Goal: Transaction & Acquisition: Purchase product/service

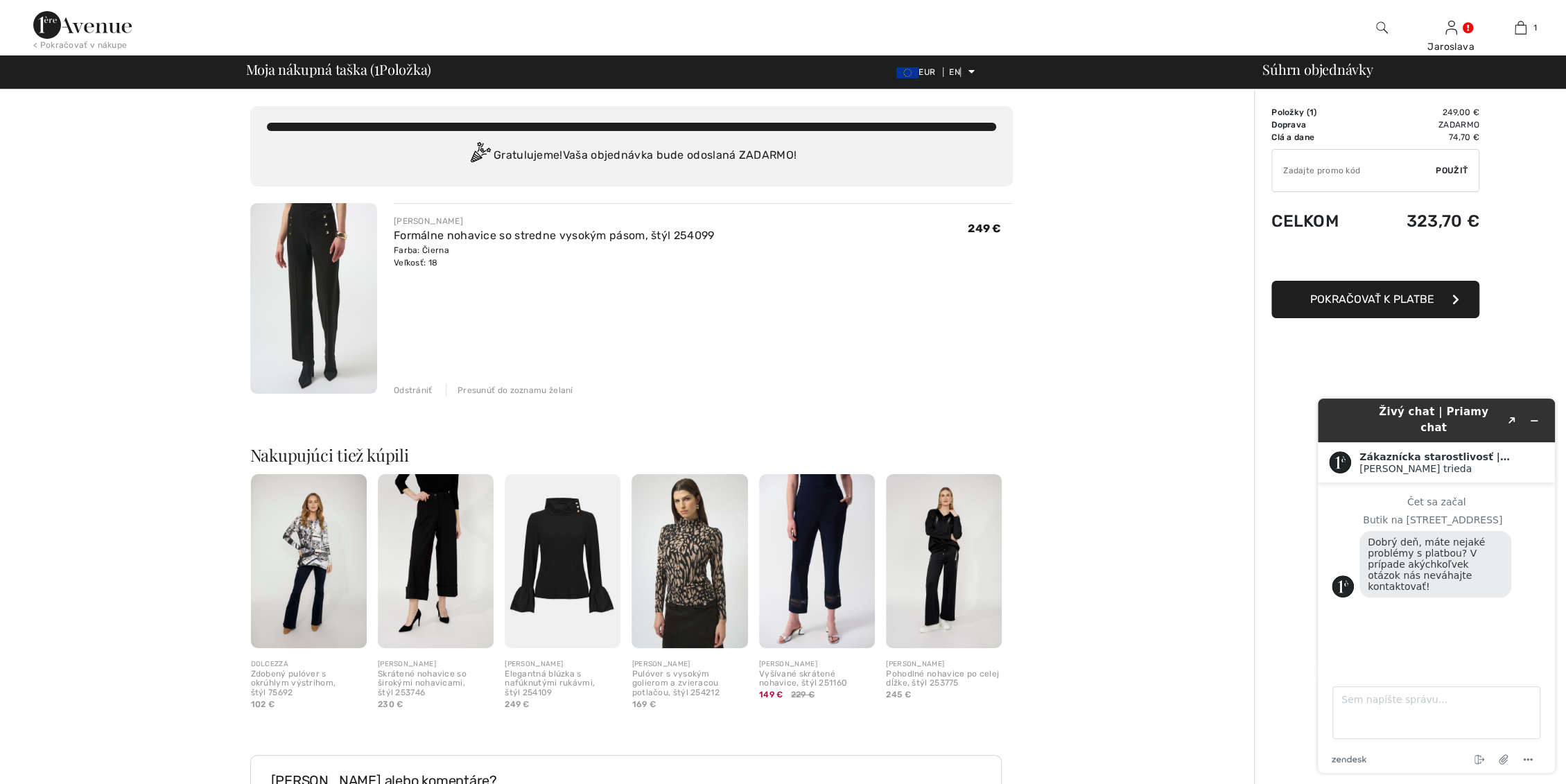
click at [297, 239] on img at bounding box center [313, 298] width 127 height 191
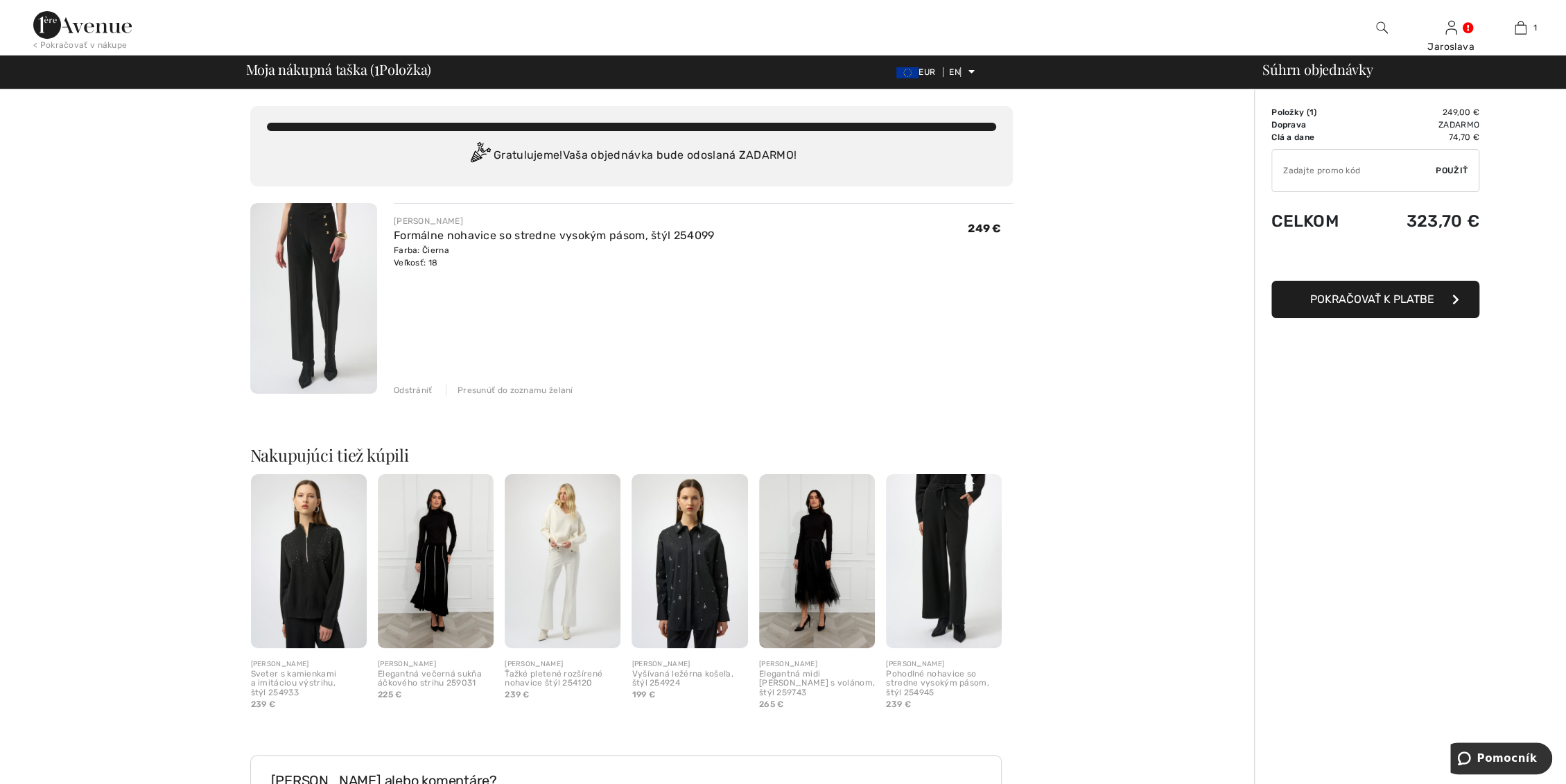
click at [311, 234] on img at bounding box center [313, 298] width 127 height 191
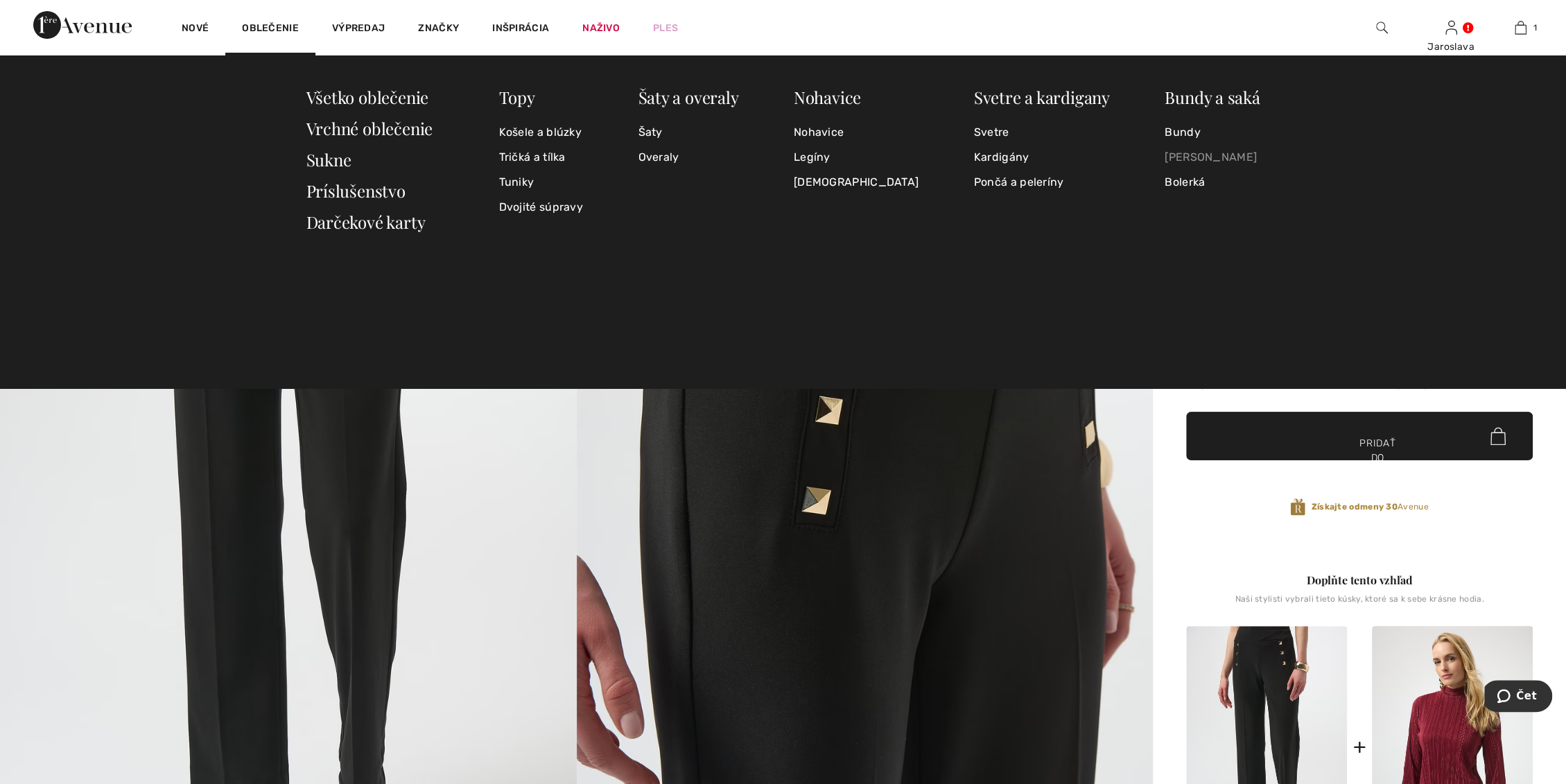
click at [1179, 160] on font "[PERSON_NAME]" at bounding box center [1211, 157] width 92 height 13
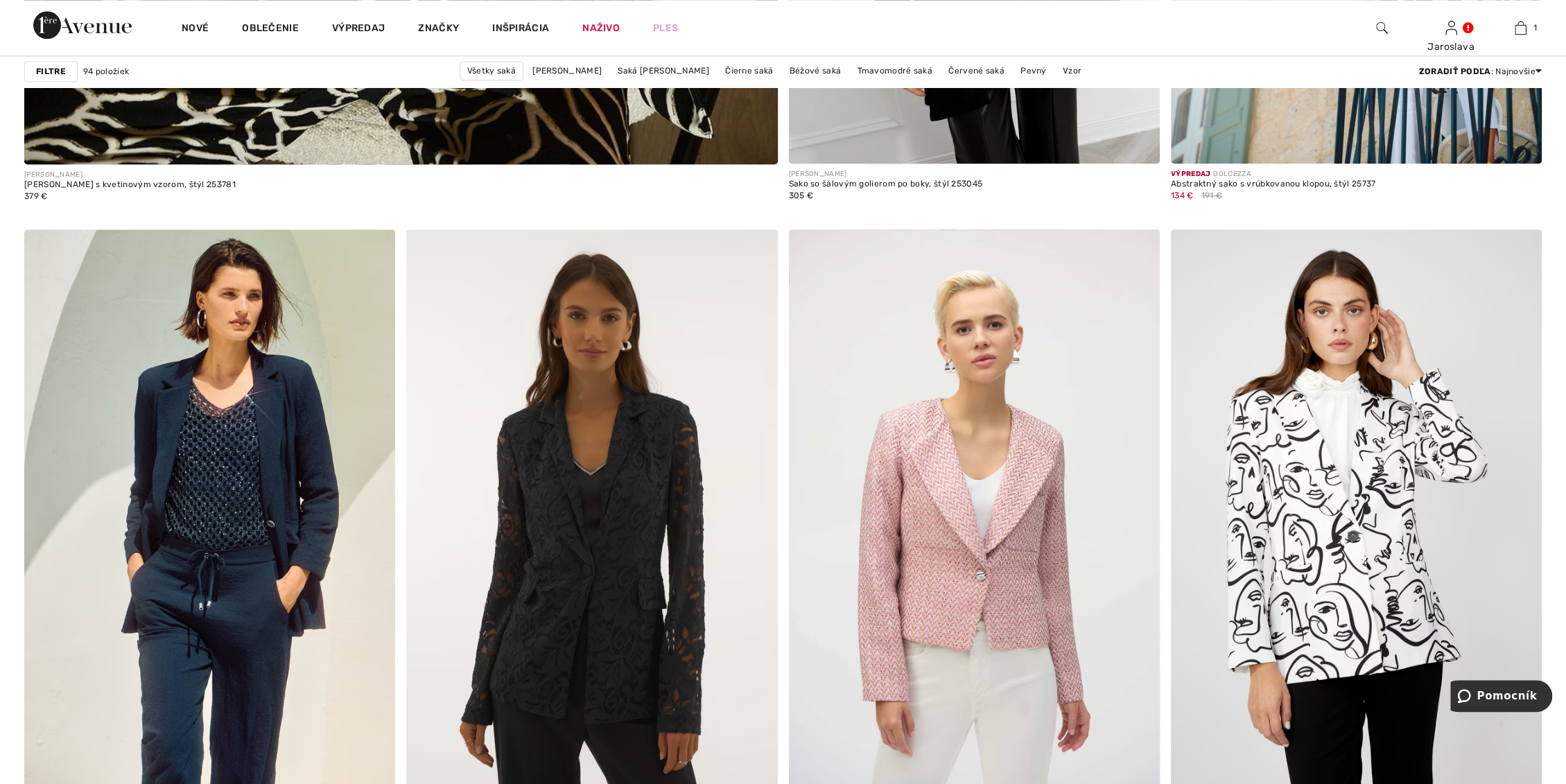
scroll to position [6158, 0]
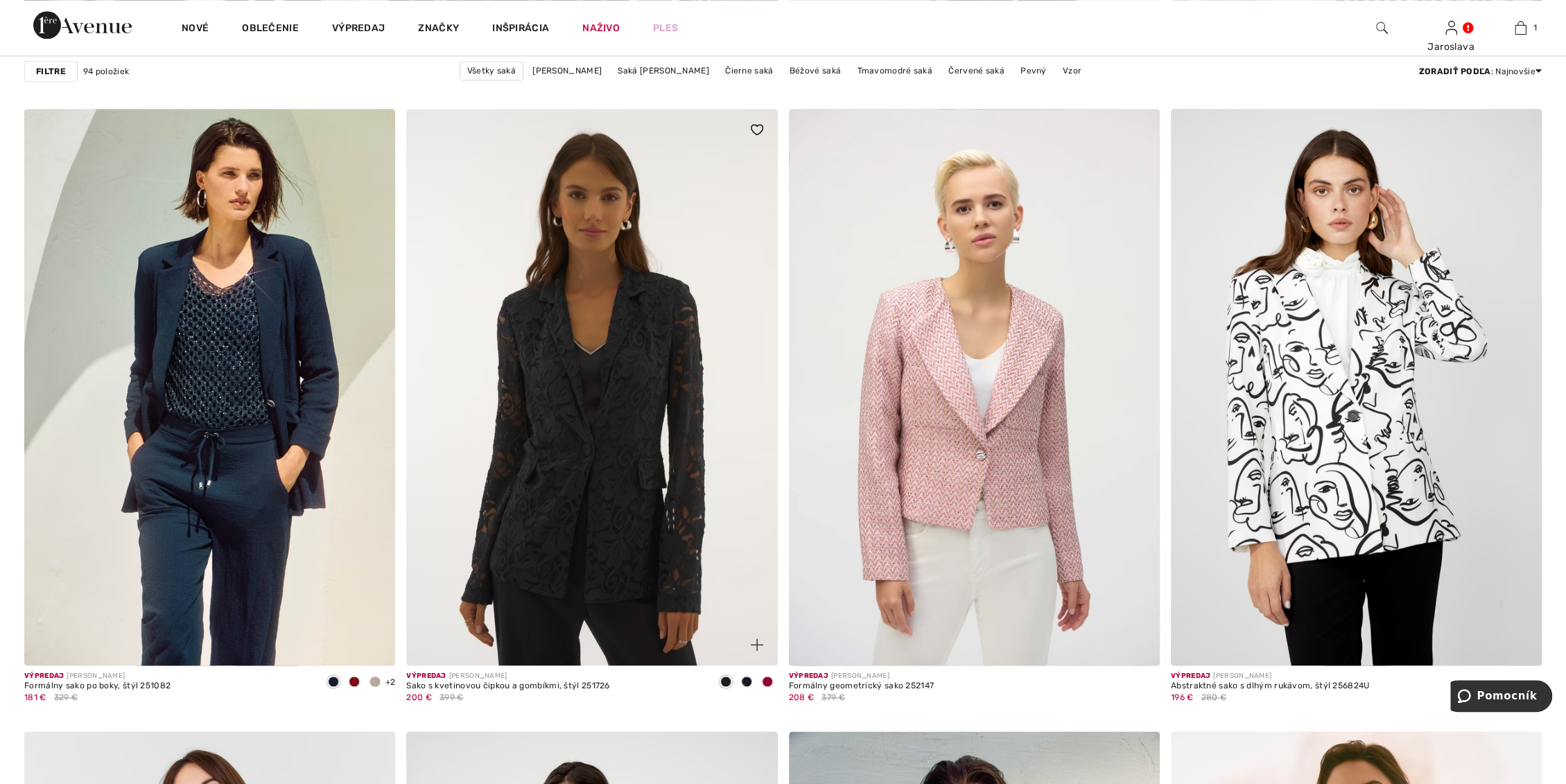
click at [771, 677] on span at bounding box center [767, 682] width 11 height 11
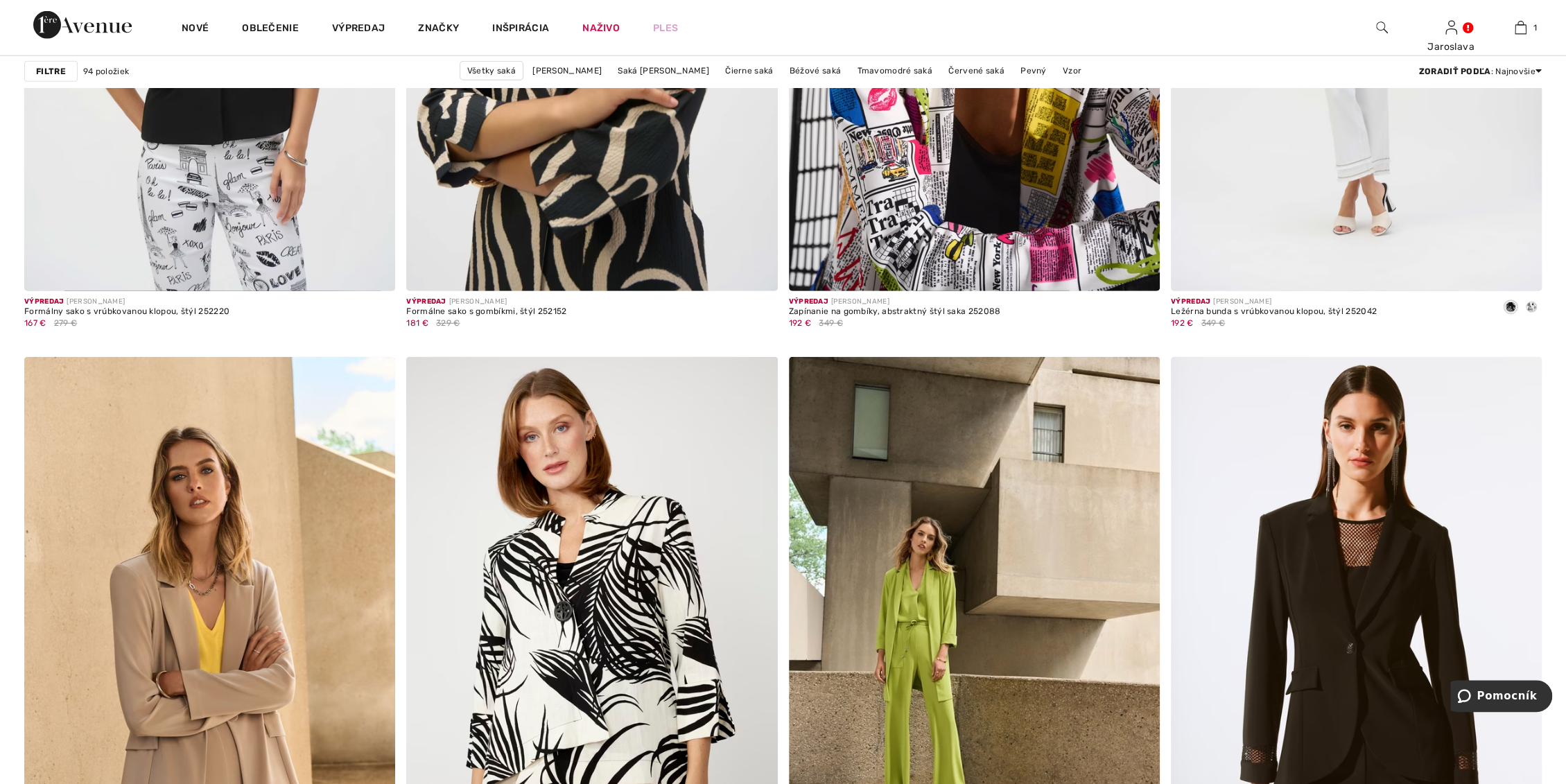
scroll to position [8237, 0]
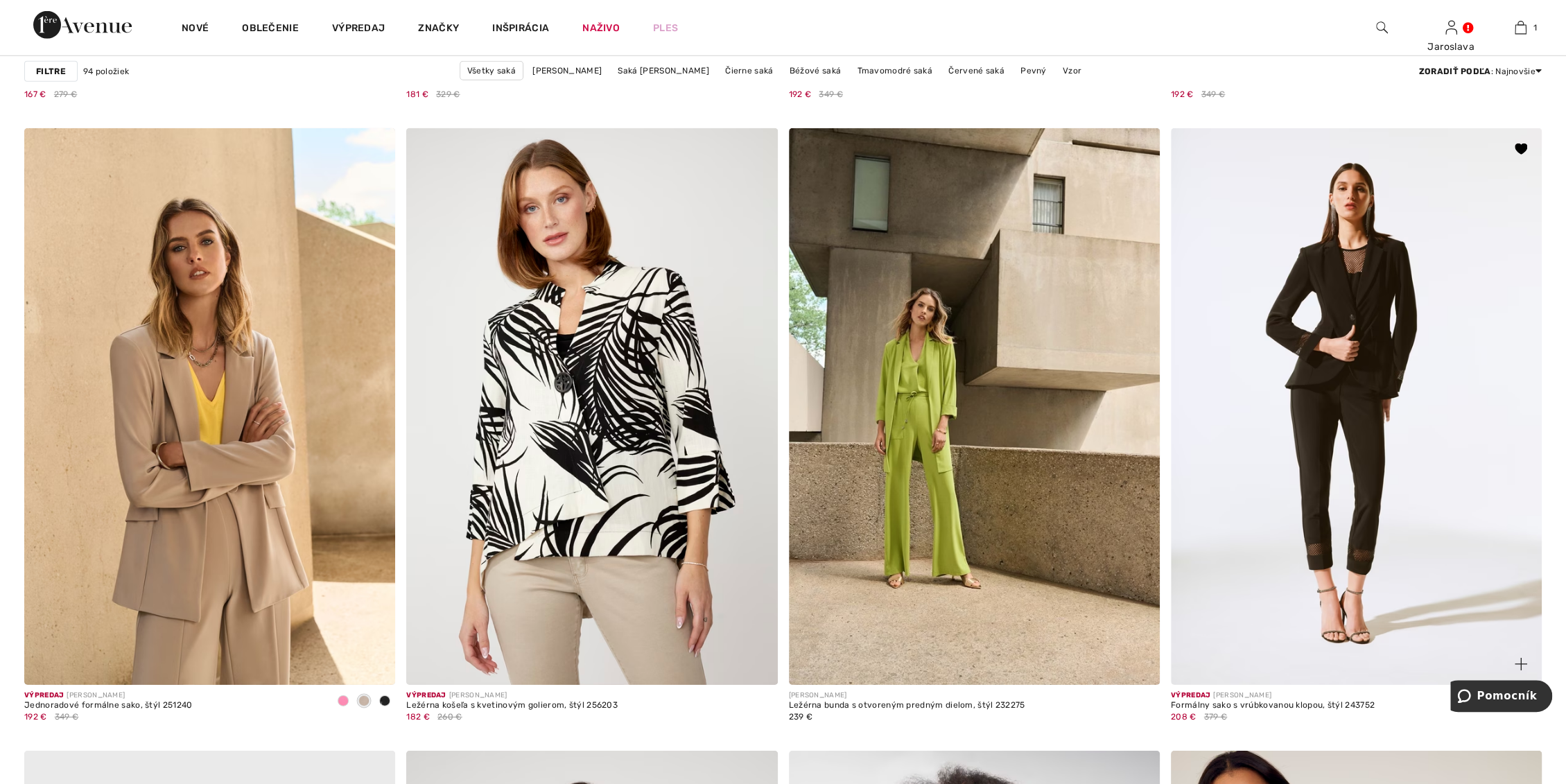
click at [1344, 392] on img at bounding box center [1356, 407] width 371 height 557
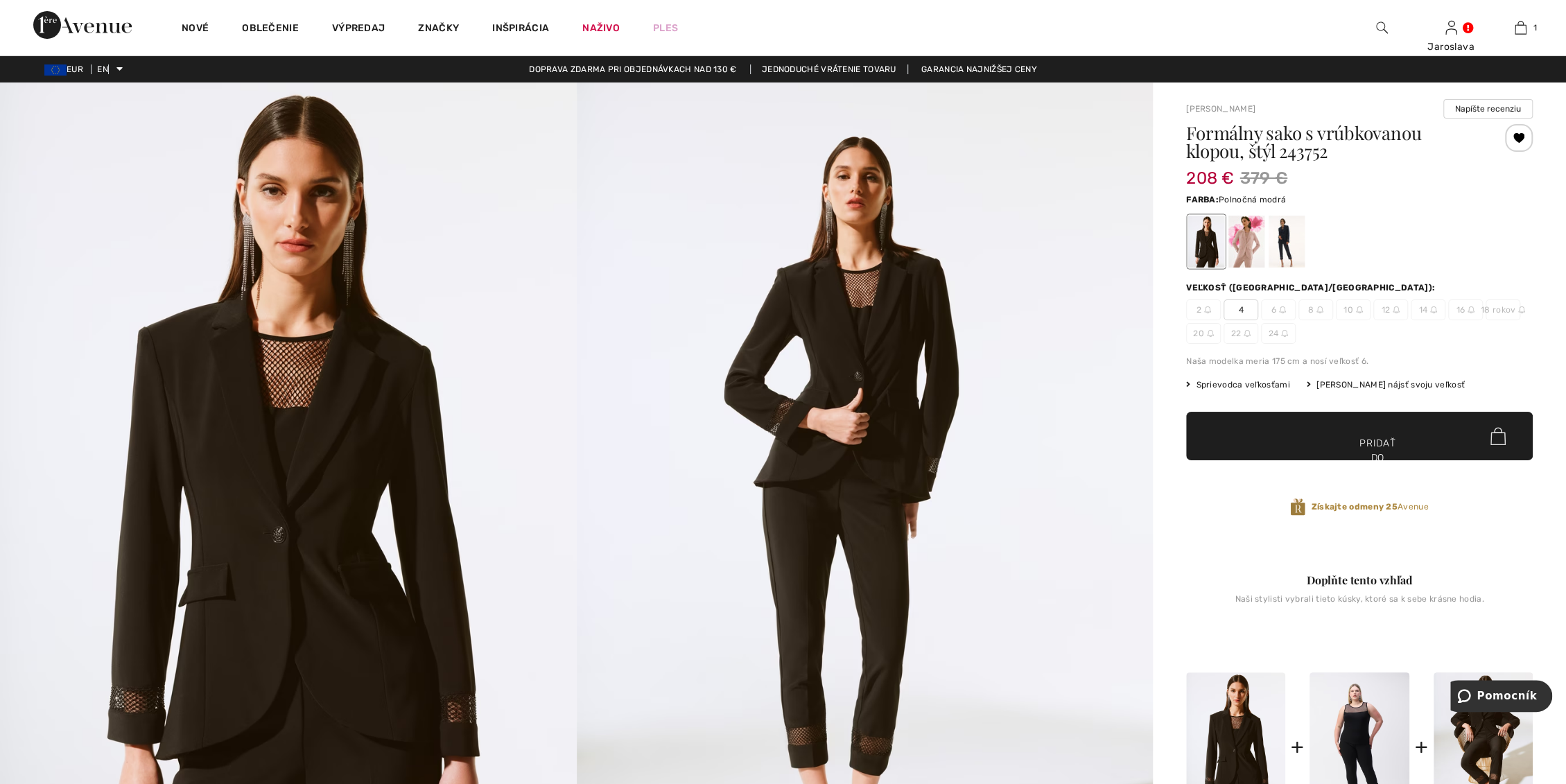
click at [1287, 238] on div at bounding box center [1287, 241] width 36 height 52
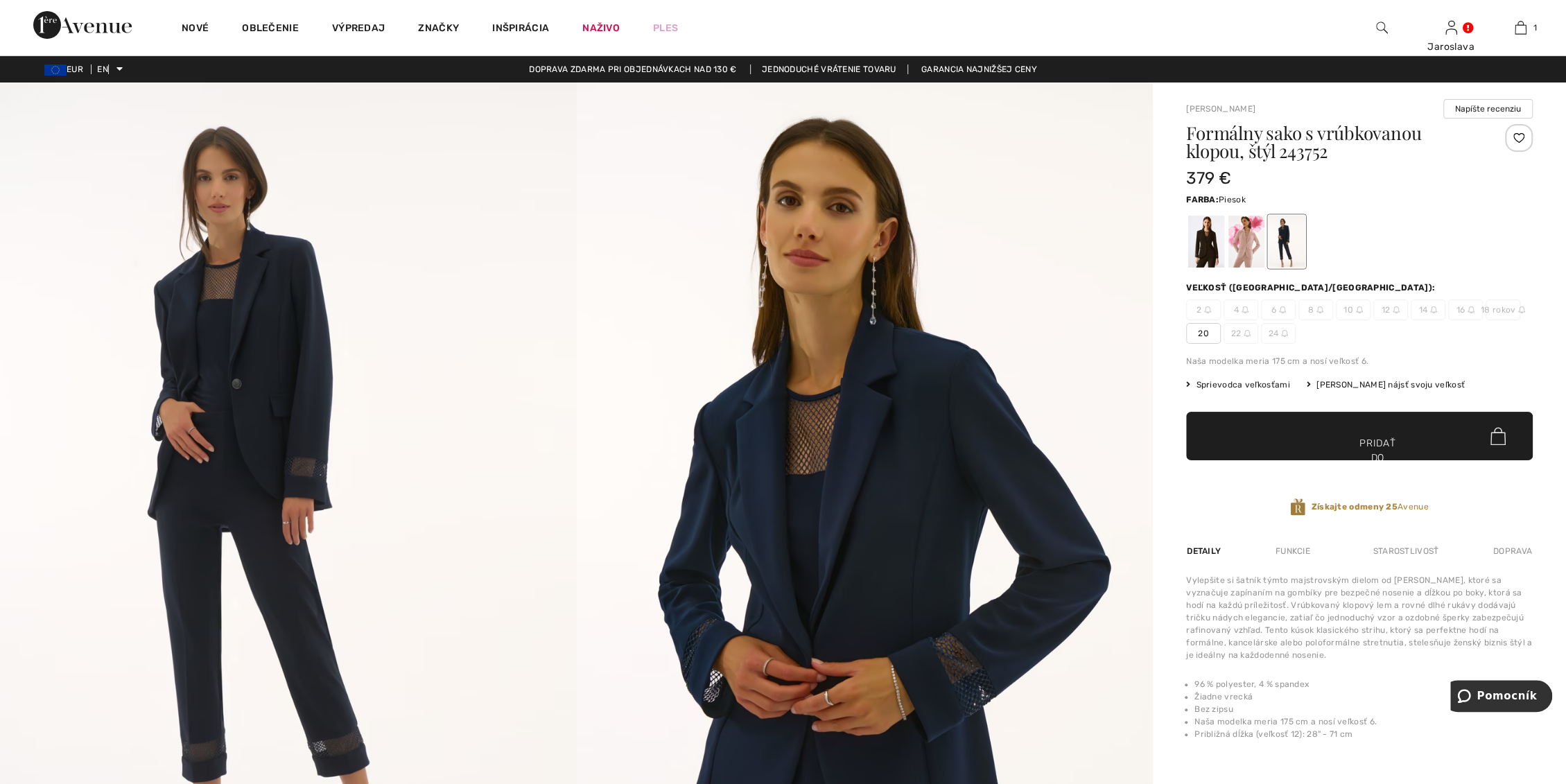
click at [1250, 231] on div at bounding box center [1247, 241] width 36 height 52
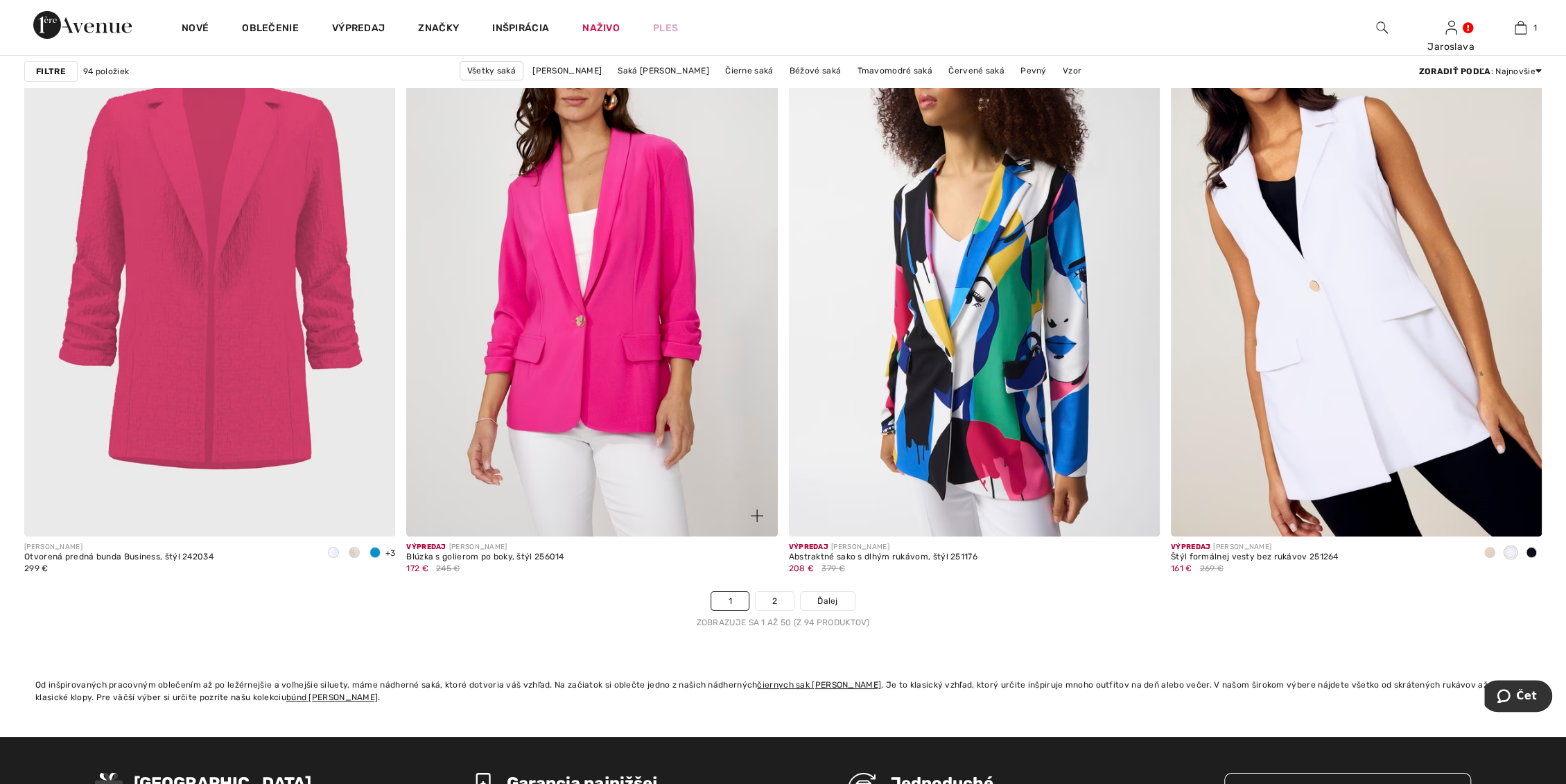
scroll to position [9085, 0]
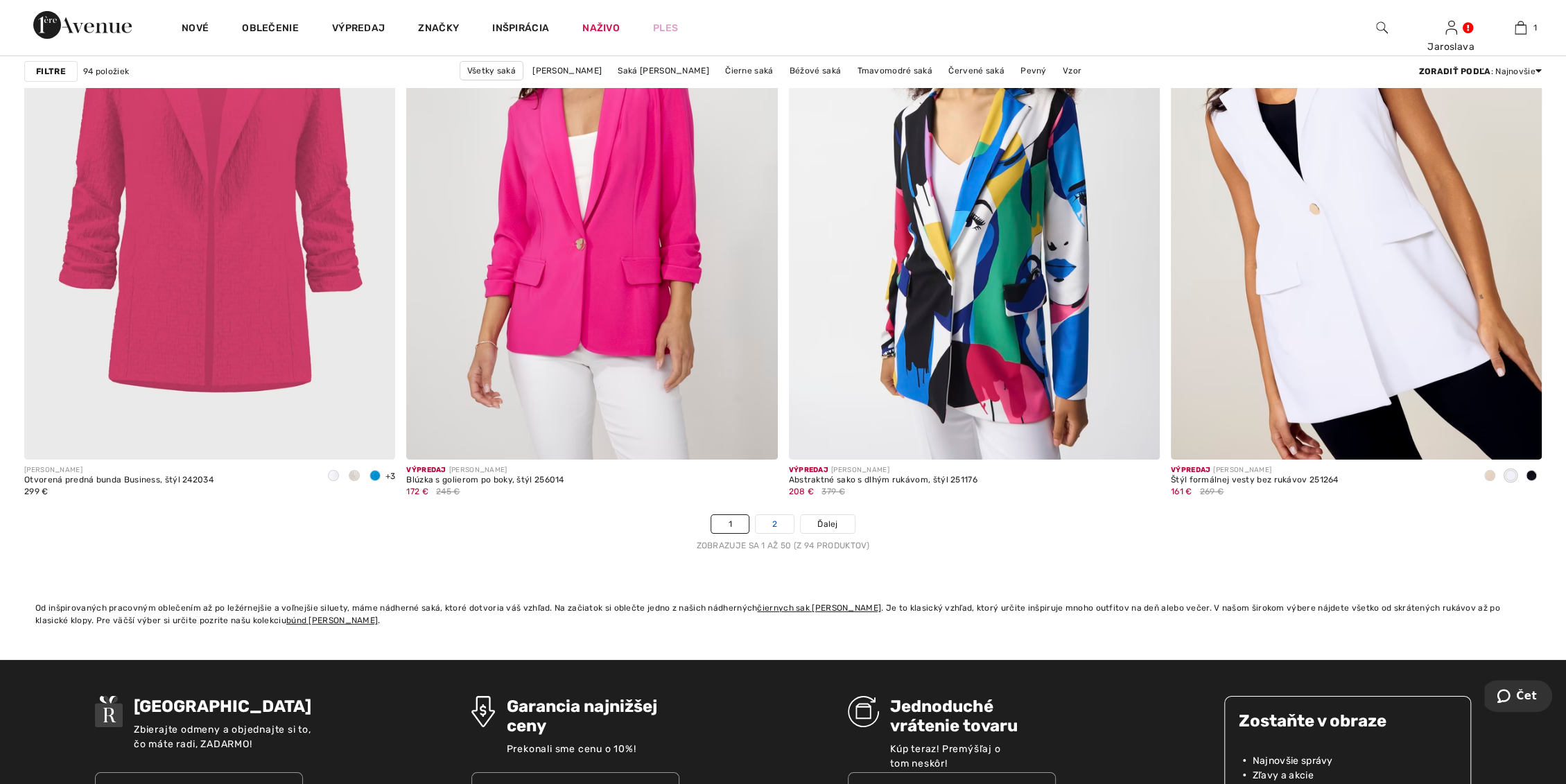
click at [783, 519] on link "2" at bounding box center [774, 523] width 39 height 18
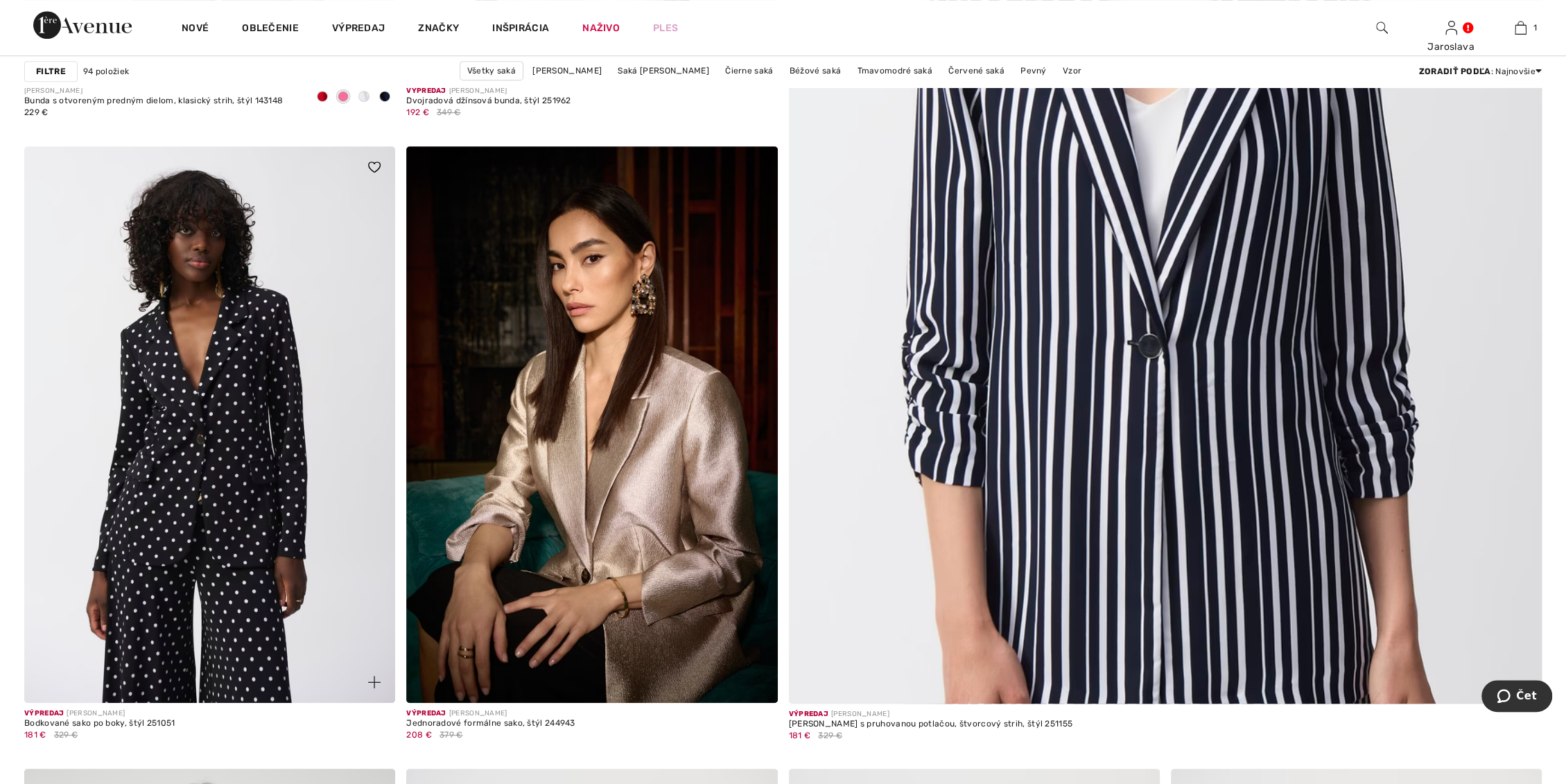
scroll to position [847, 0]
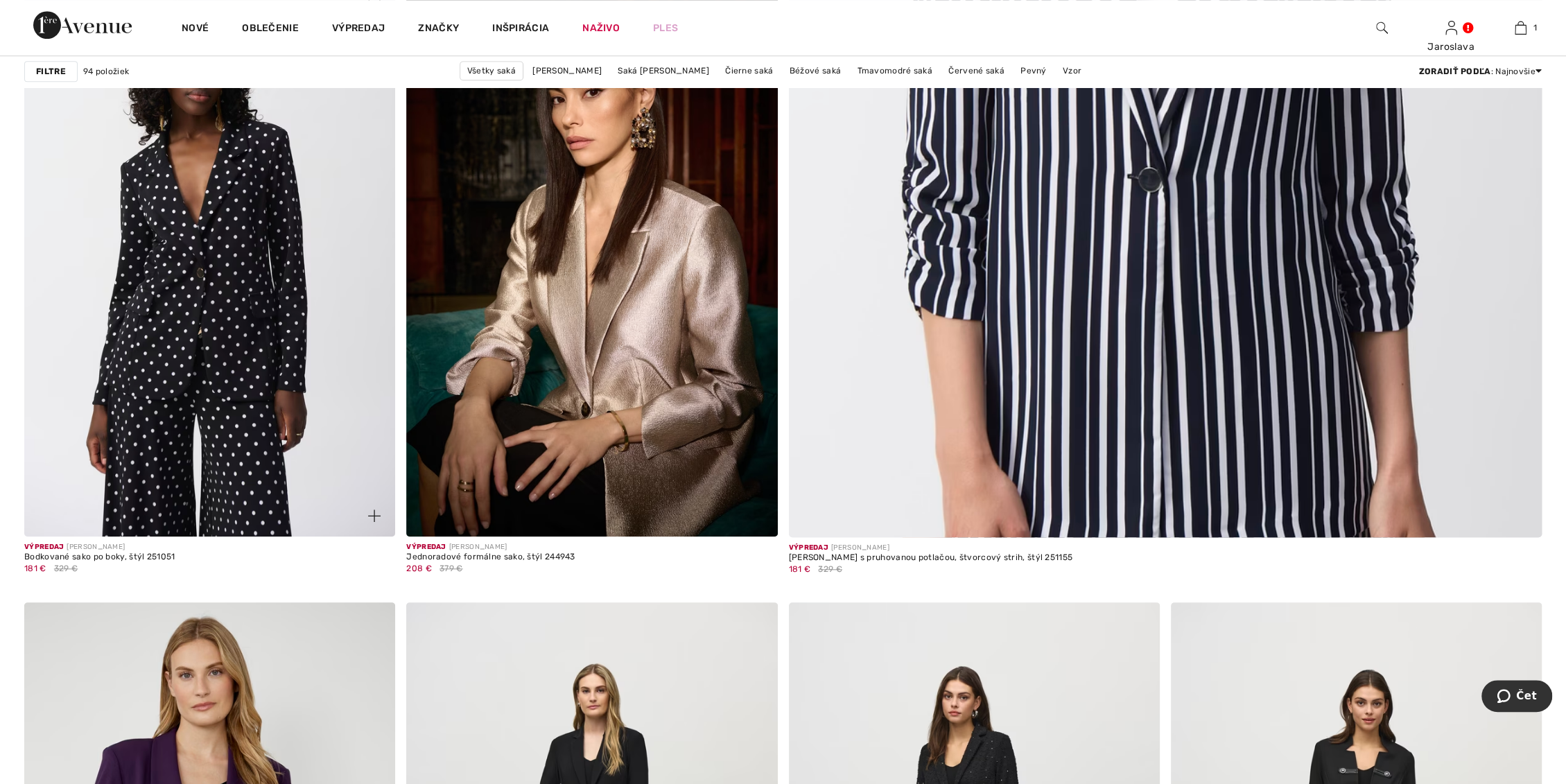
click at [227, 411] on img at bounding box center [209, 258] width 371 height 557
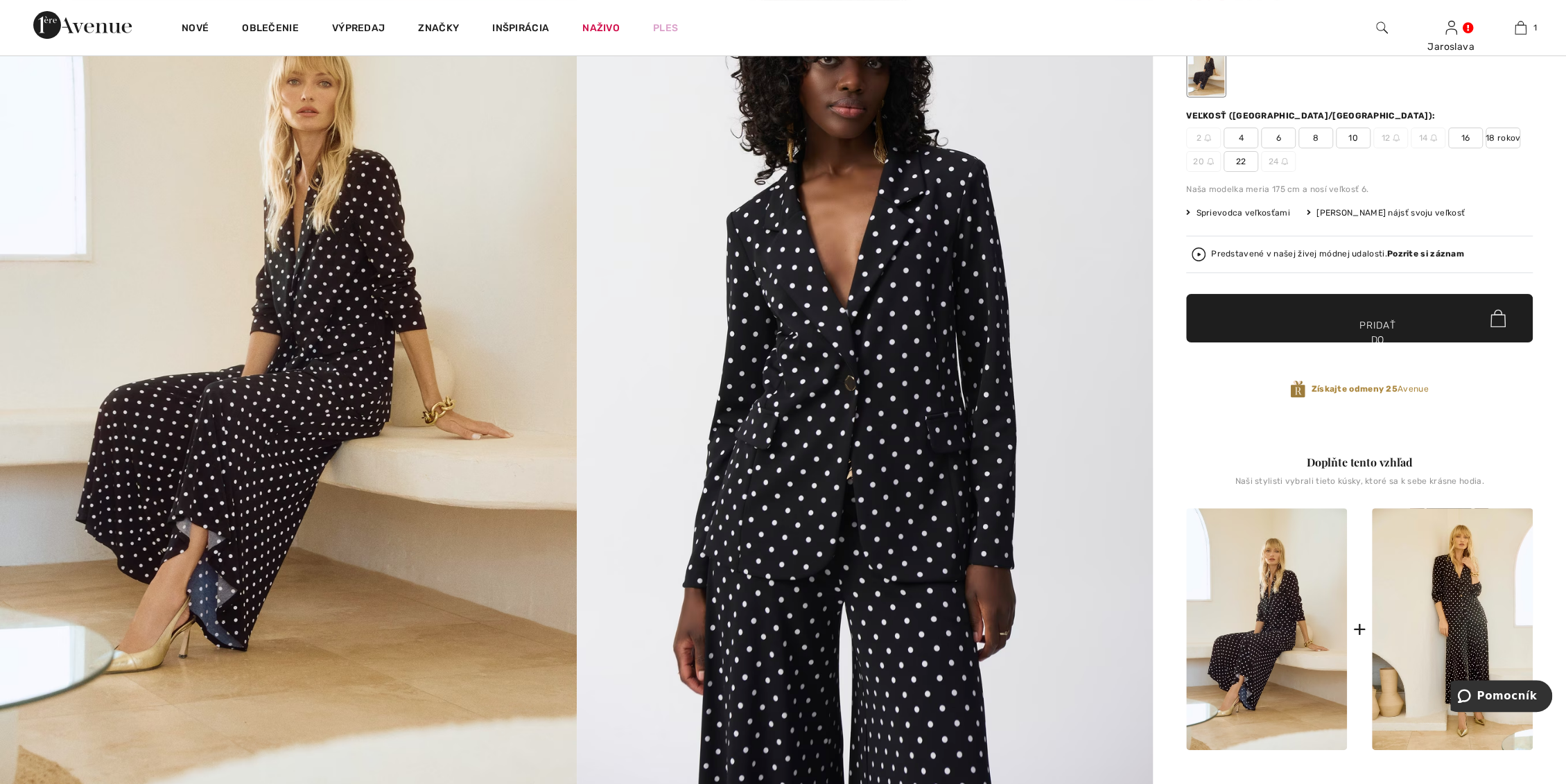
click at [833, 419] on img at bounding box center [865, 361] width 577 height 864
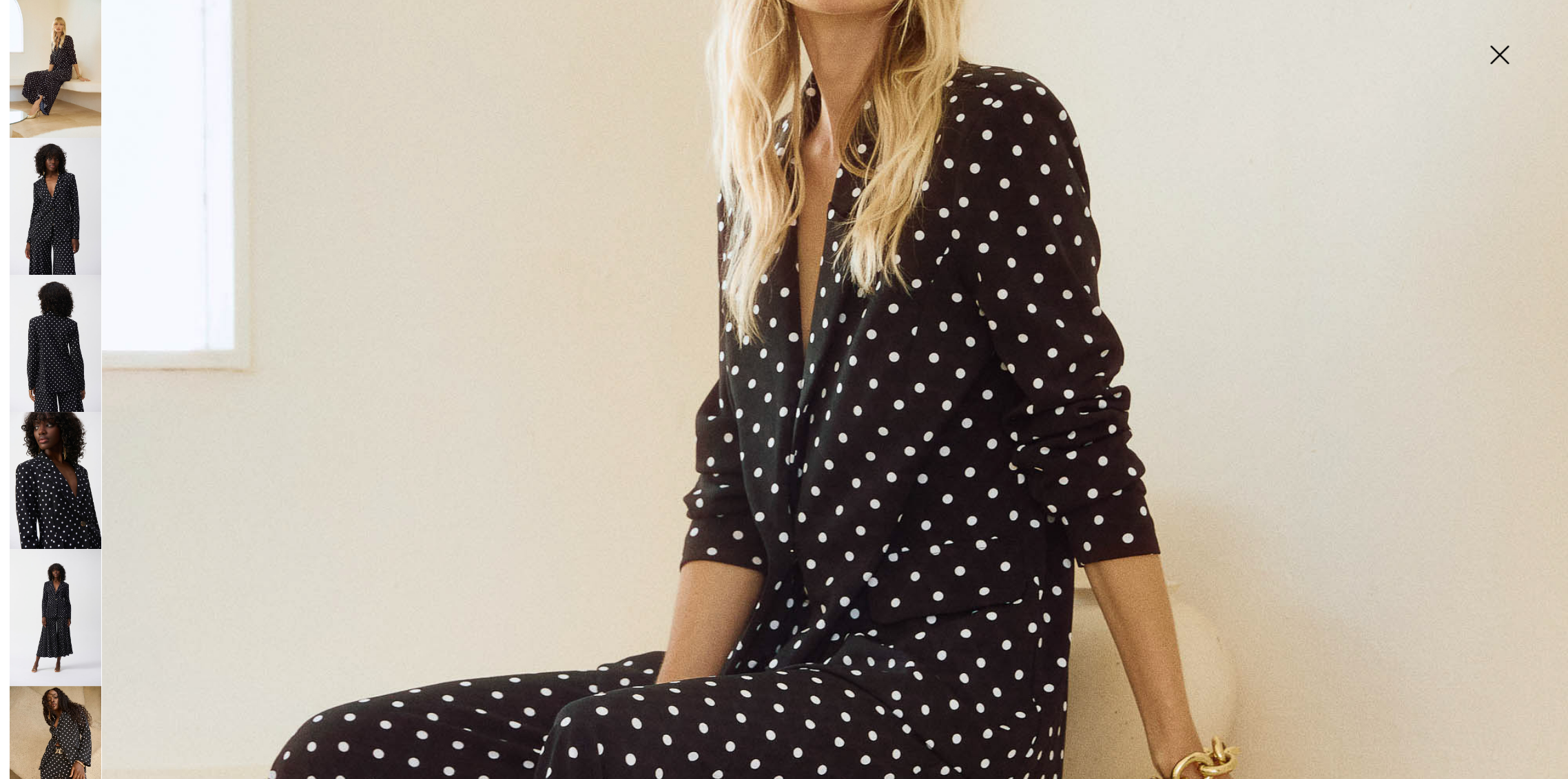
scroll to position [611, 0]
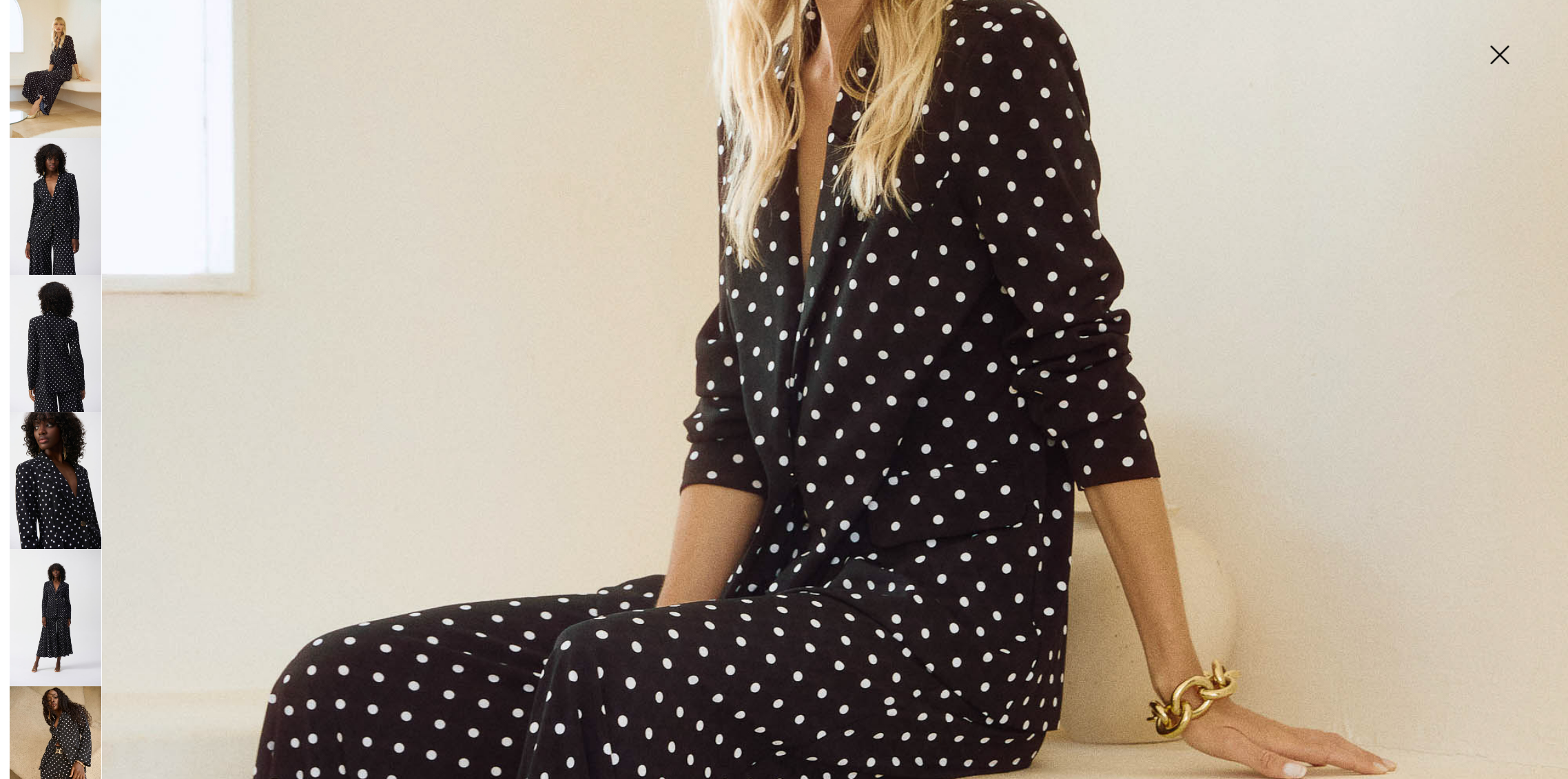
click at [65, 359] on img at bounding box center [55, 342] width 91 height 137
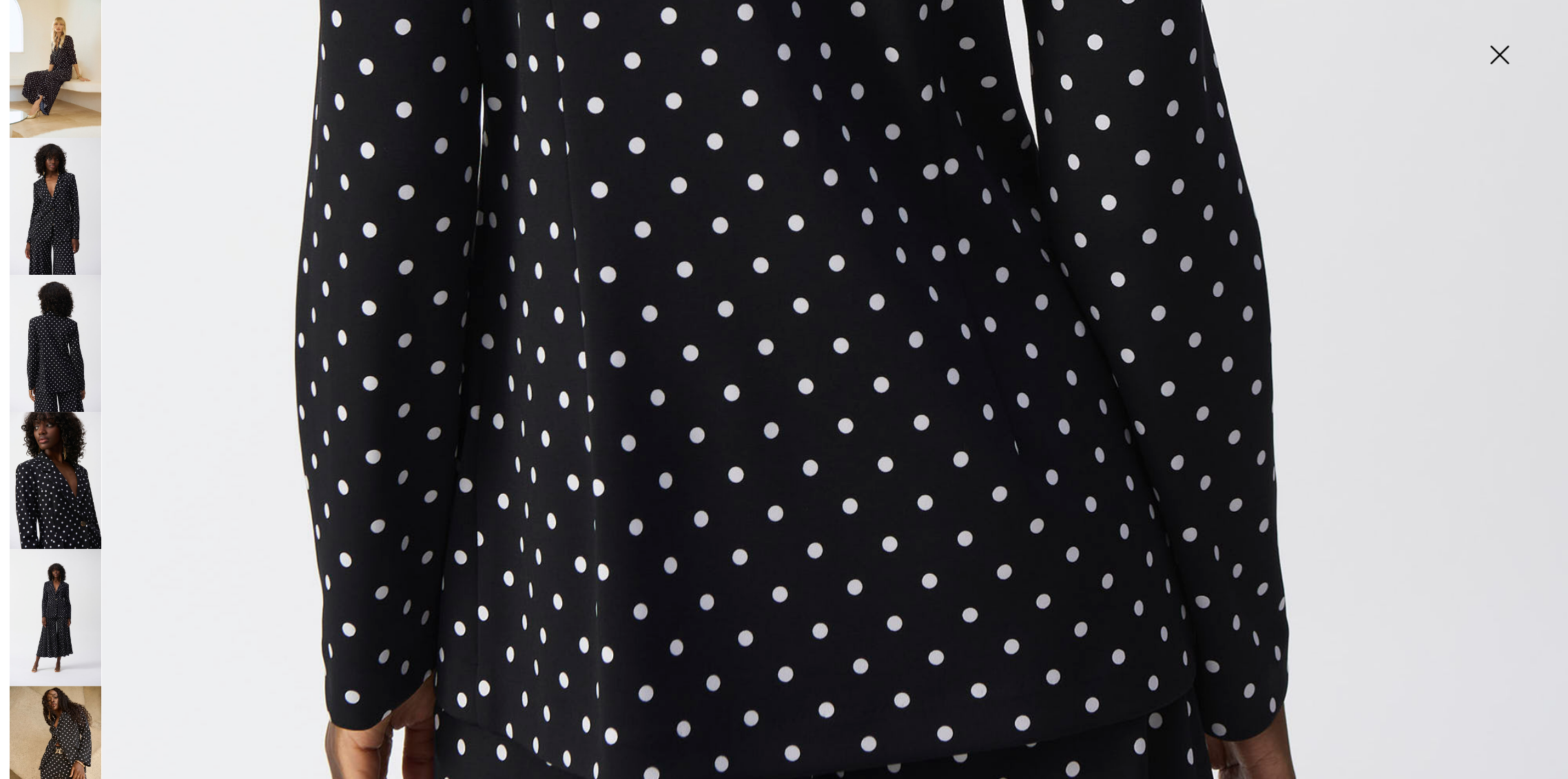
scroll to position [1377, 0]
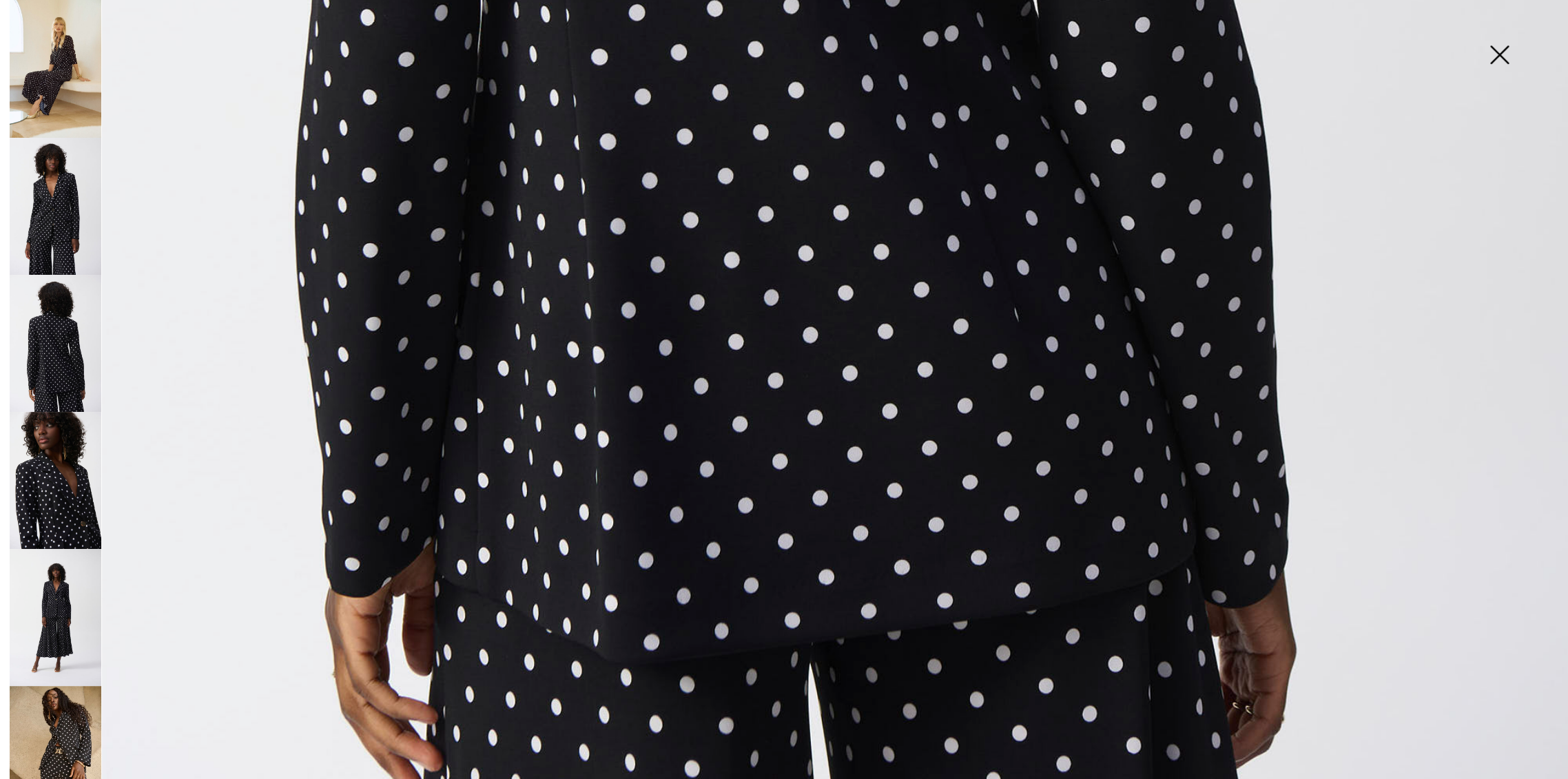
click at [68, 722] on img at bounding box center [55, 755] width 91 height 138
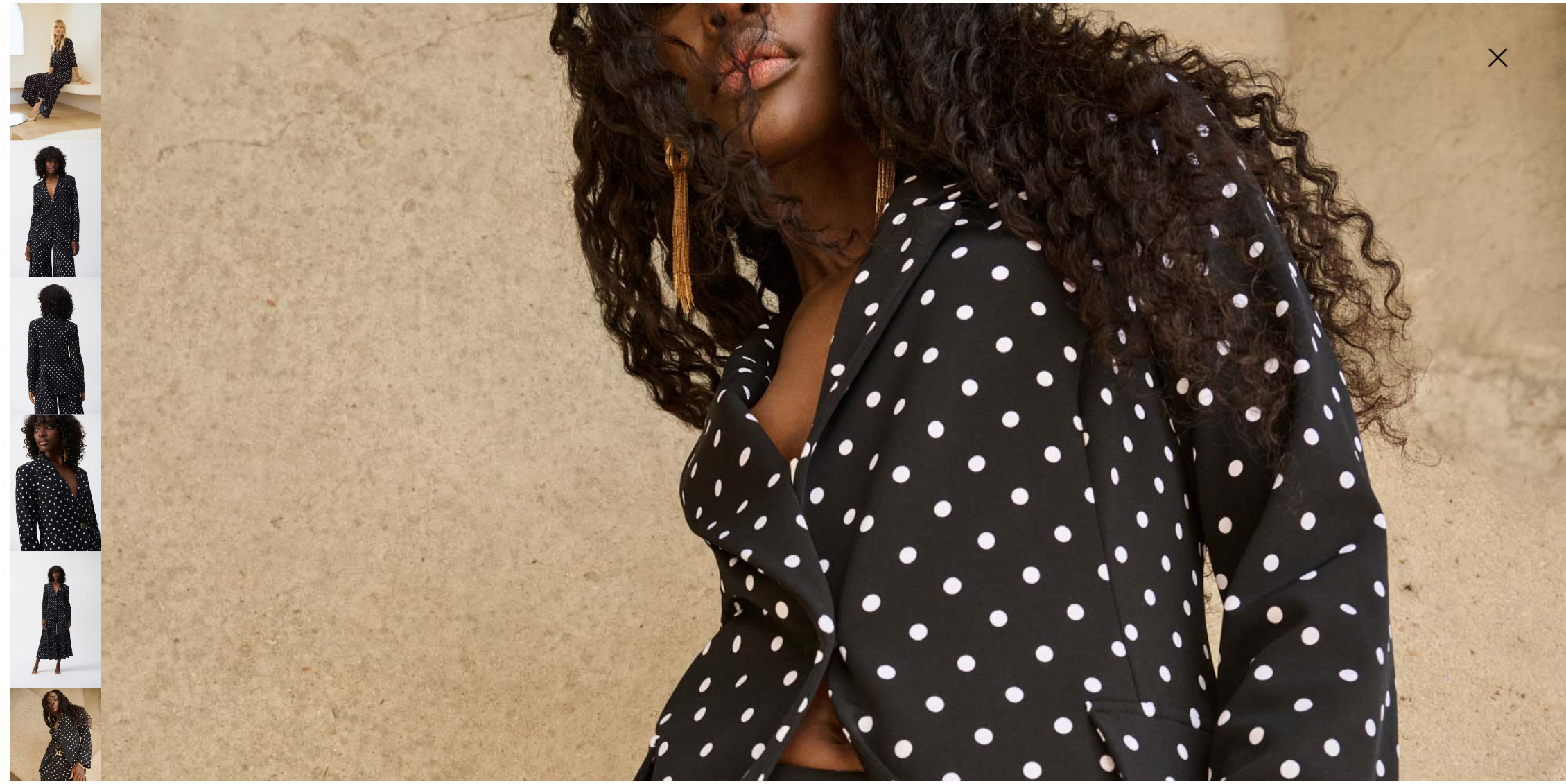
scroll to position [231, 0]
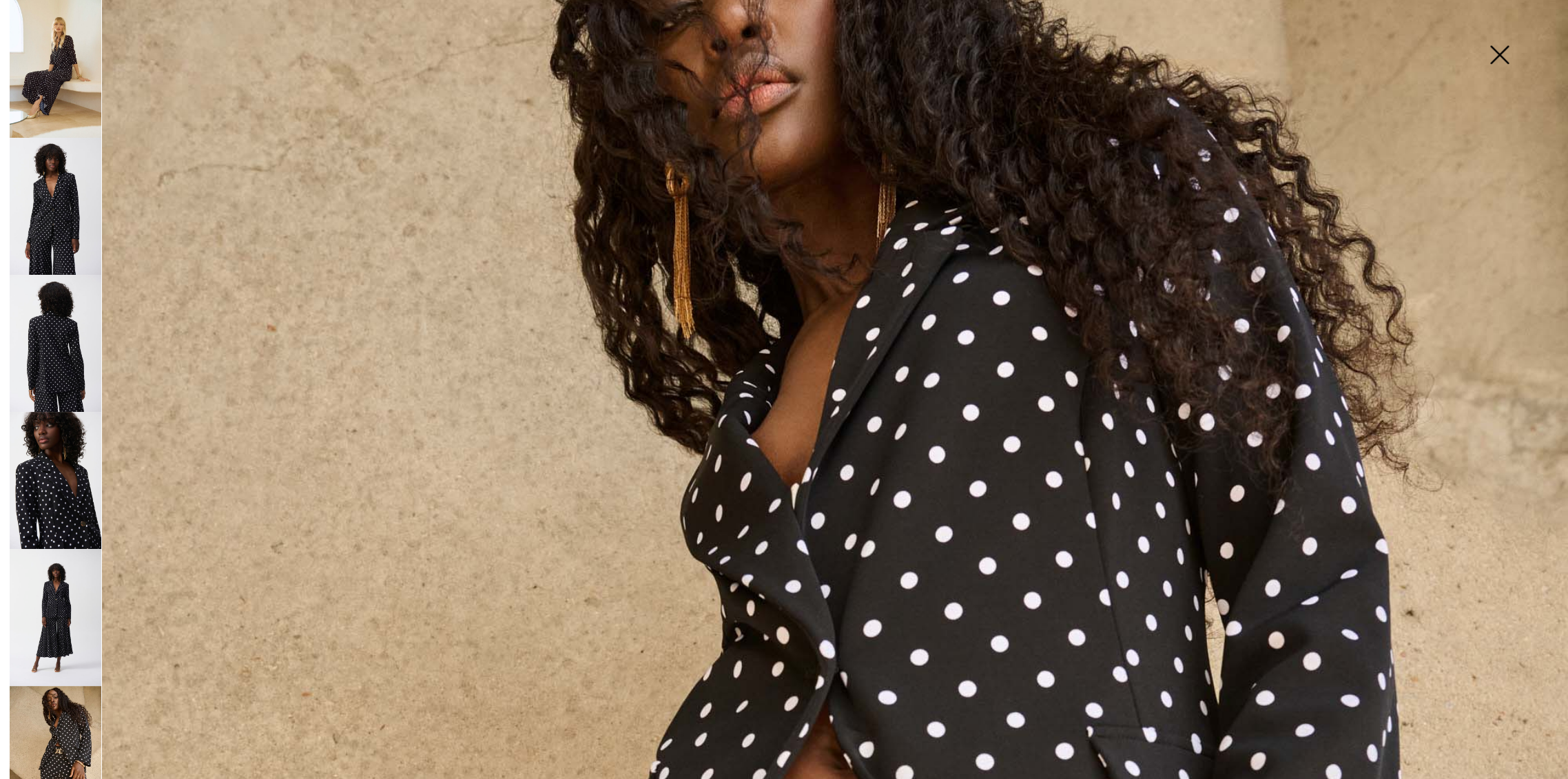
click at [1496, 49] on img at bounding box center [1499, 56] width 69 height 71
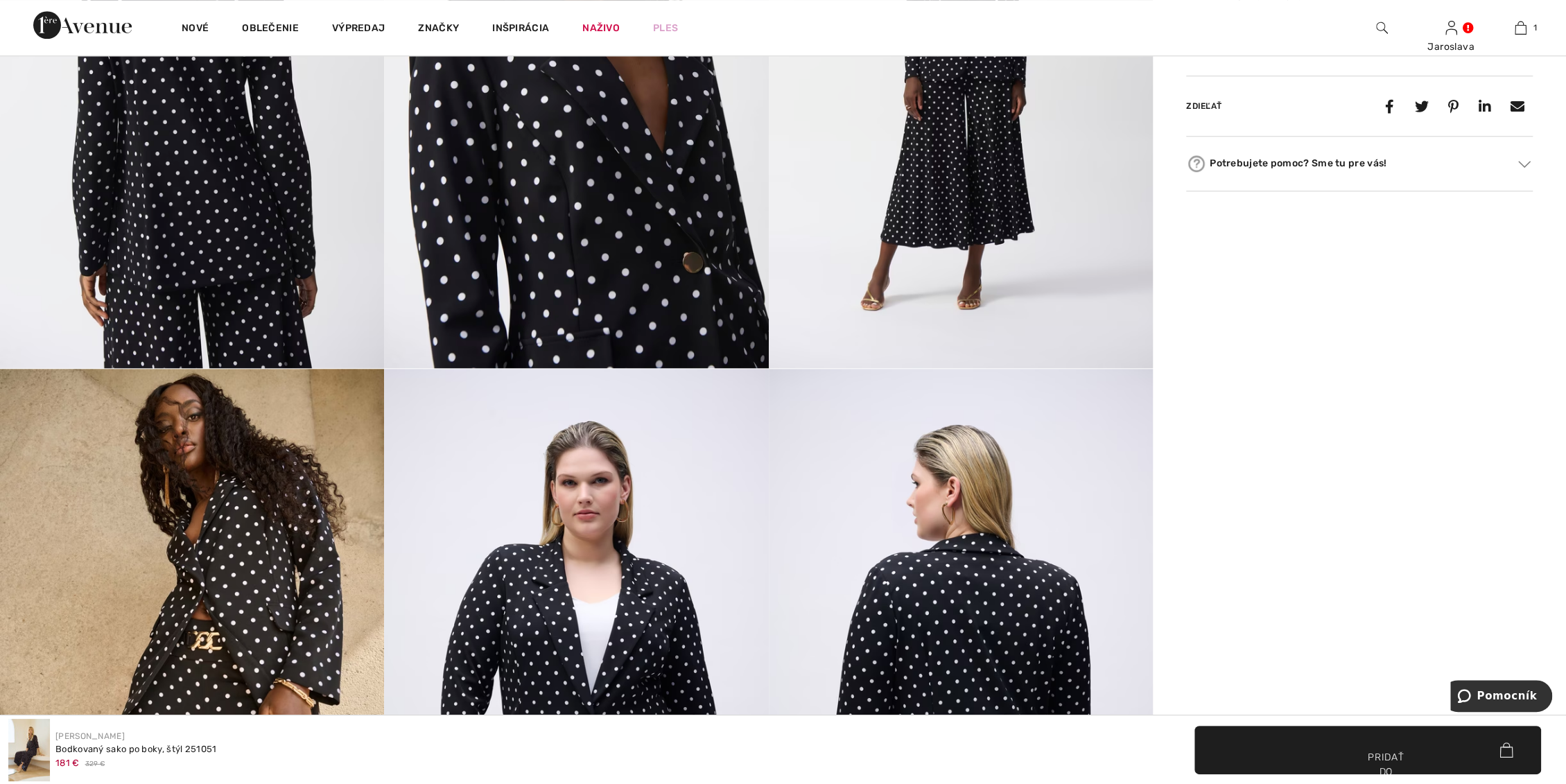
scroll to position [1386, 0]
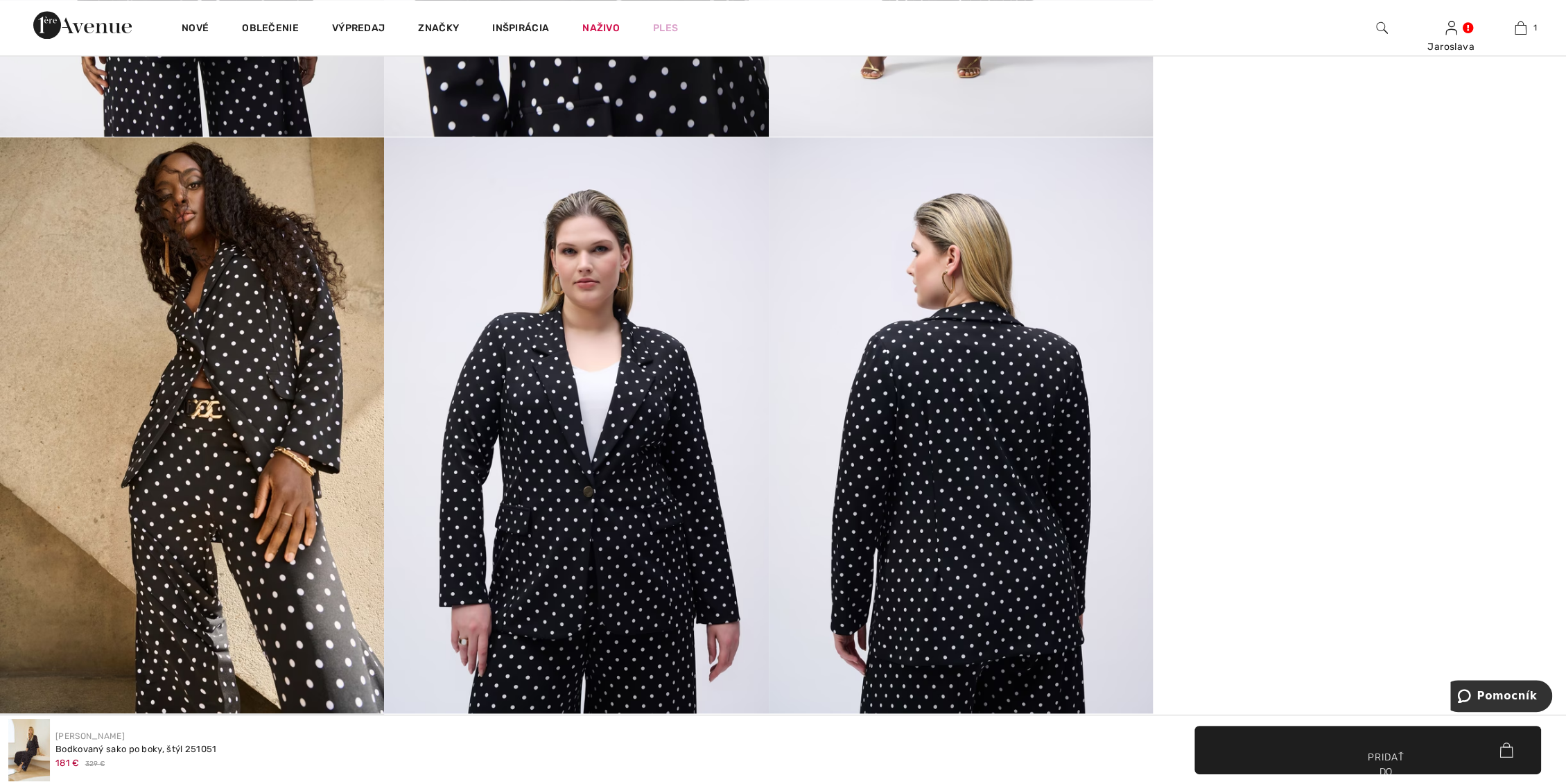
click at [993, 488] on img at bounding box center [960, 424] width 384 height 576
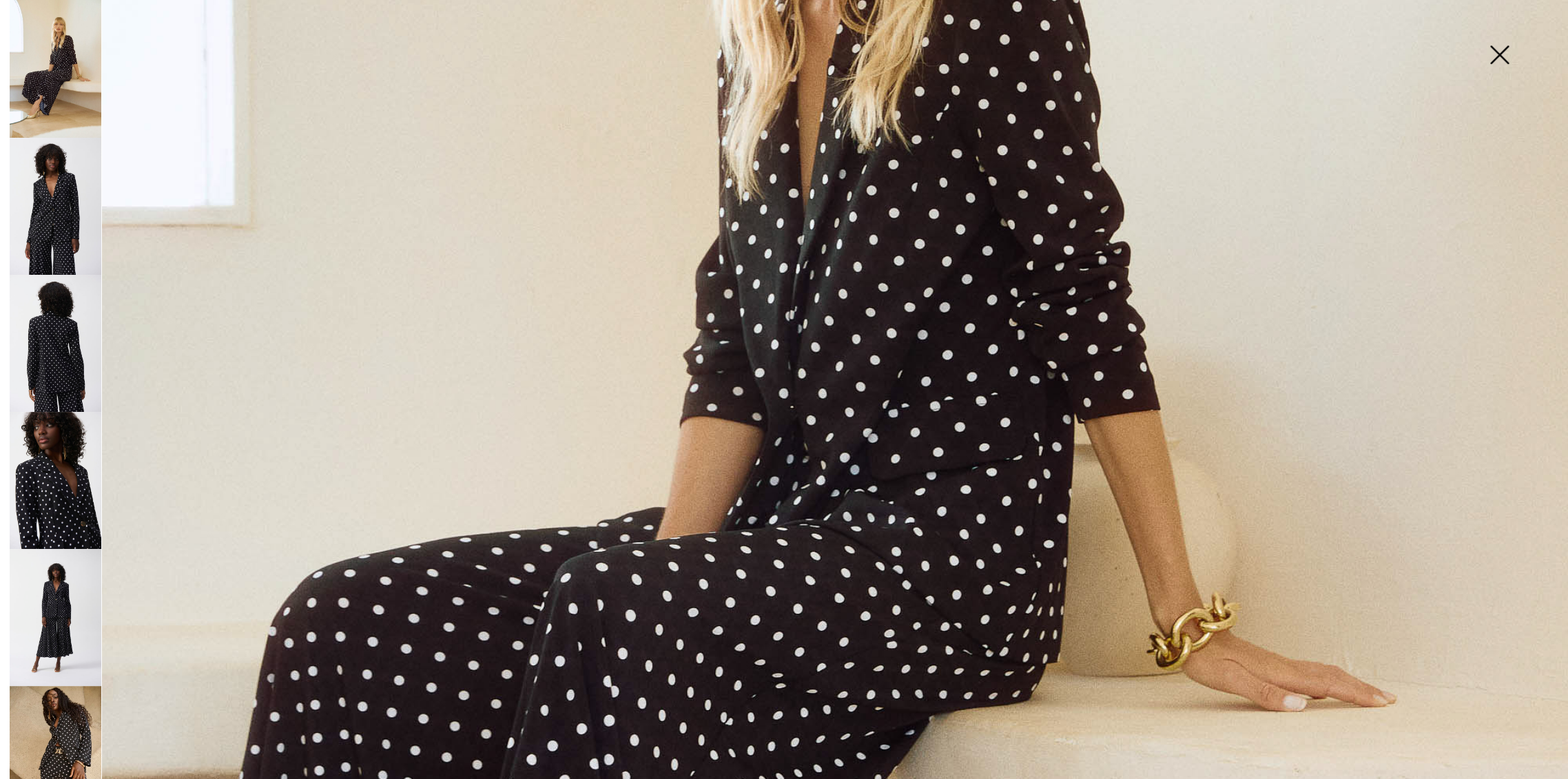
scroll to position [689, 0]
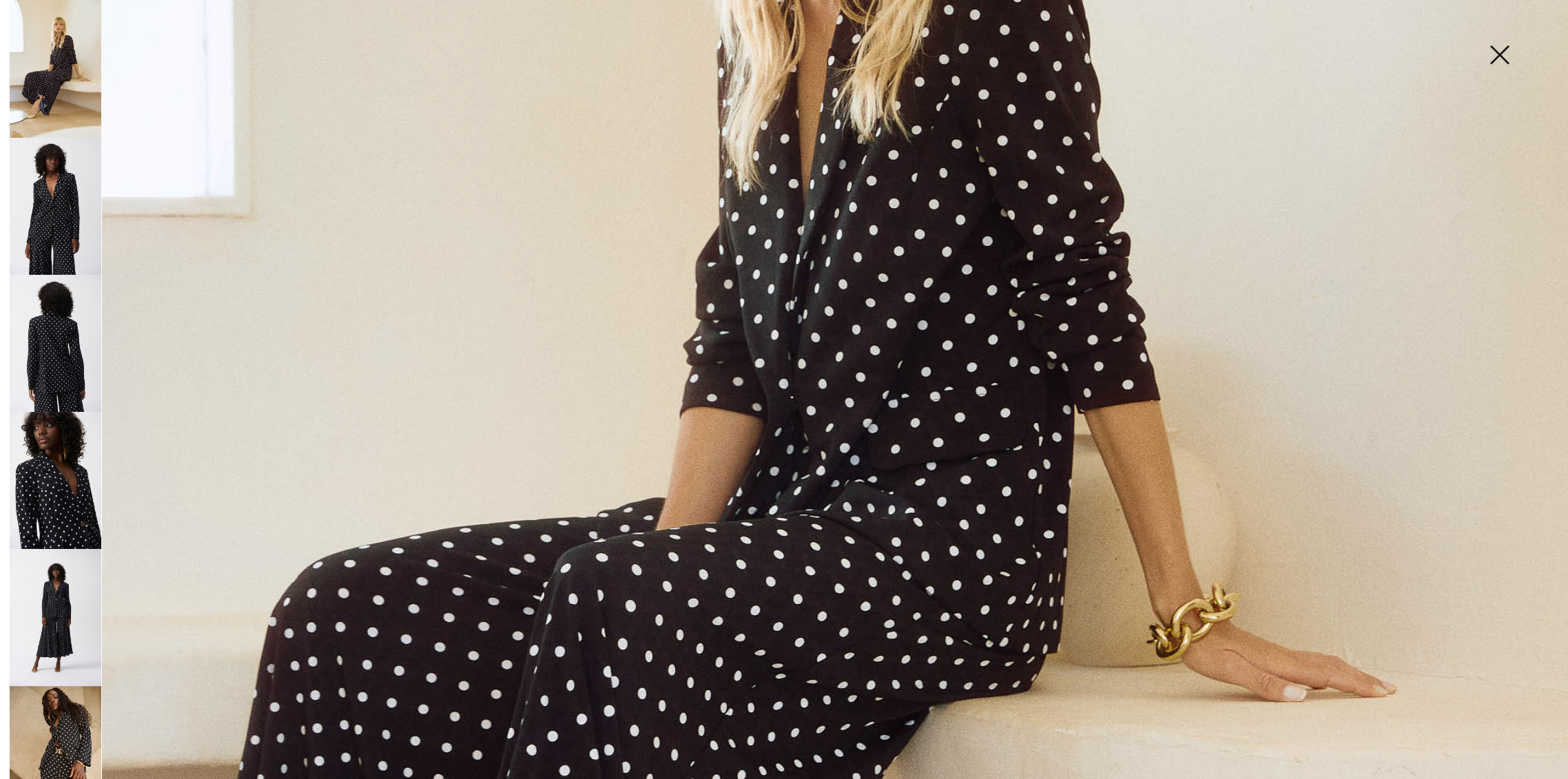
click at [57, 214] on img at bounding box center [55, 206] width 91 height 137
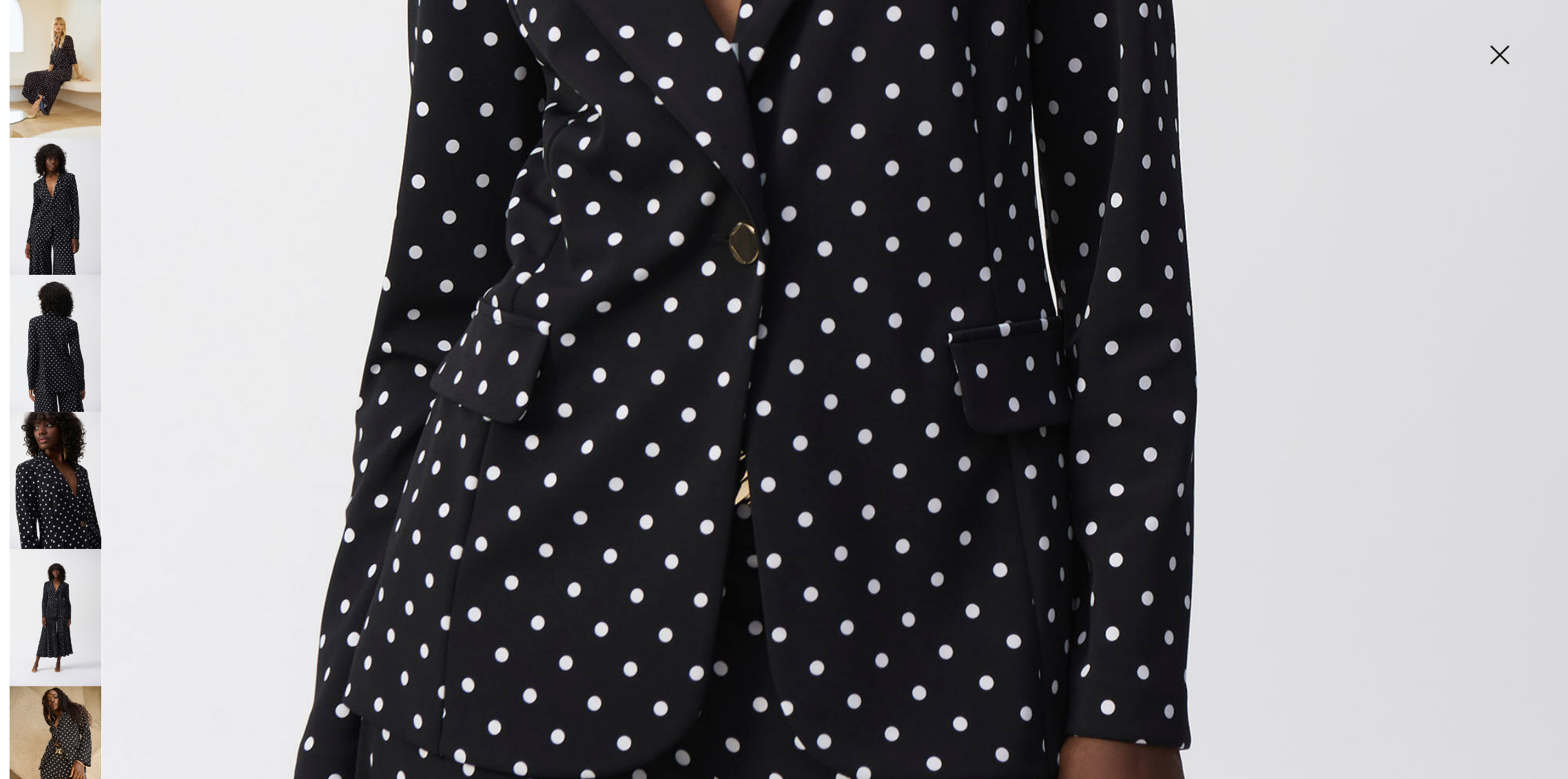
scroll to position [995, 0]
click at [68, 610] on img at bounding box center [55, 617] width 91 height 137
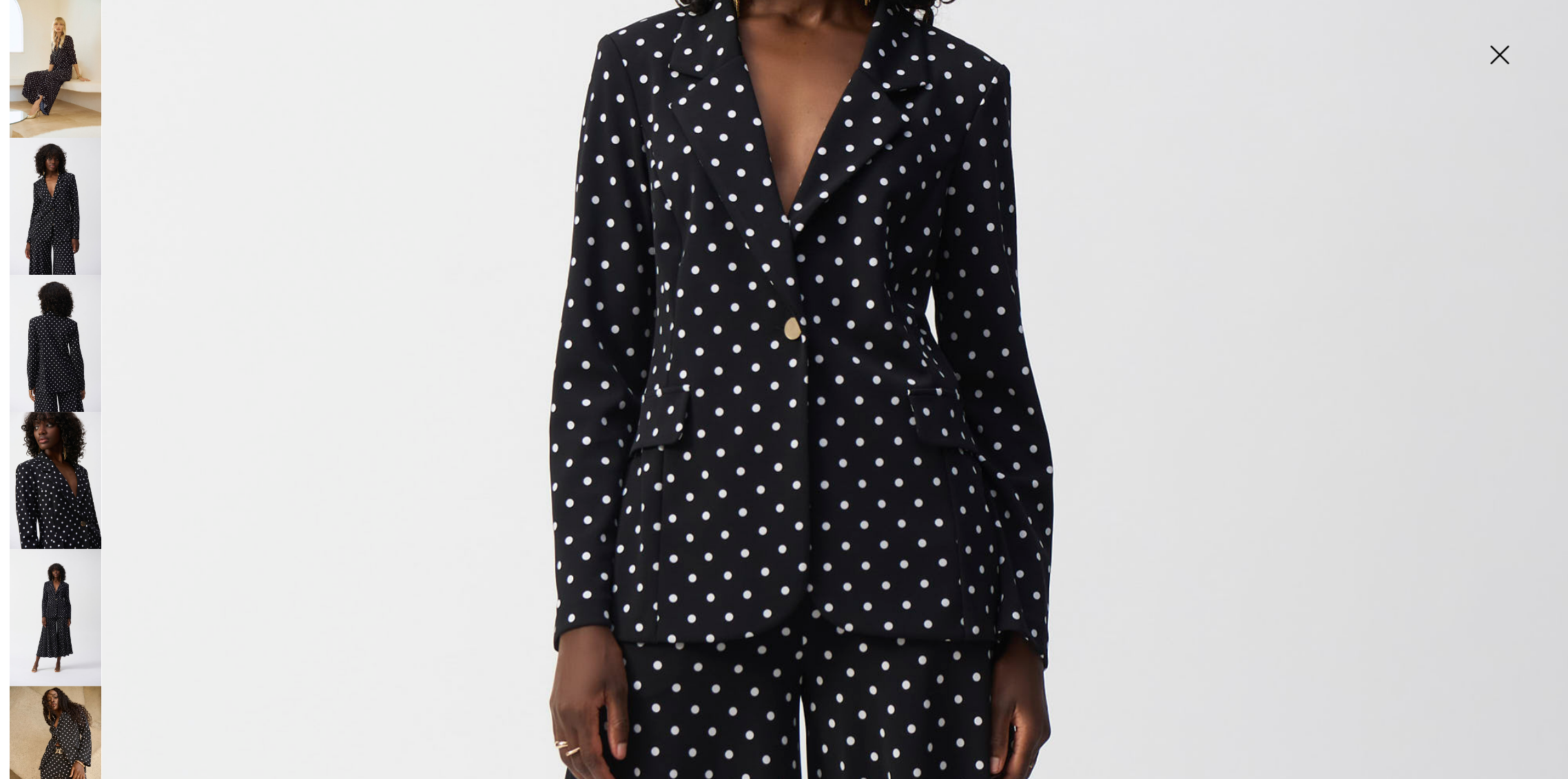
scroll to position [383, 0]
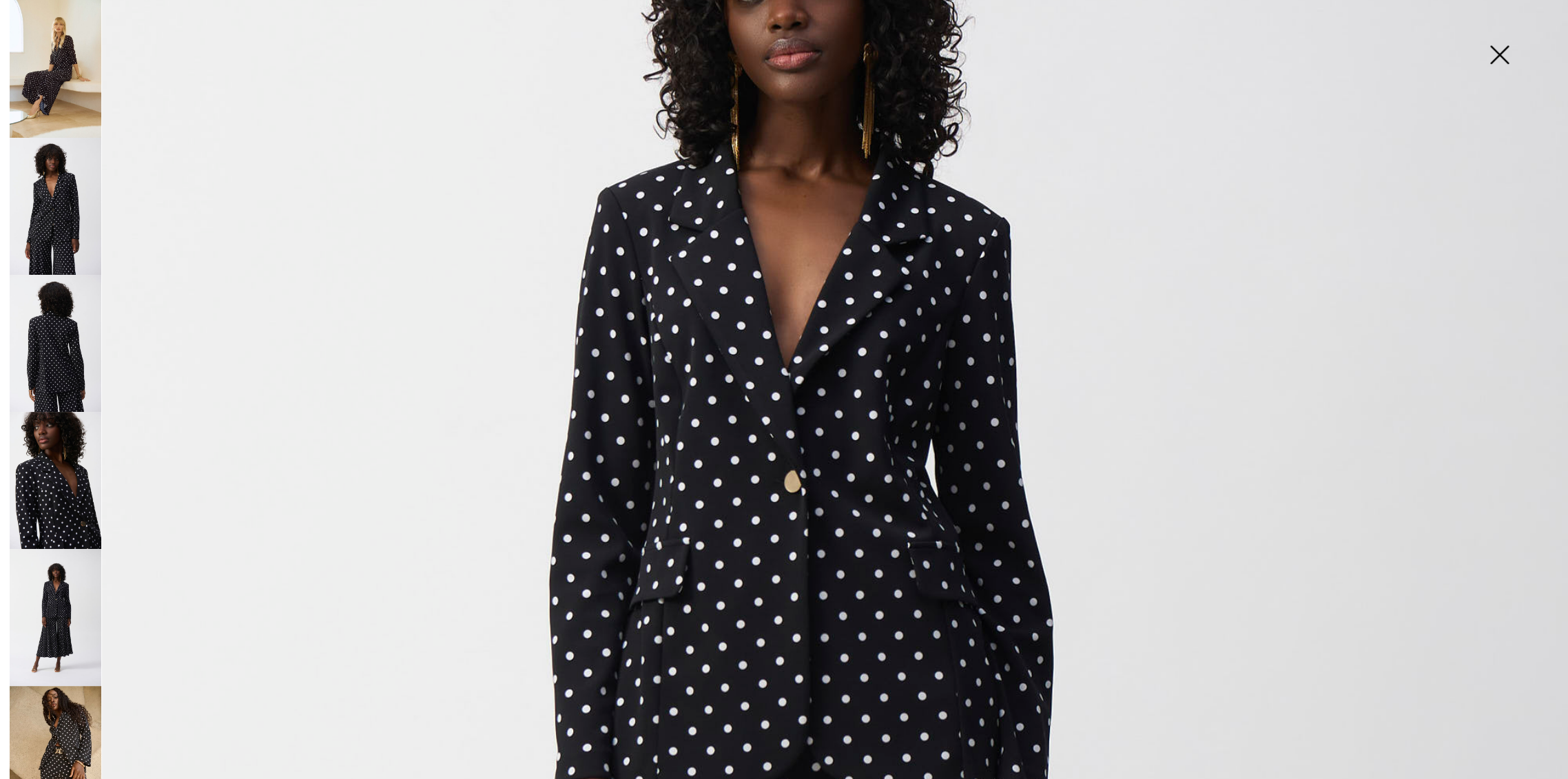
drag, startPoint x: 1505, startPoint y: 46, endPoint x: 1503, endPoint y: 145, distance: 99.0
click at [1505, 47] on img at bounding box center [1499, 56] width 69 height 71
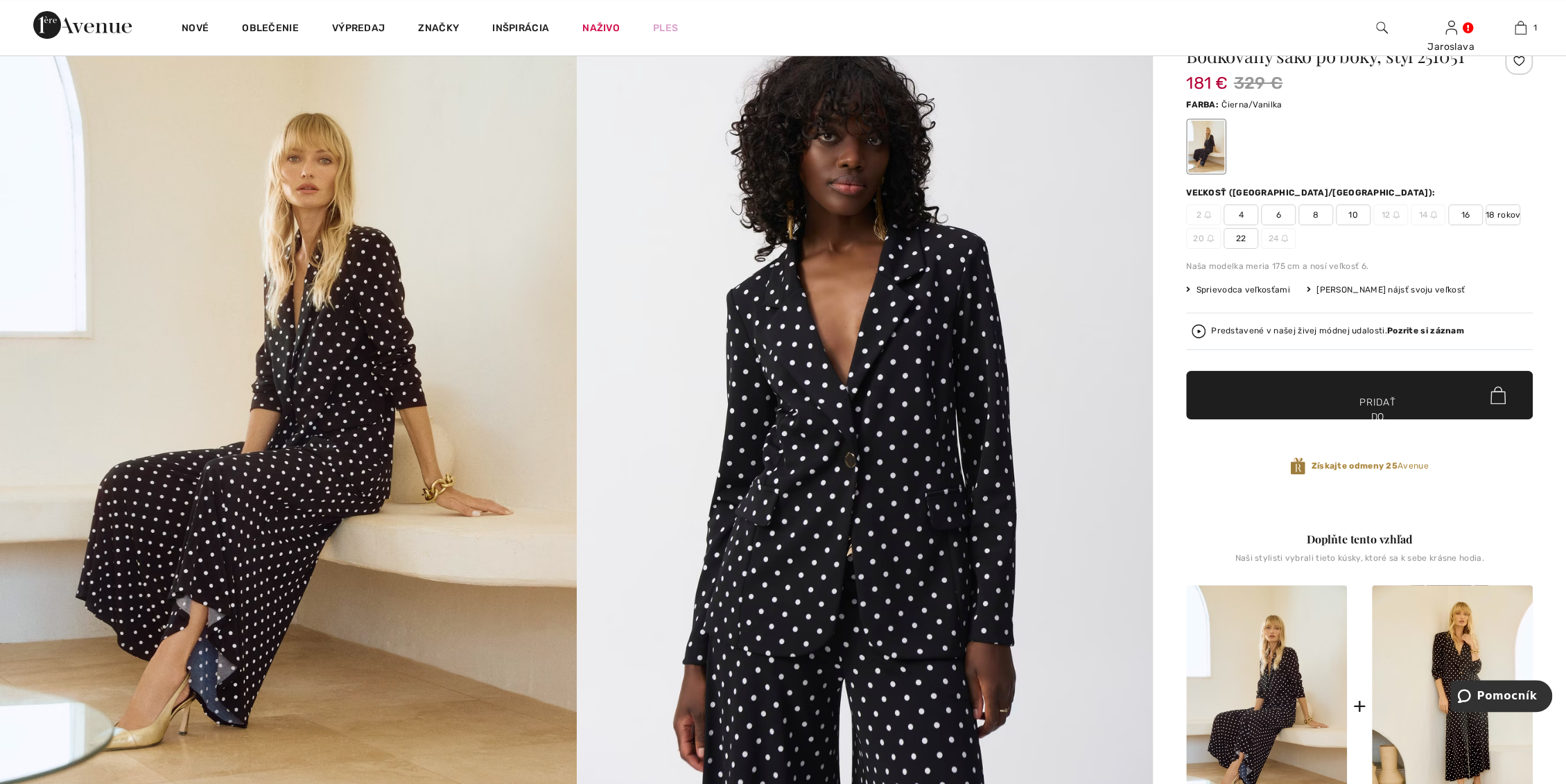
scroll to position [0, 0]
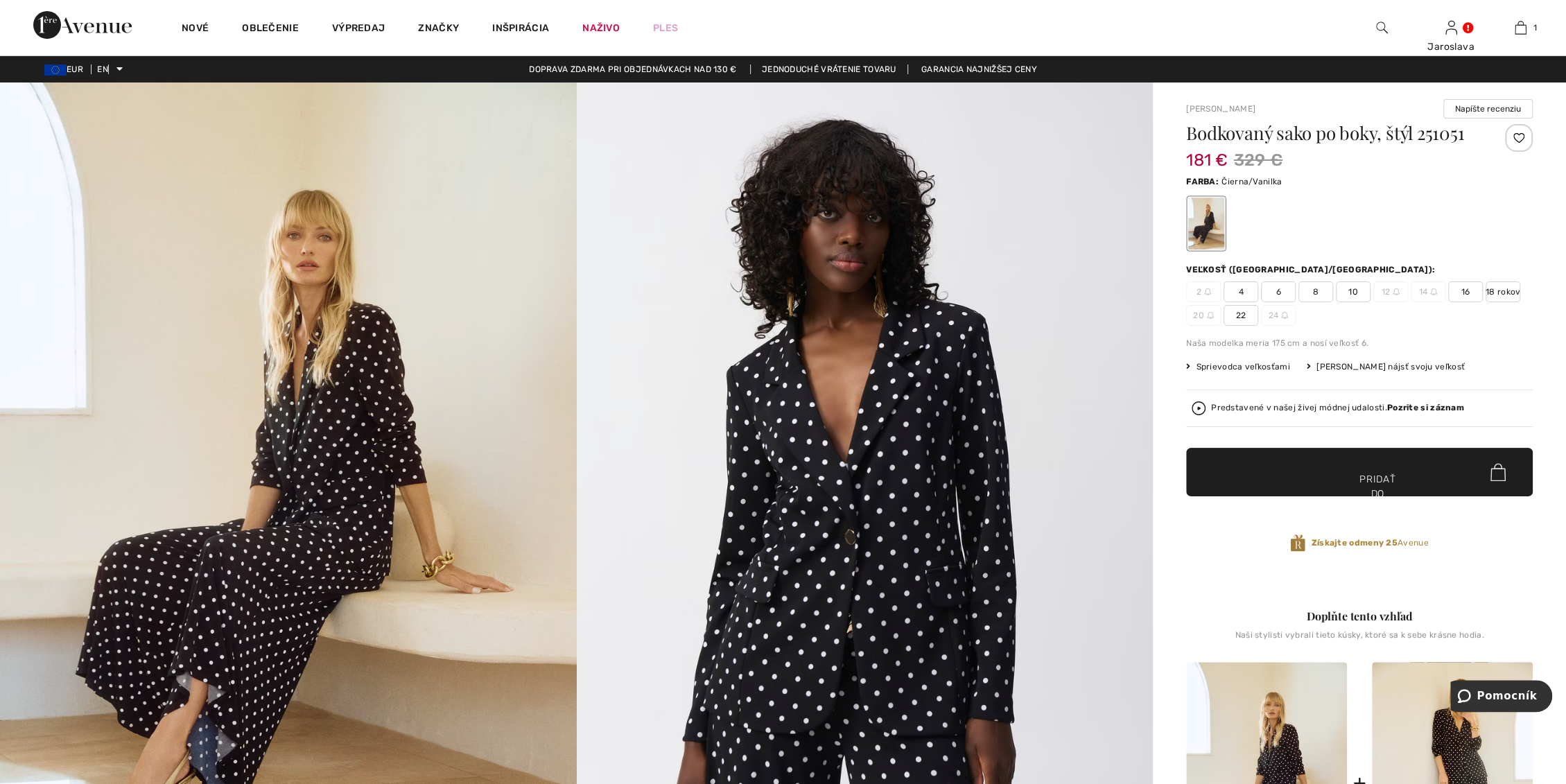
click at [1505, 285] on font "18 rokov" at bounding box center [1503, 291] width 35 height 12
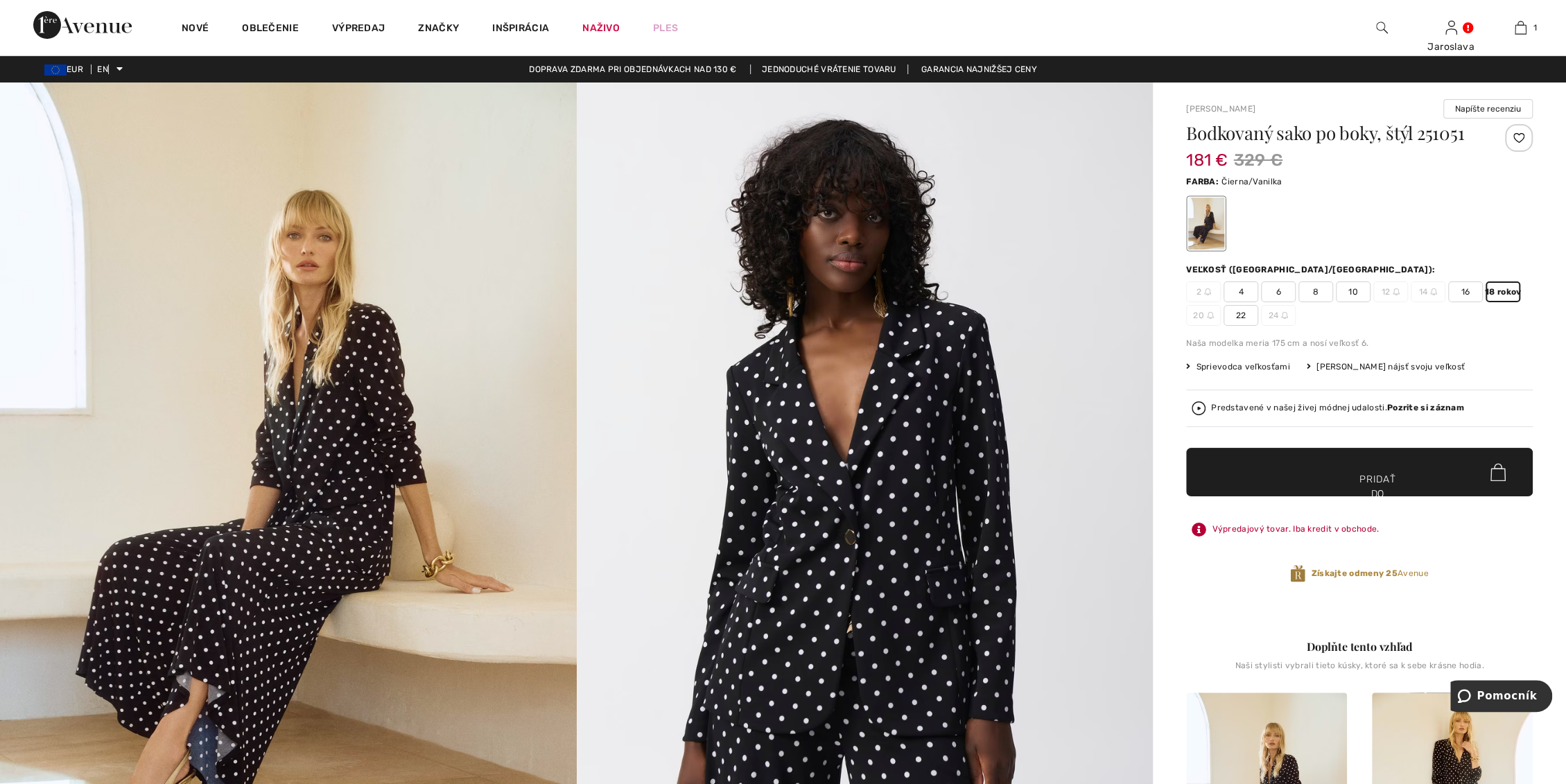
click at [1351, 472] on font "✔ Pridané do košíka" at bounding box center [1360, 501] width 43 height 58
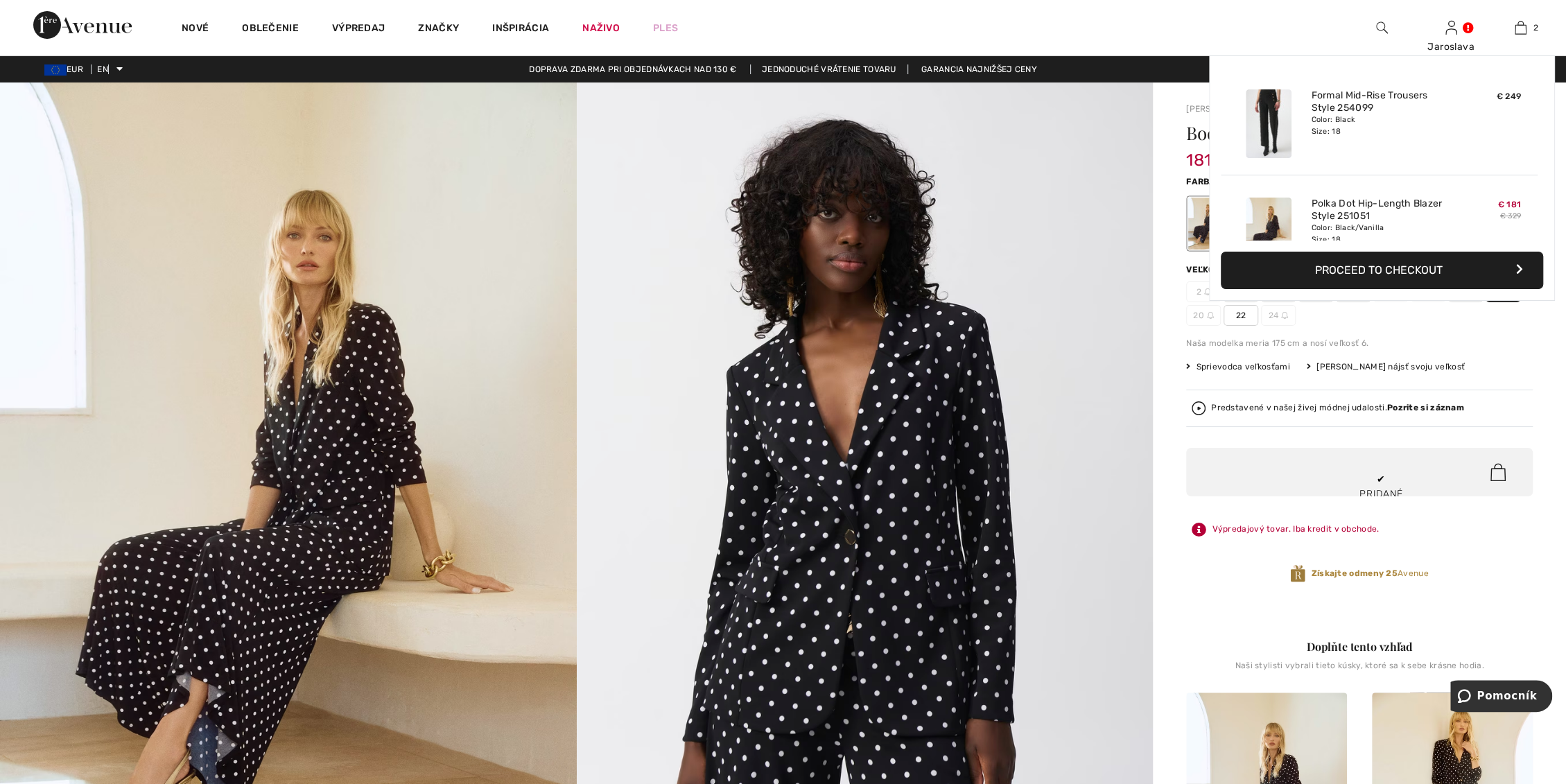
scroll to position [43, 0]
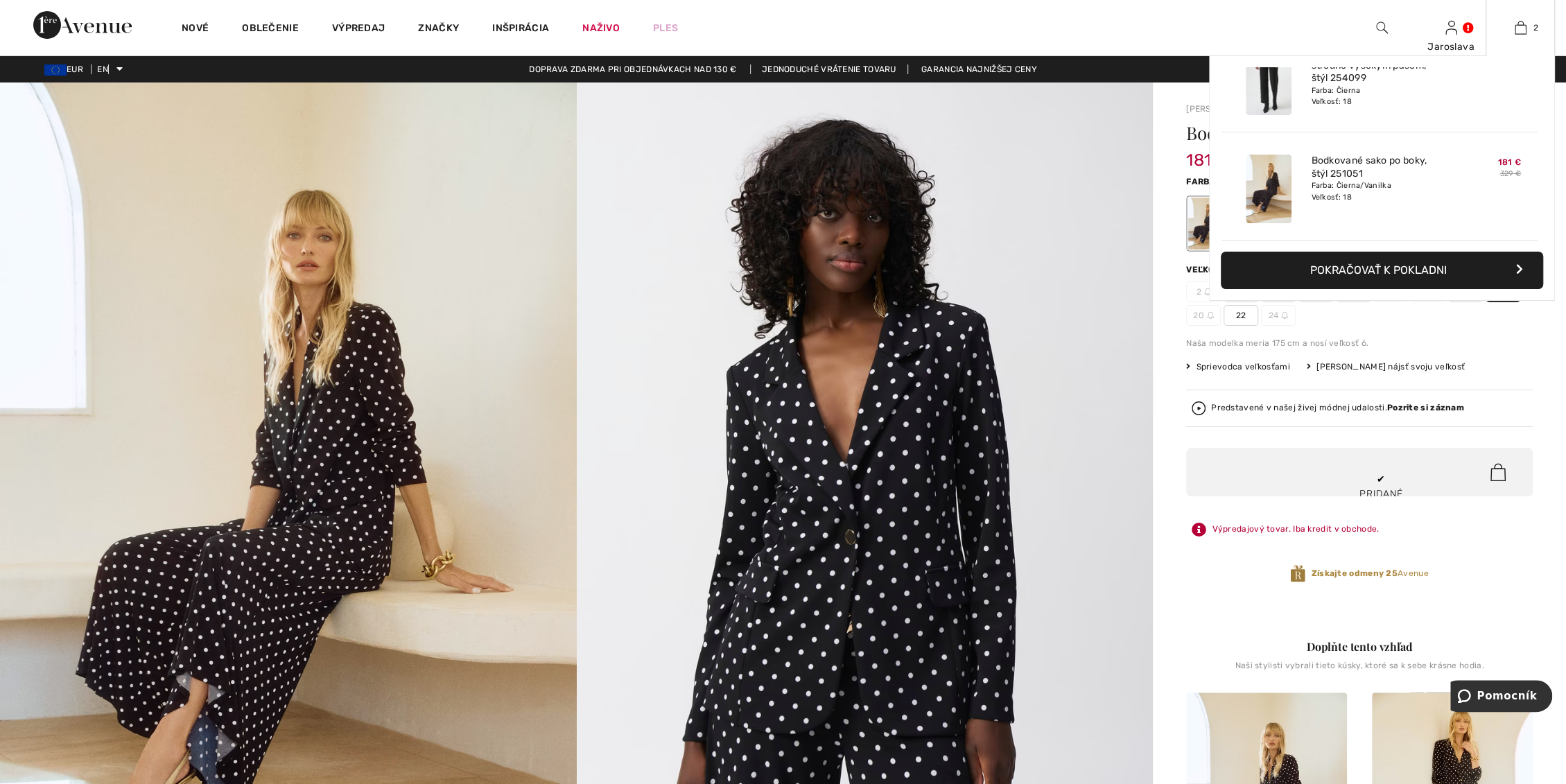
click at [1374, 270] on font "Pokračovať k pokladni" at bounding box center [1378, 269] width 136 height 13
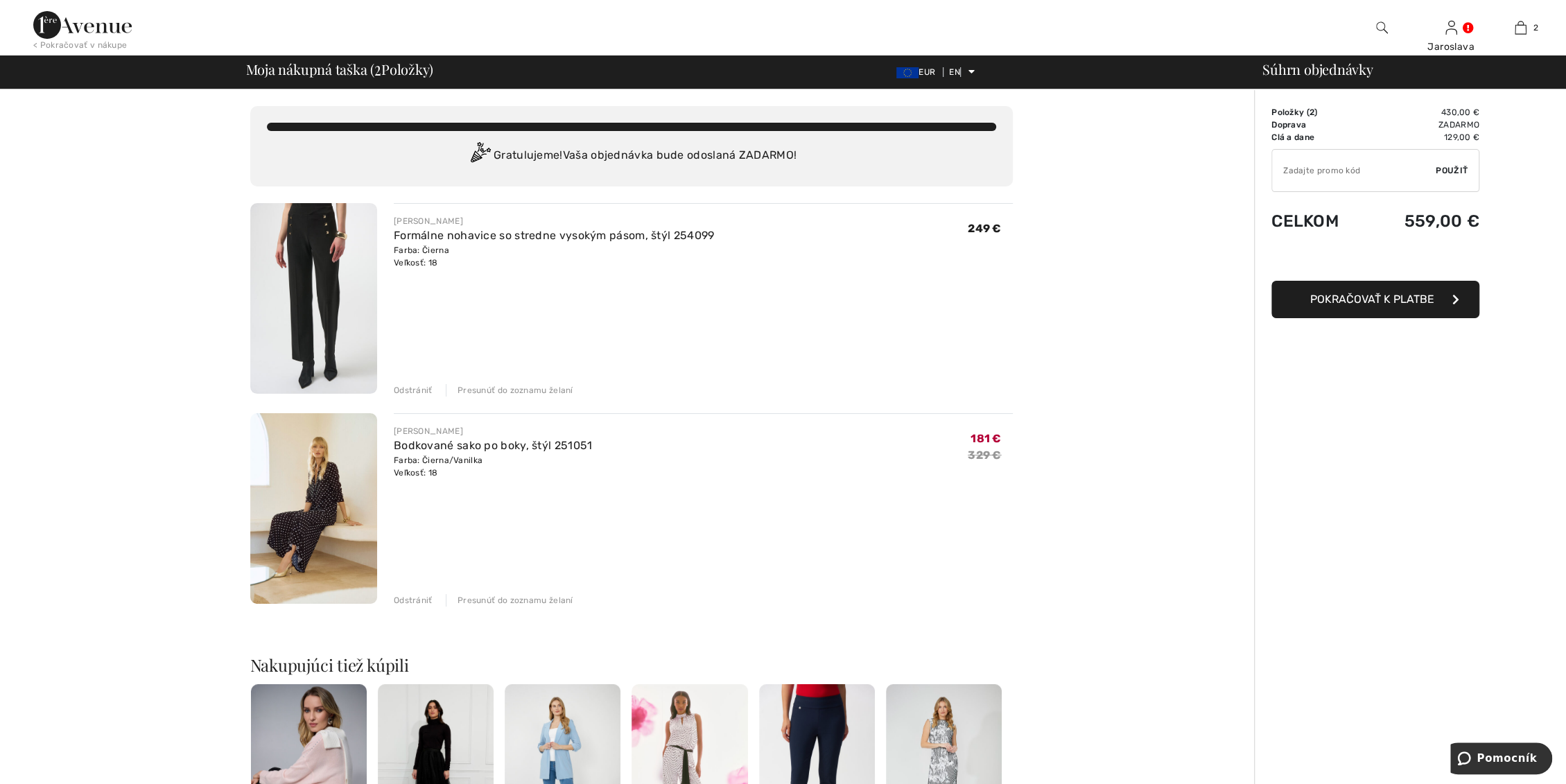
click at [486, 393] on font "Presunúť do zoznamu želaní" at bounding box center [515, 390] width 116 height 9
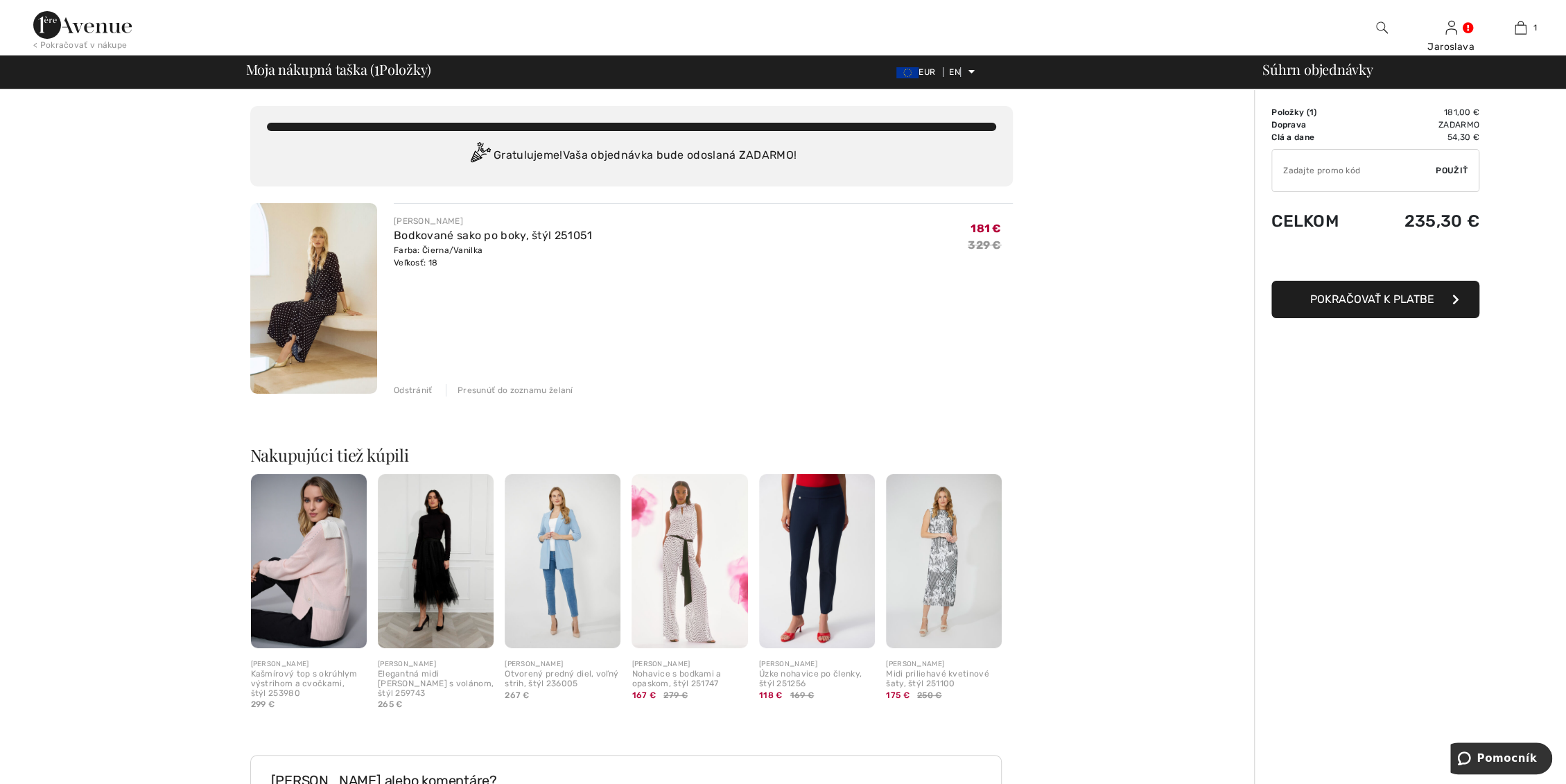
click at [70, 28] on img at bounding box center [82, 25] width 99 height 28
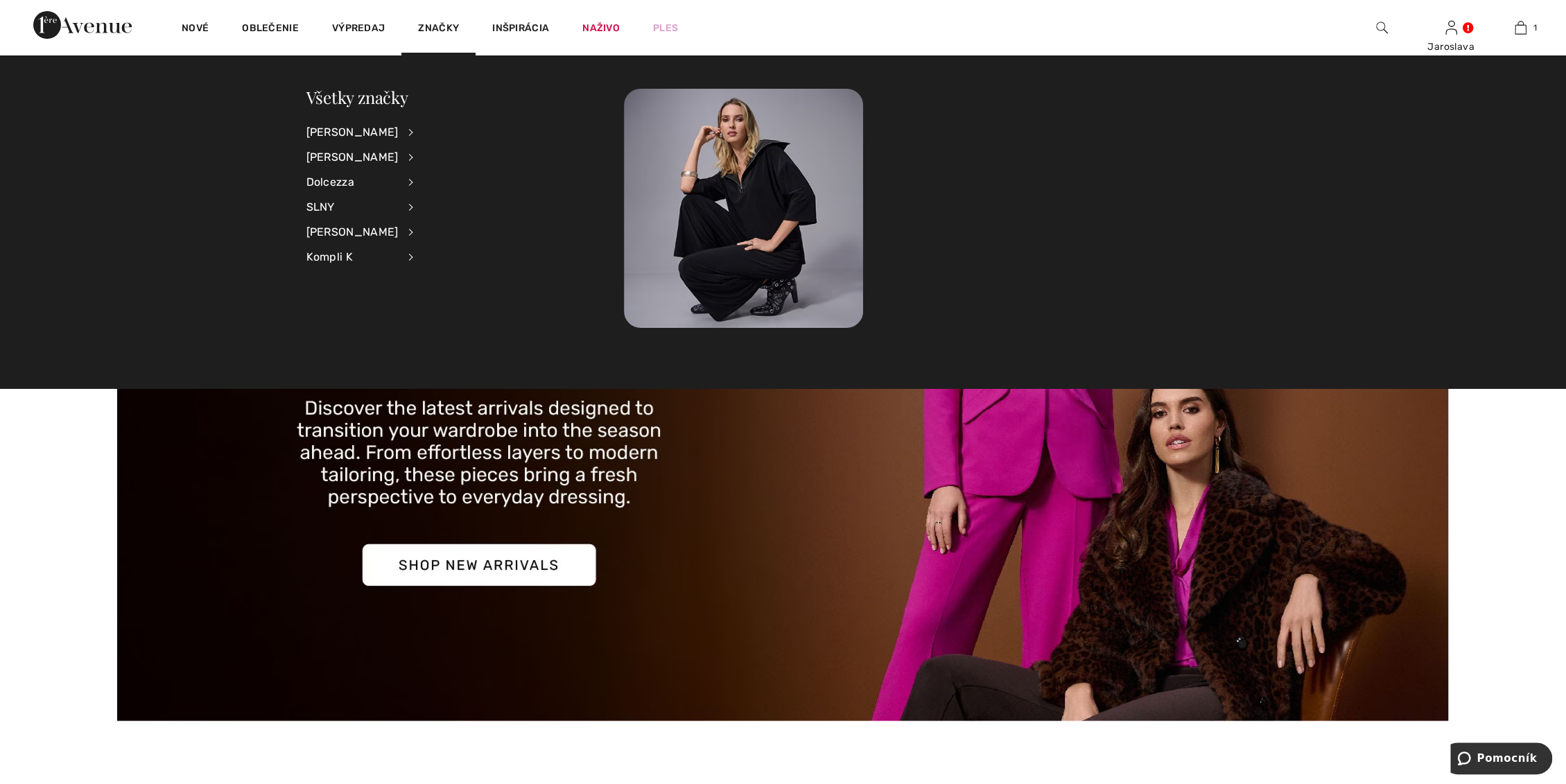
click at [382, 133] on li "Jozef Ribkoff Zobraziť všetko Príslušenstvo Šaty a overaly Bundy a saká Vrchné …" at bounding box center [369, 132] width 126 height 25
click at [355, 133] on font "[PERSON_NAME]" at bounding box center [352, 132] width 92 height 13
click at [455, 202] on font "Bundy a saká" at bounding box center [463, 200] width 65 height 12
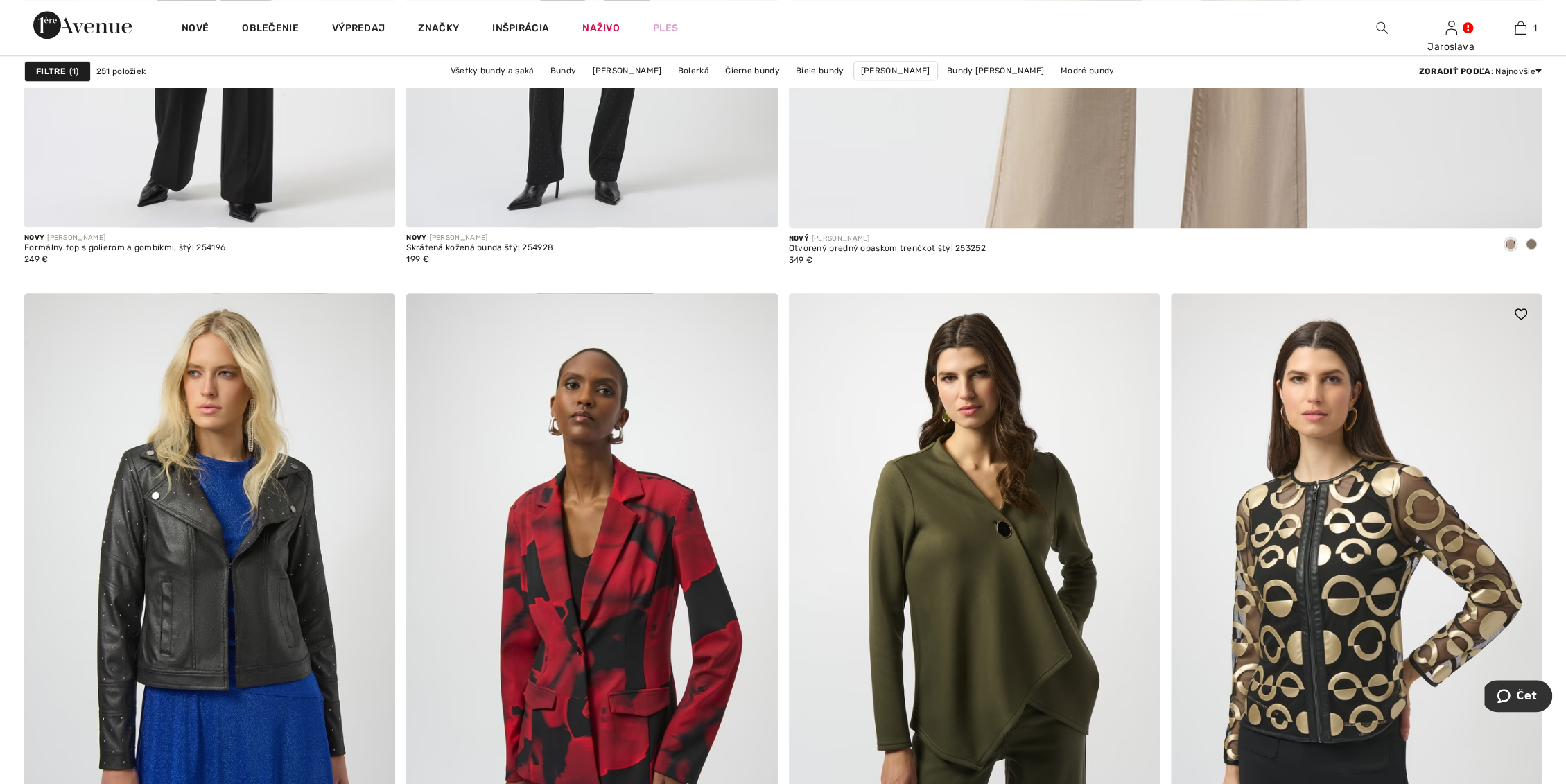
scroll to position [1386, 0]
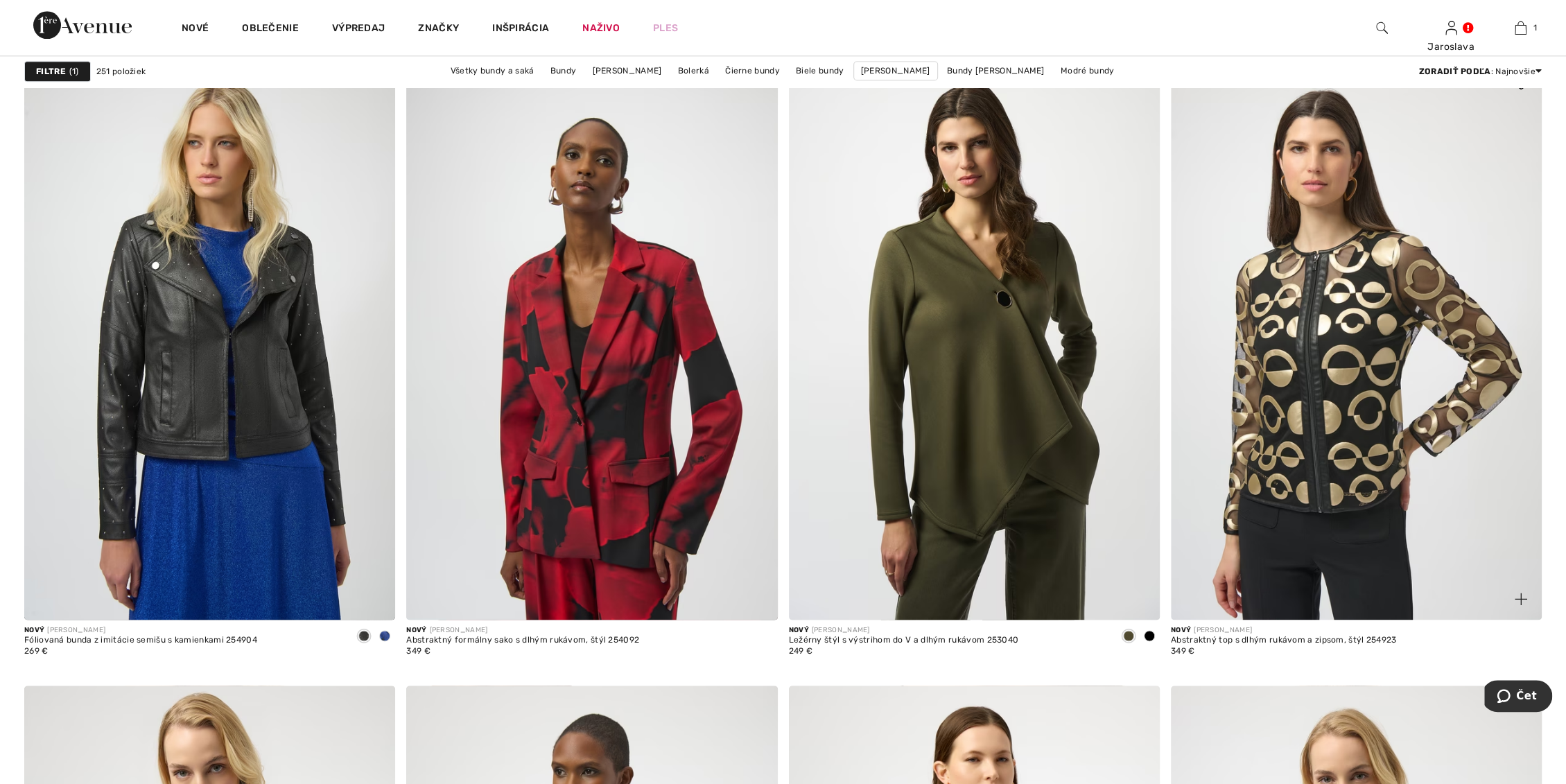
click at [1308, 408] on img at bounding box center [1356, 341] width 371 height 557
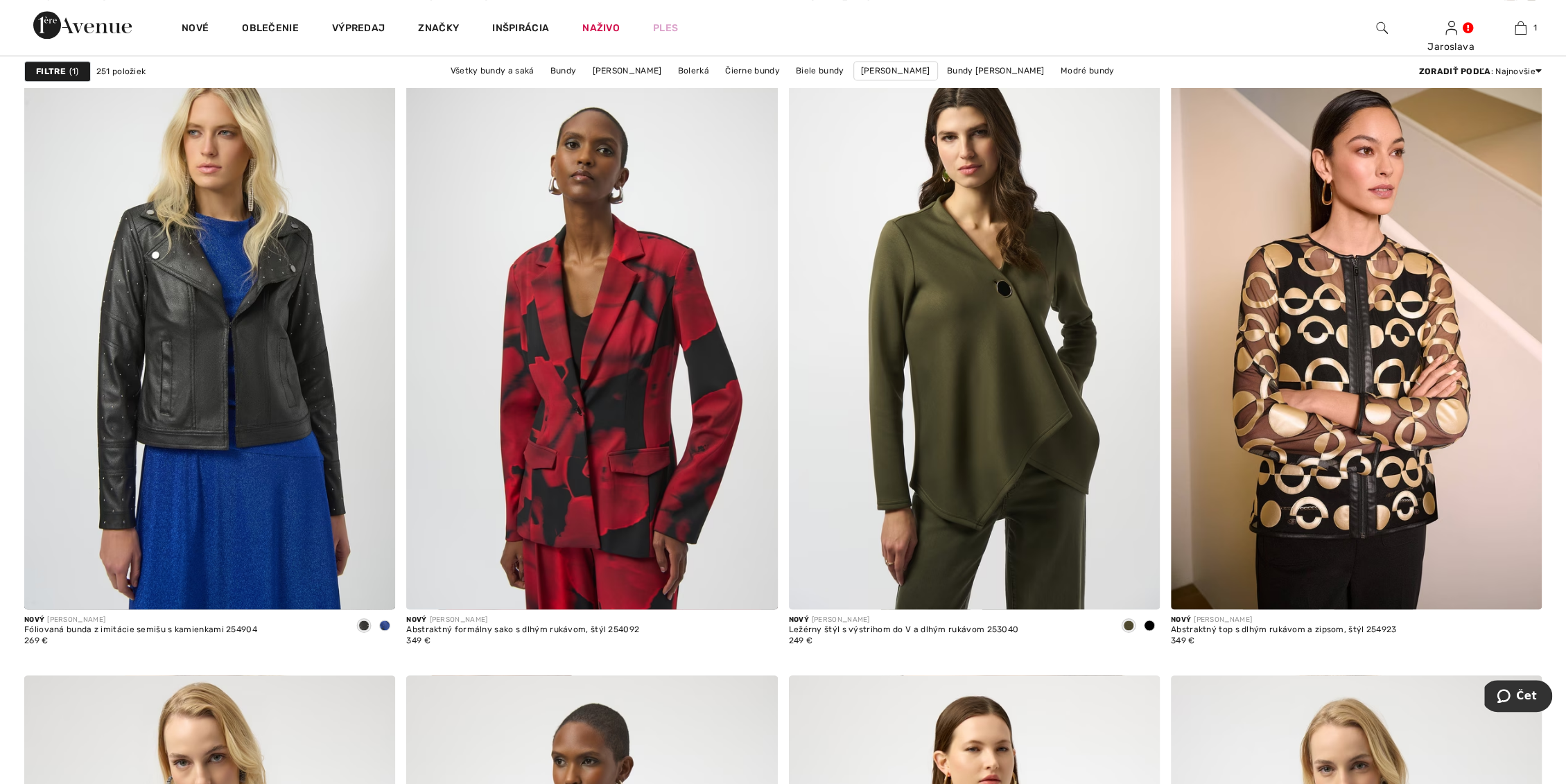
scroll to position [1440, 0]
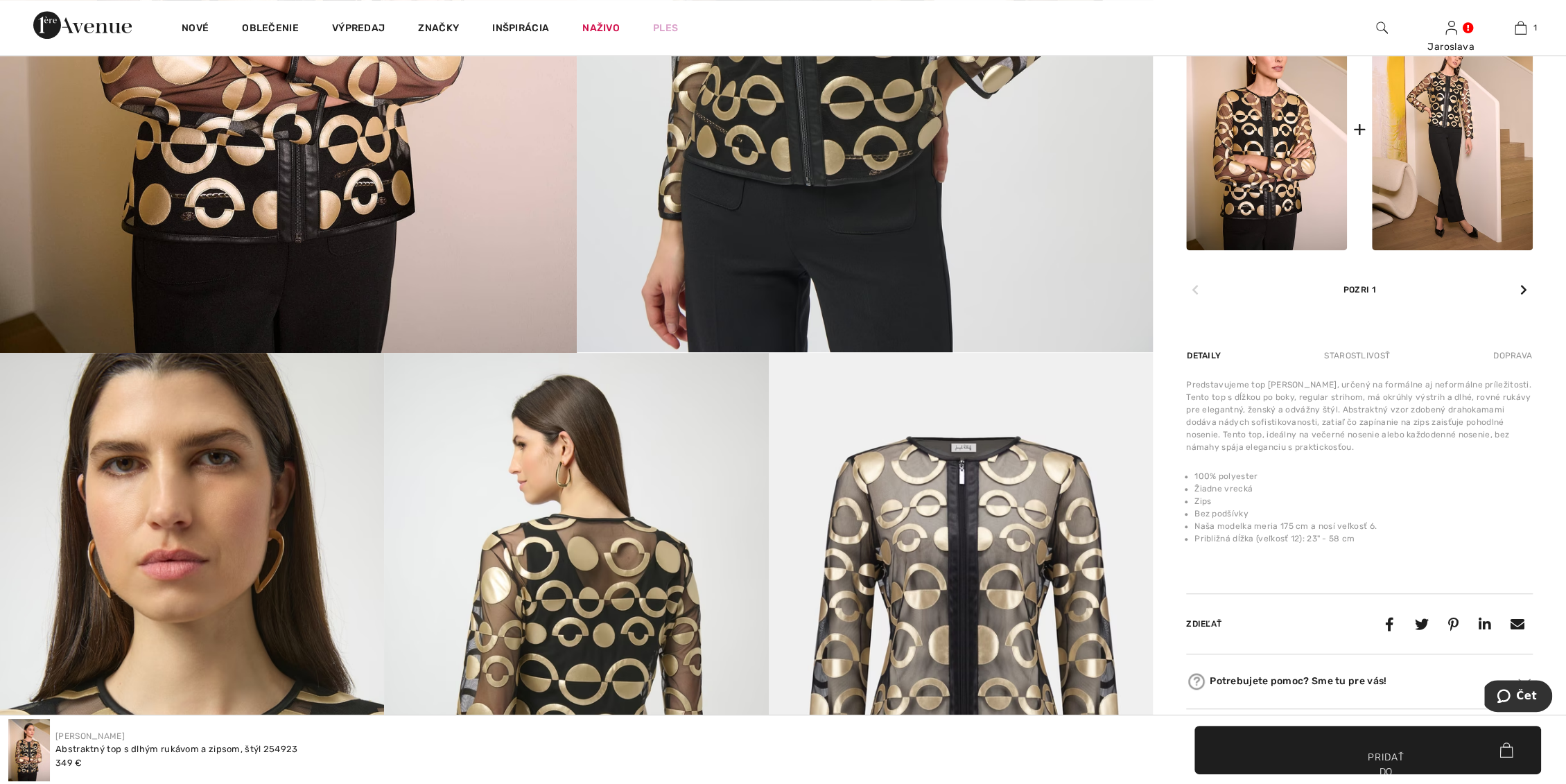
scroll to position [308, 0]
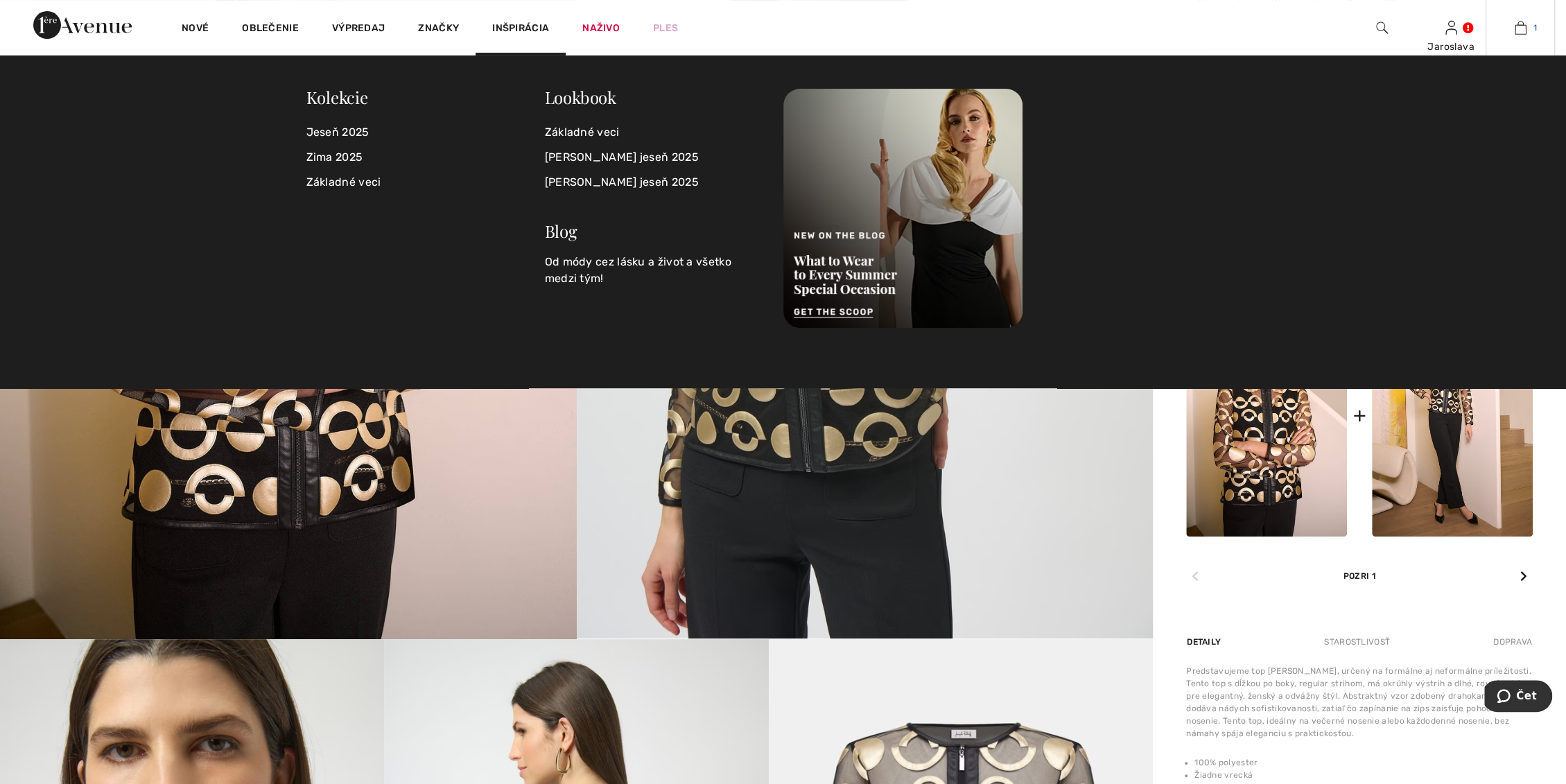
click at [1513, 30] on link "1" at bounding box center [1520, 28] width 68 height 17
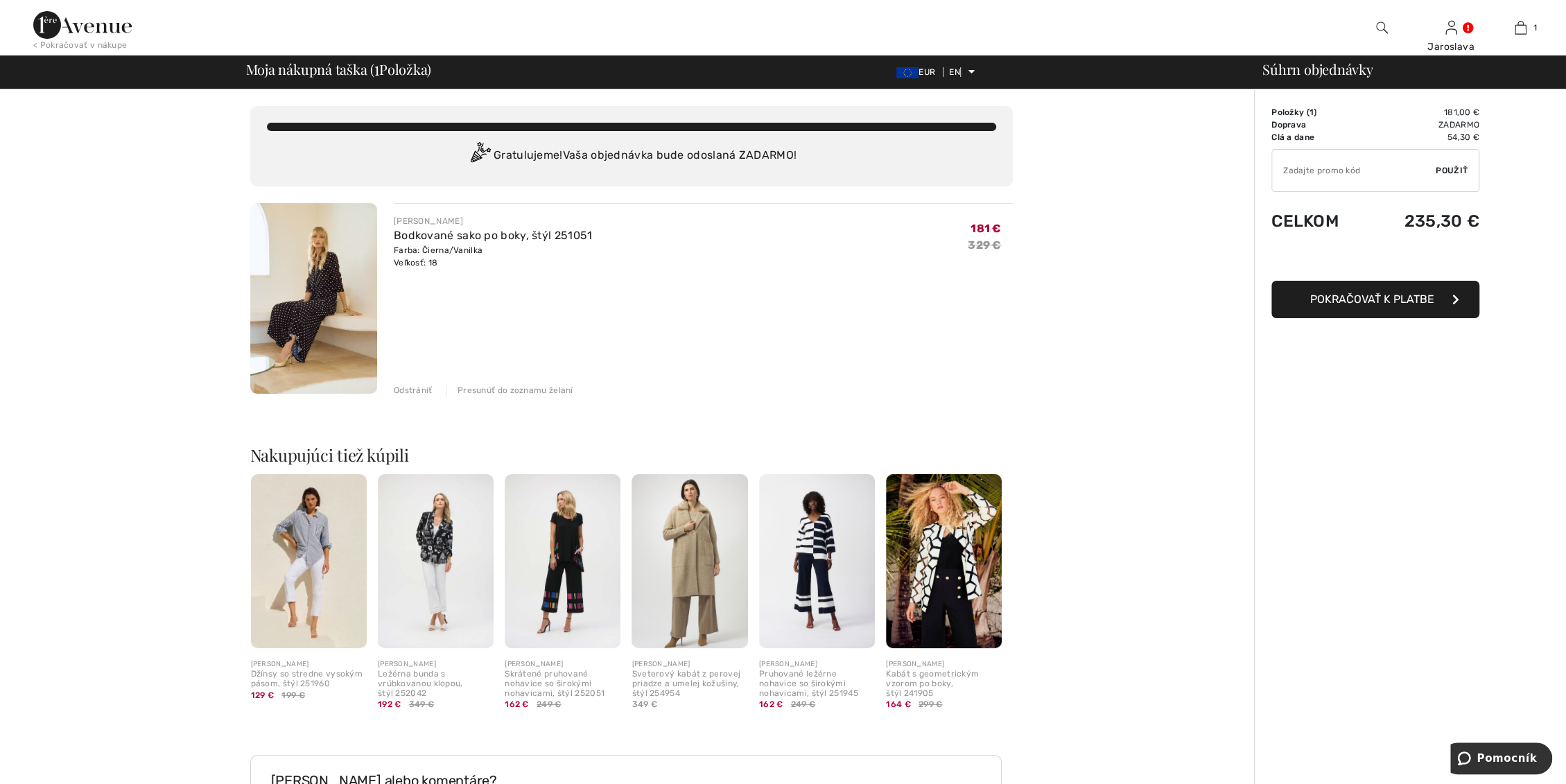
click at [295, 332] on img at bounding box center [313, 298] width 127 height 191
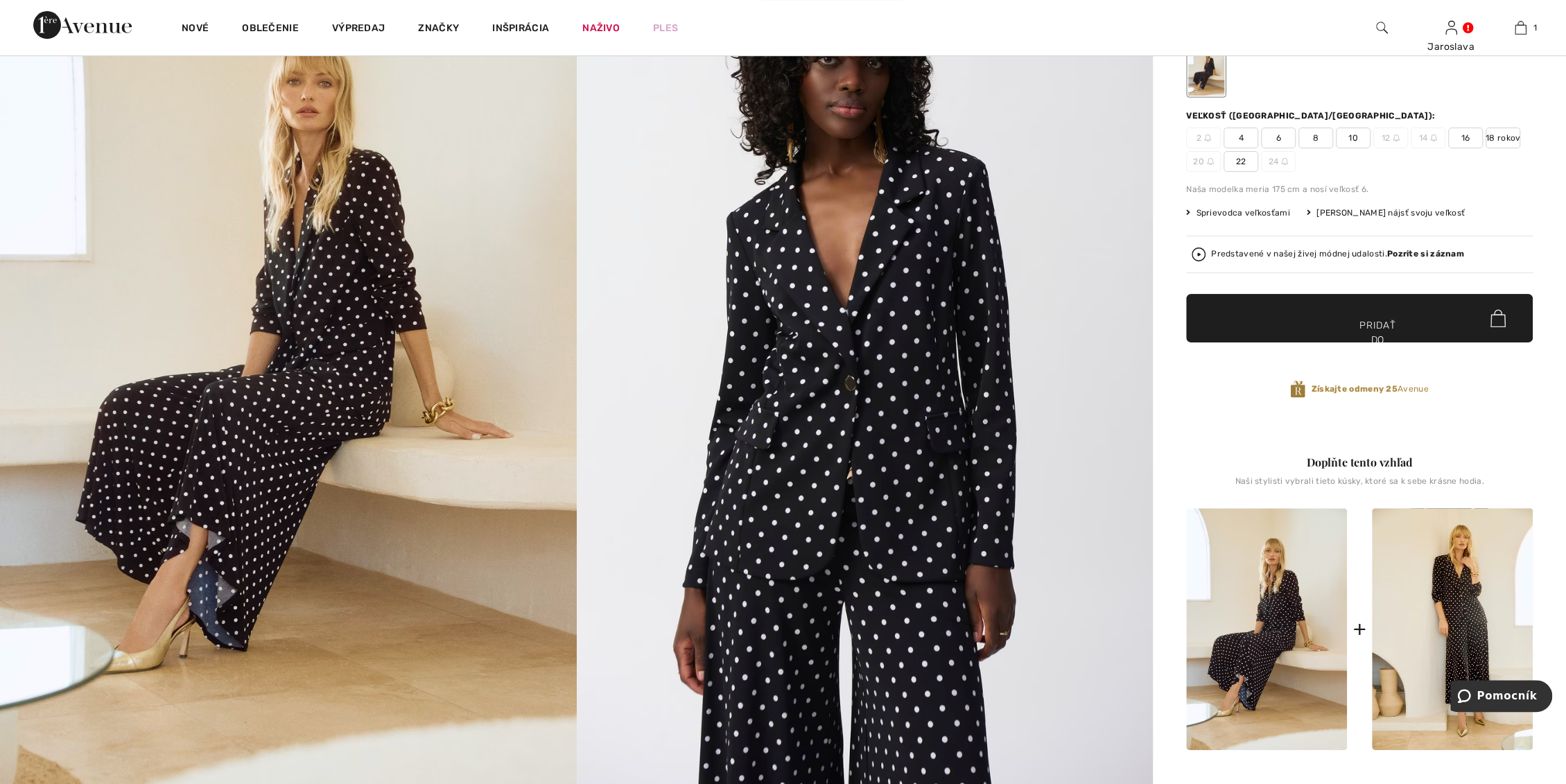
click at [992, 475] on img at bounding box center [865, 361] width 577 height 864
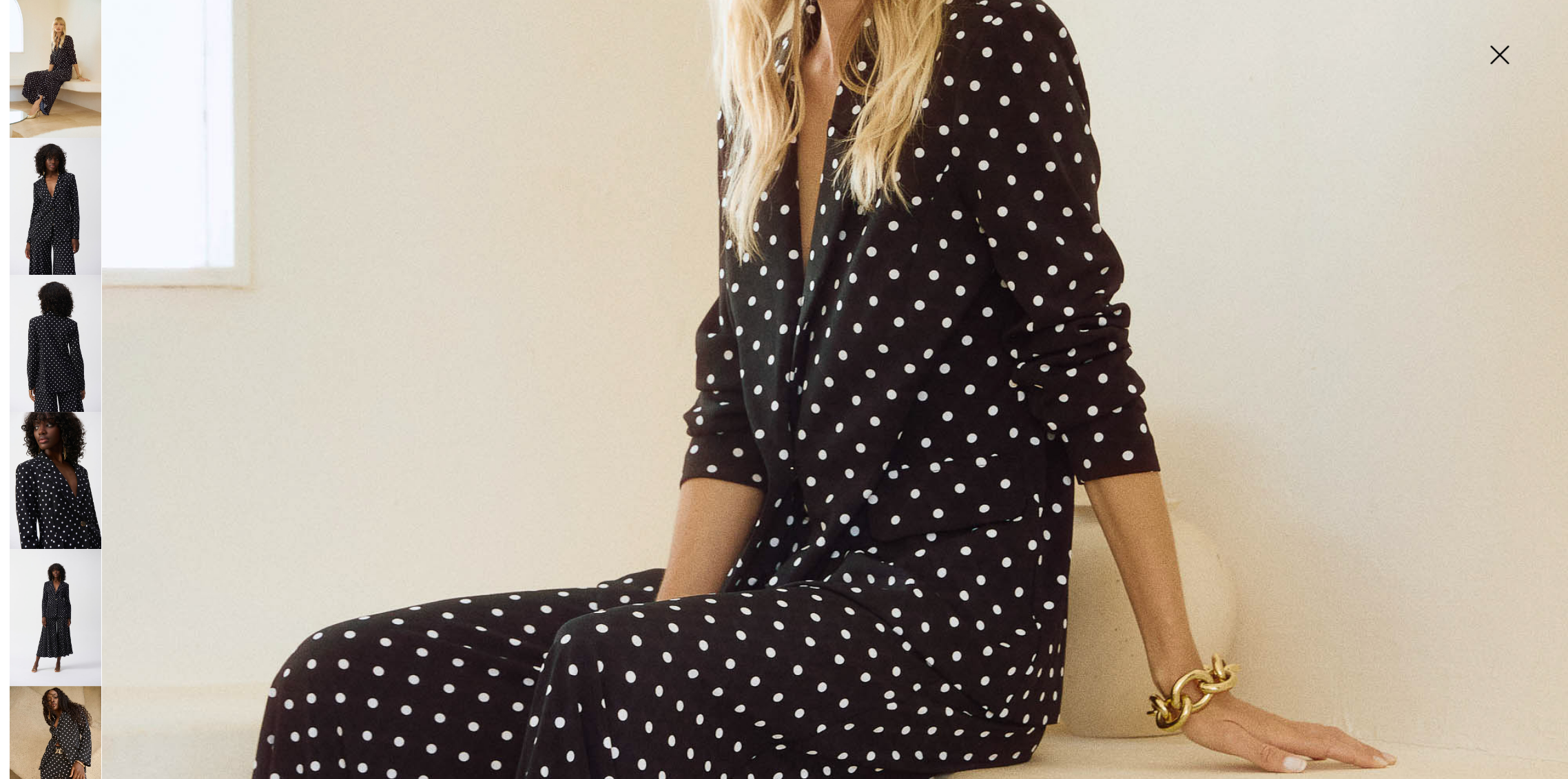
scroll to position [535, 0]
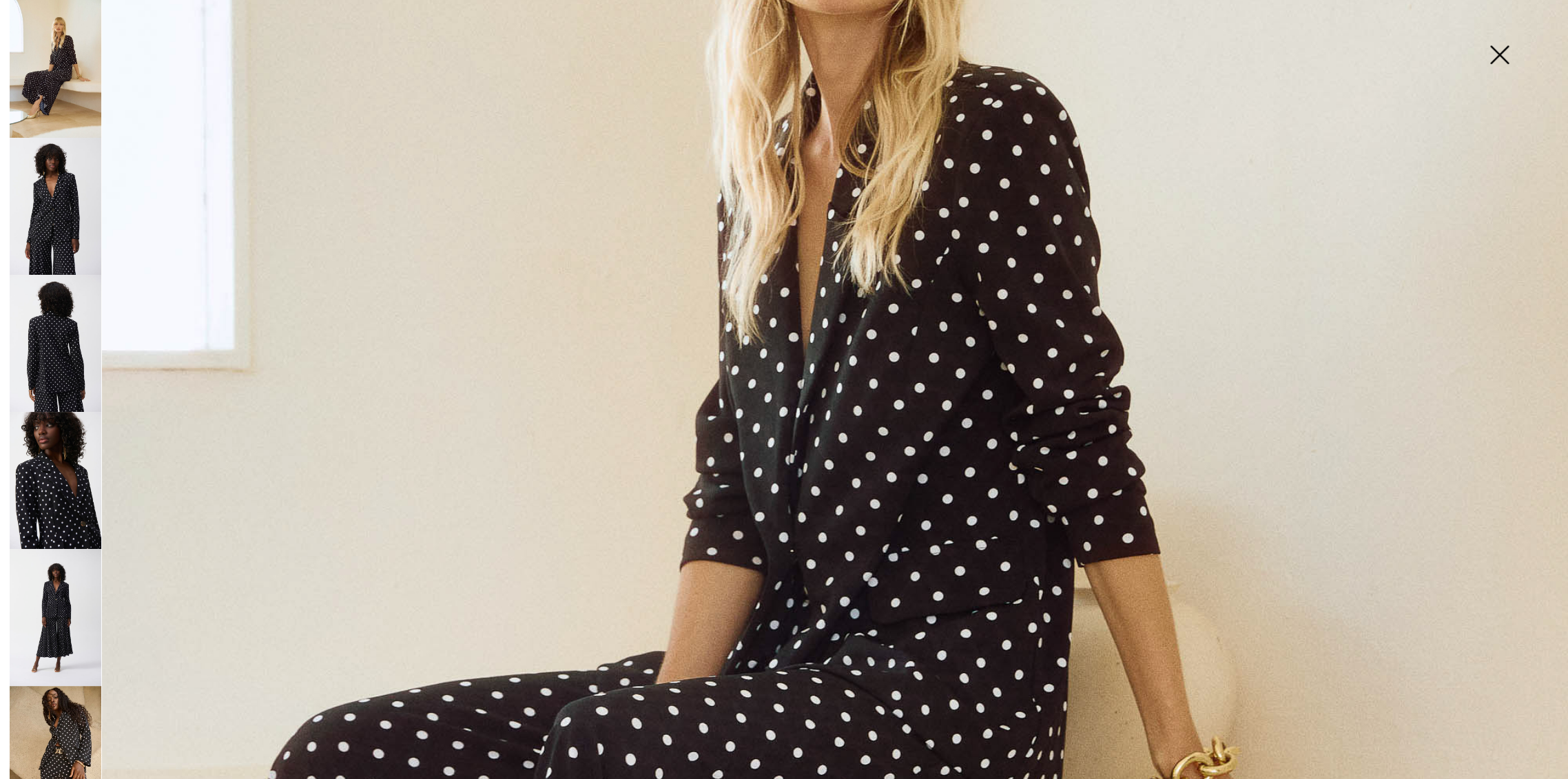
click at [49, 482] on img at bounding box center [55, 480] width 91 height 137
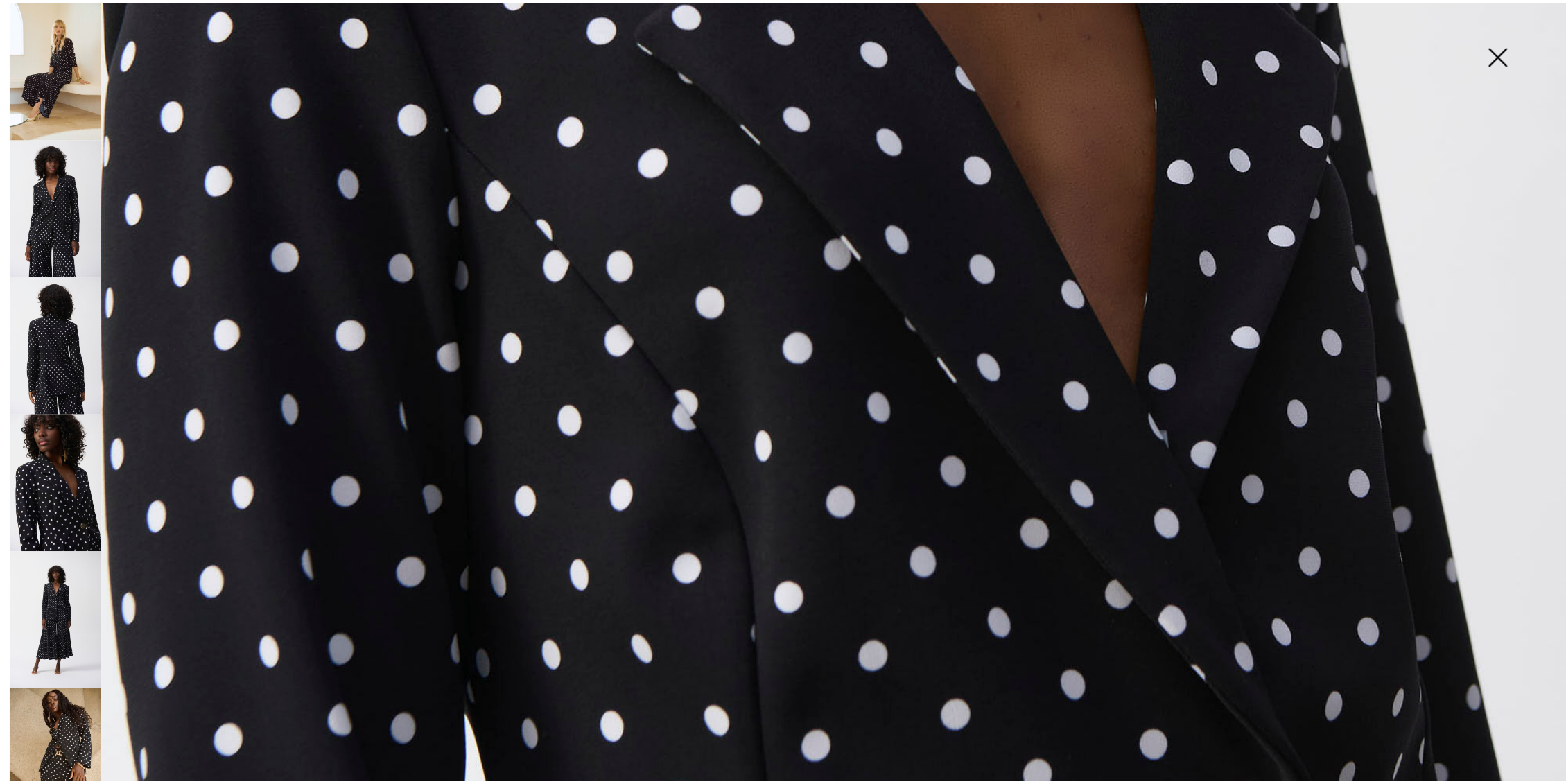
scroll to position [945, 0]
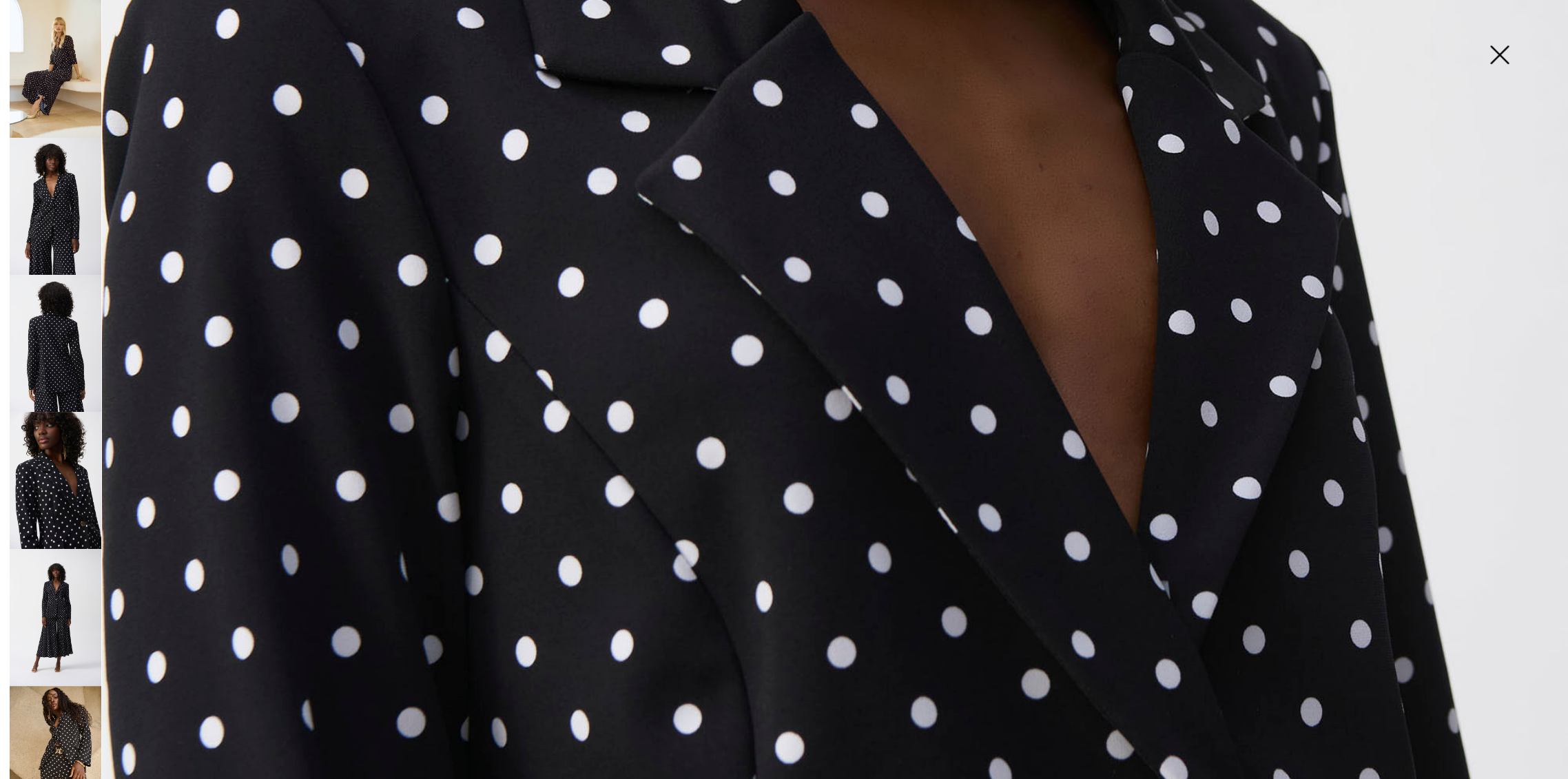
click at [1499, 62] on img at bounding box center [1499, 56] width 69 height 71
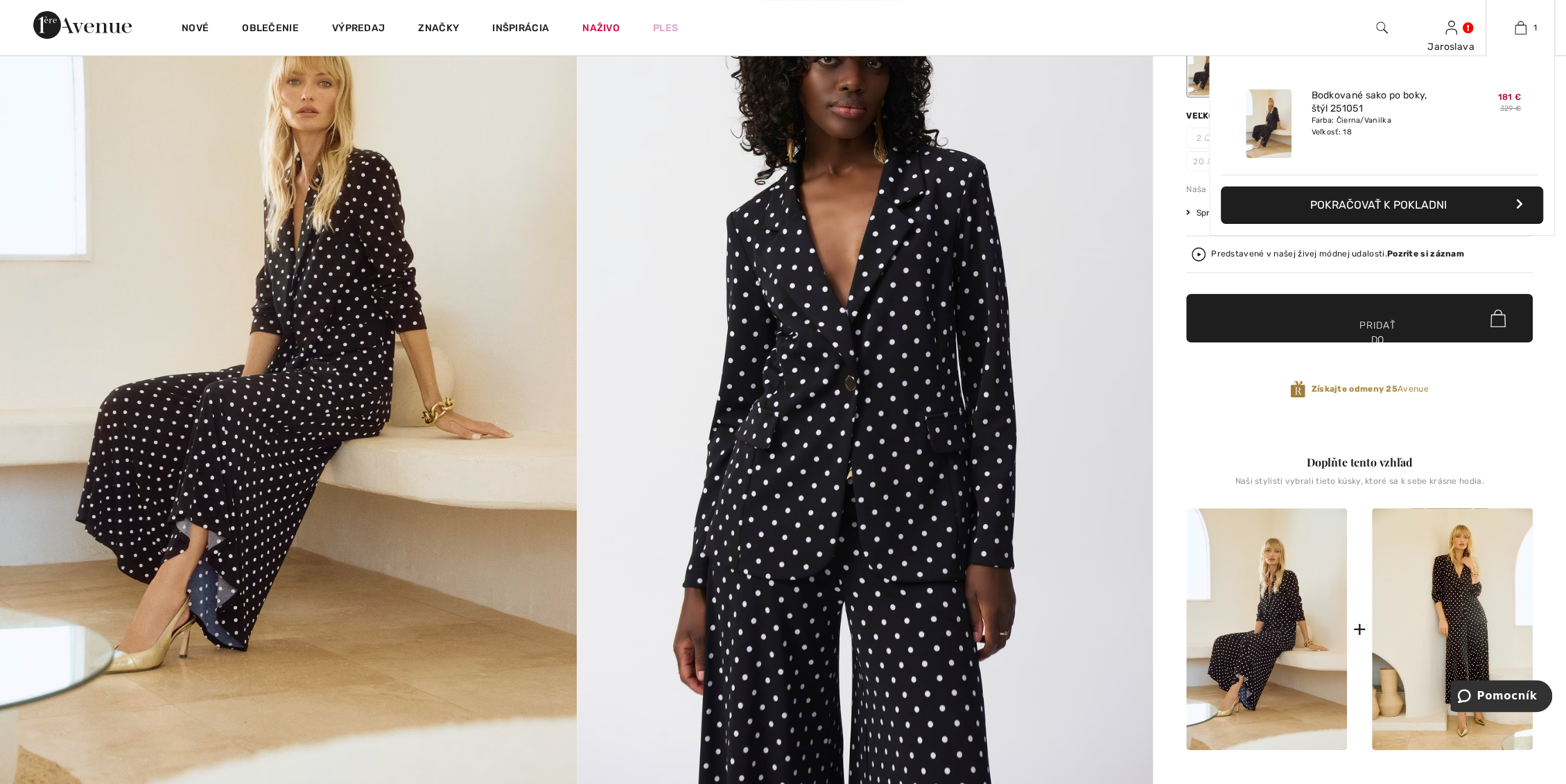
click at [1348, 216] on button "Pokračovať k pokladni" at bounding box center [1382, 206] width 322 height 38
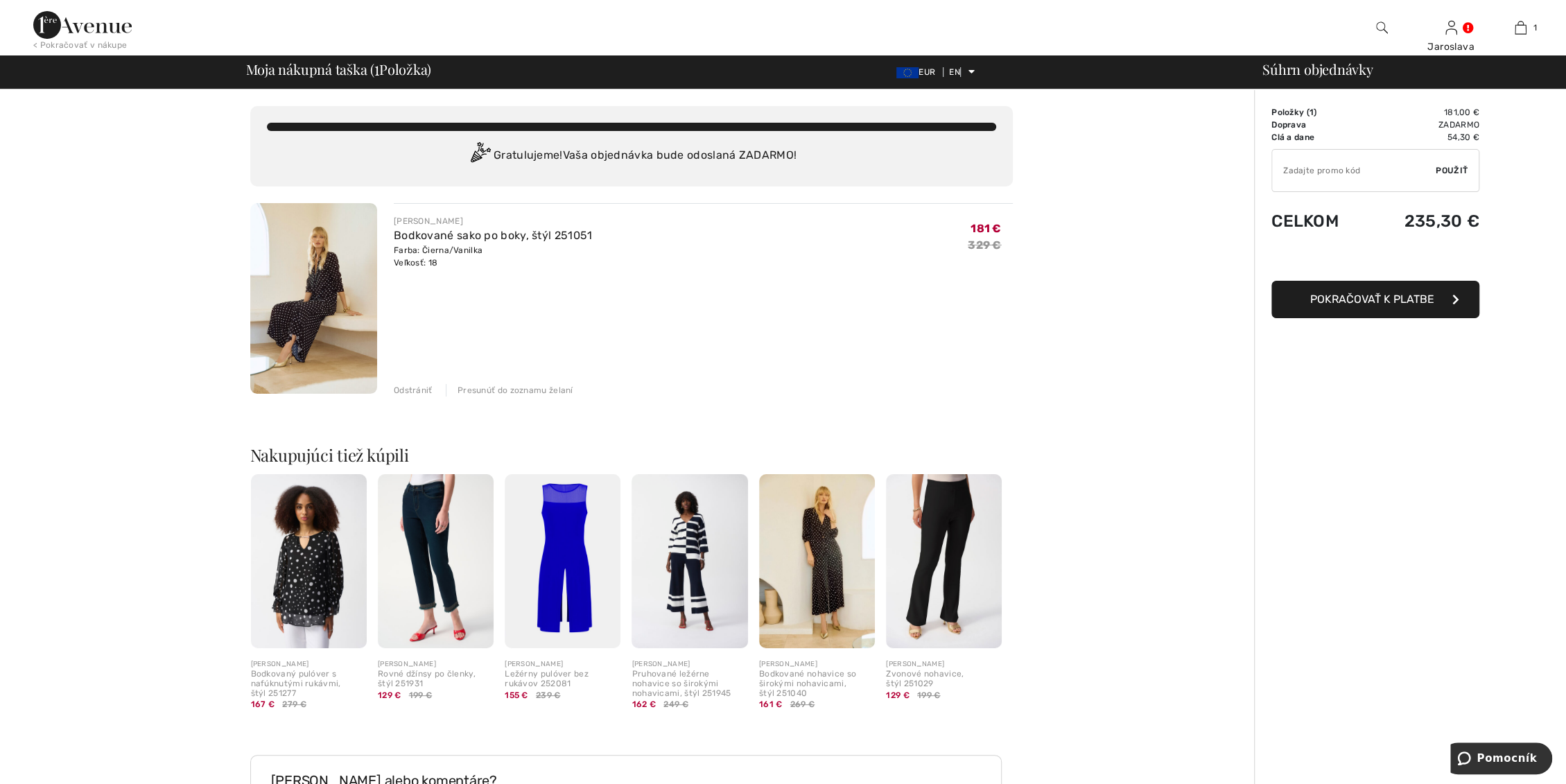
click at [1373, 300] on font "Pokračovať k platbe" at bounding box center [1372, 299] width 124 height 13
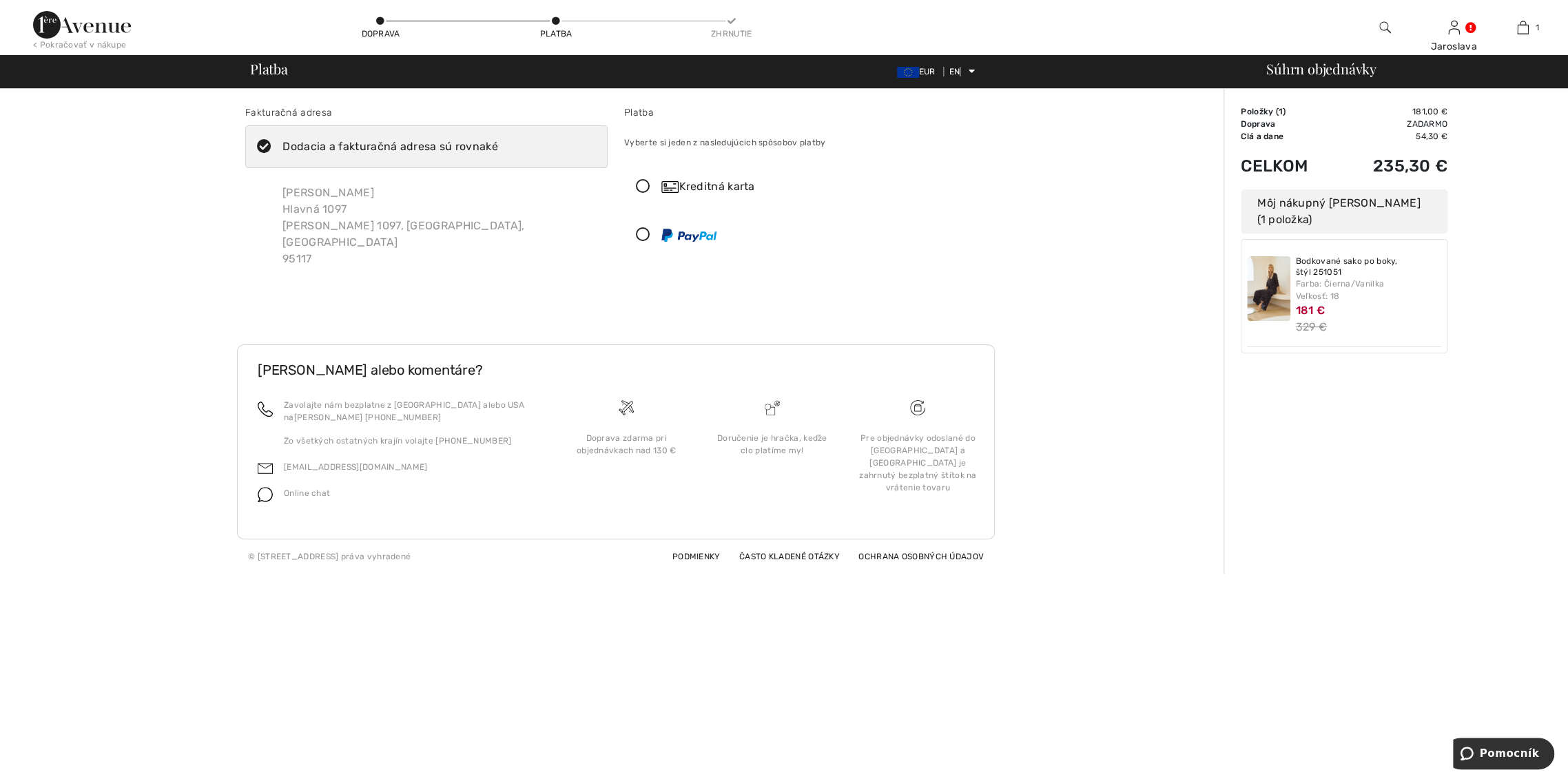
click at [648, 181] on icon at bounding box center [642, 187] width 36 height 14
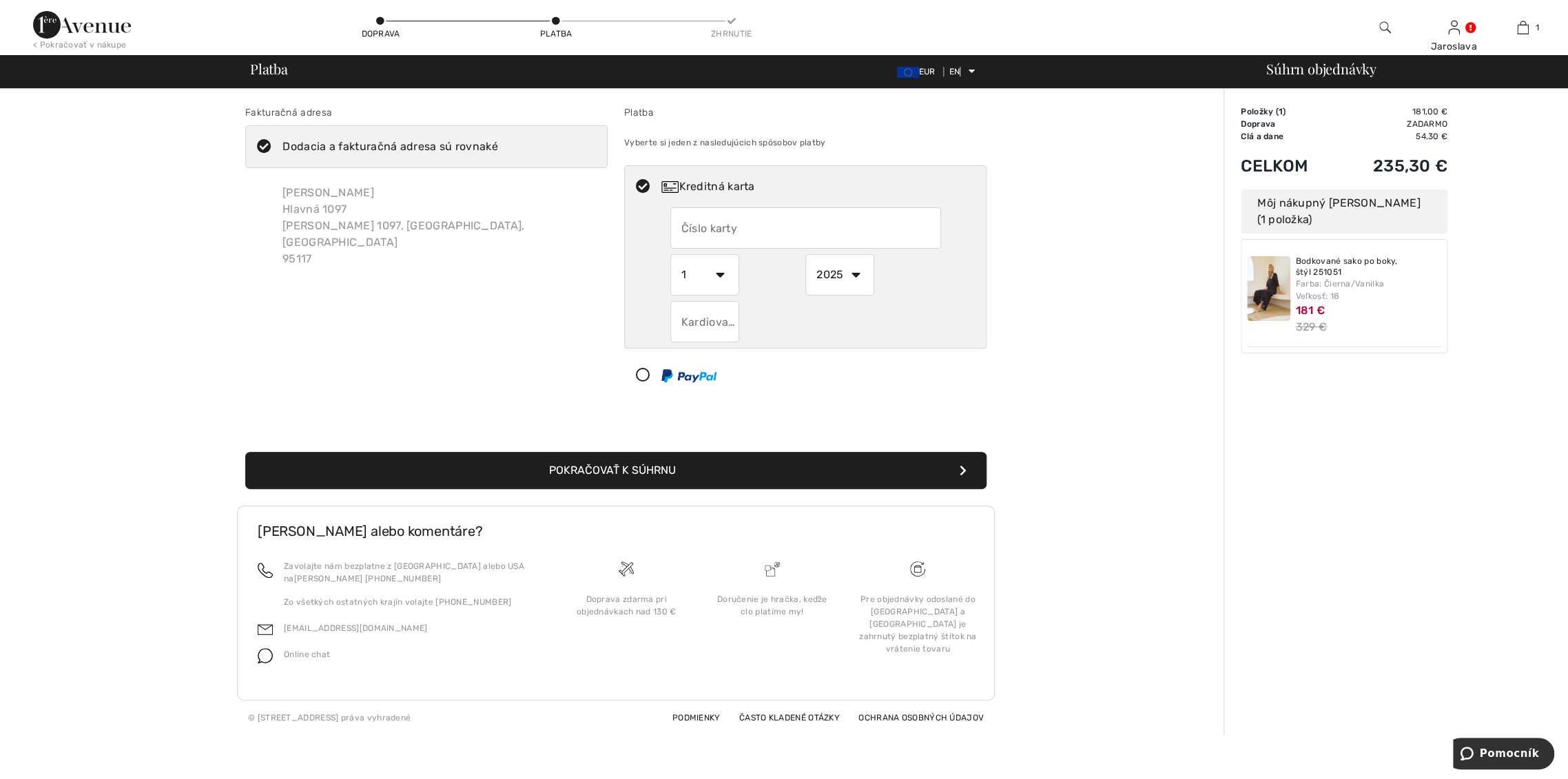
click at [805, 228] on input "text" at bounding box center [805, 228] width 271 height 41
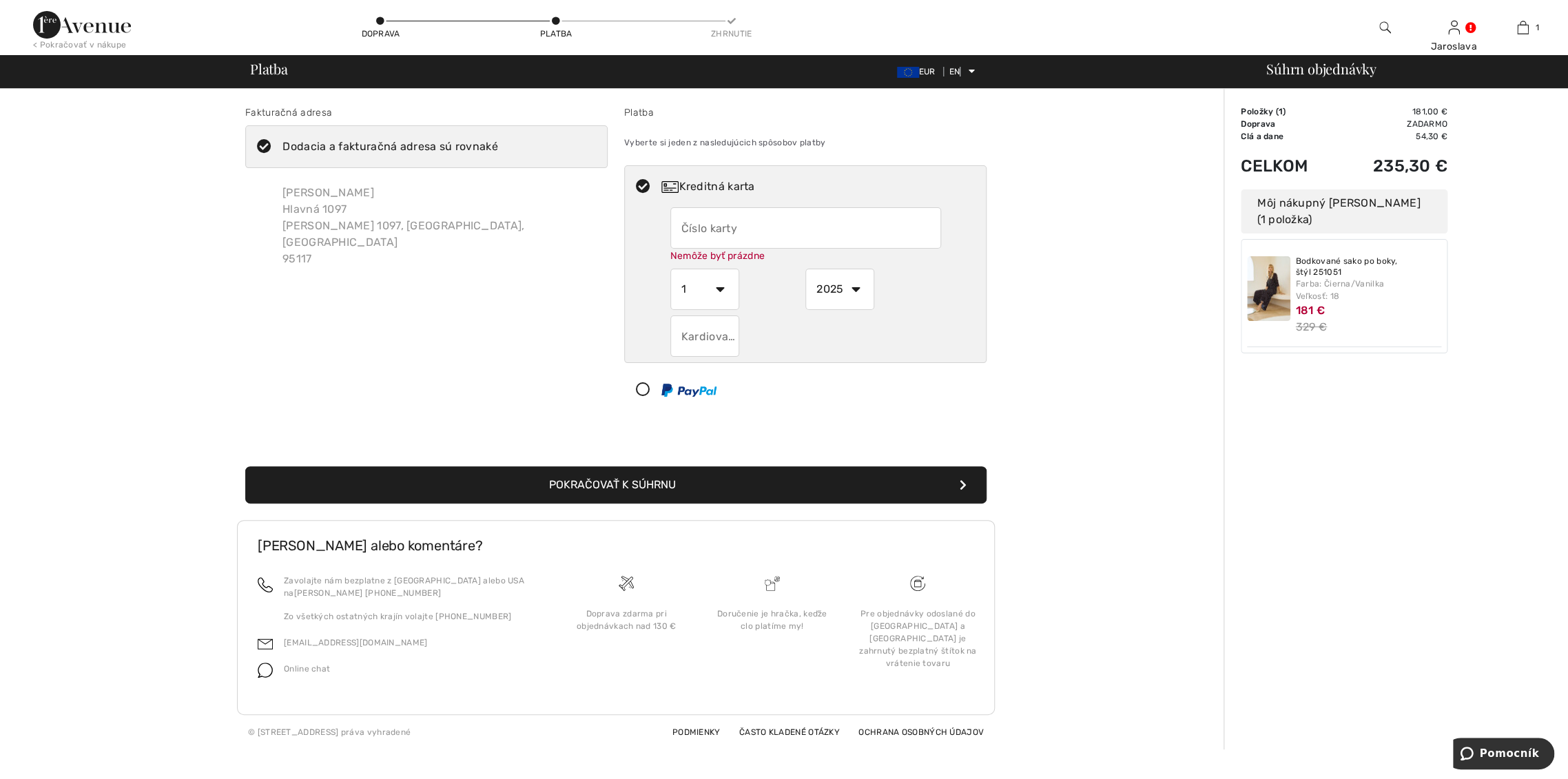
type input "4277669701099194"
select select "9"
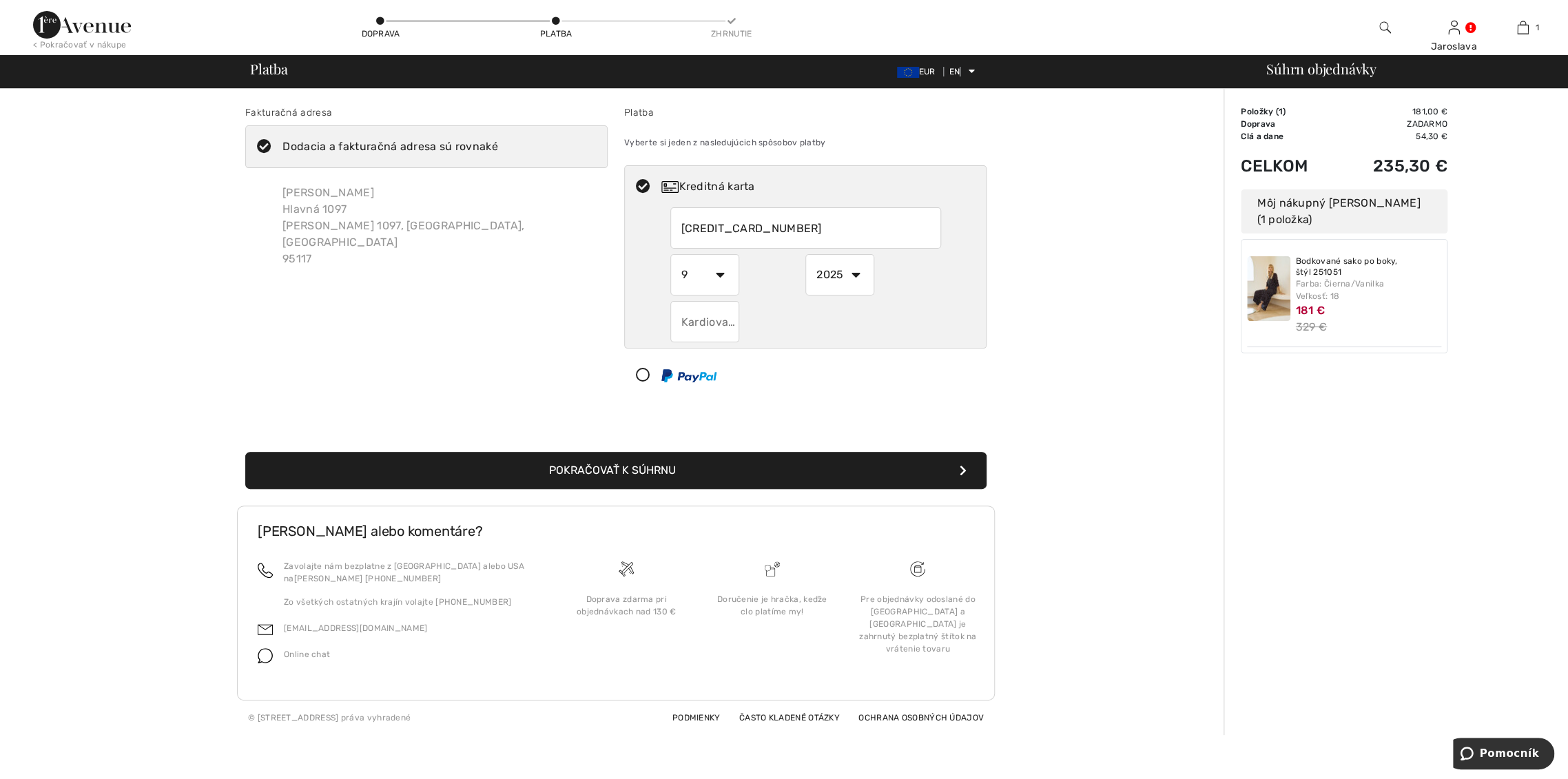
click at [691, 332] on input "text" at bounding box center [705, 322] width 69 height 41
type input "267"
click at [483, 370] on div "Fakturačná adresa Dodacia a fakturačná adresa sú rovnaké Jaroslava Lesayová Hla…" at bounding box center [427, 254] width 379 height 297
click at [320, 148] on font "Dodacia a fakturačná adresa sú rovnaké" at bounding box center [390, 146] width 215 height 13
click at [498, 148] on input "Dodacia a fakturačná adresa sú rovnaké" at bounding box center [503, 146] width 9 height 41
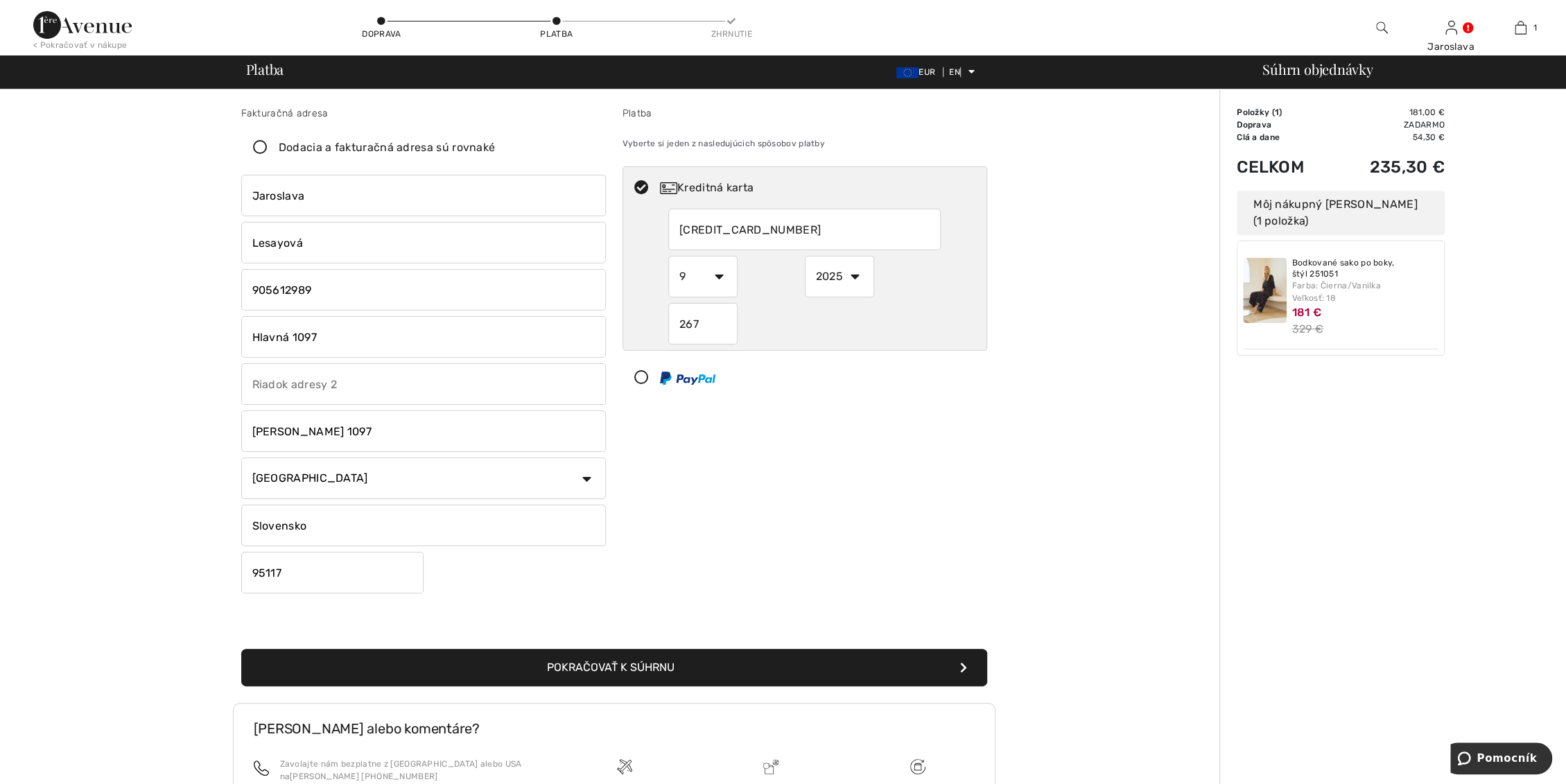
checkbox input "false"
click at [343, 346] on input "Hlavná 1097" at bounding box center [424, 337] width 364 height 41
click at [288, 337] on input "Hlavná 1097" at bounding box center [424, 337] width 364 height 41
type input "Fraštacká 1097"
drag, startPoint x: 815, startPoint y: 497, endPoint x: 827, endPoint y: 518, distance: 24.2
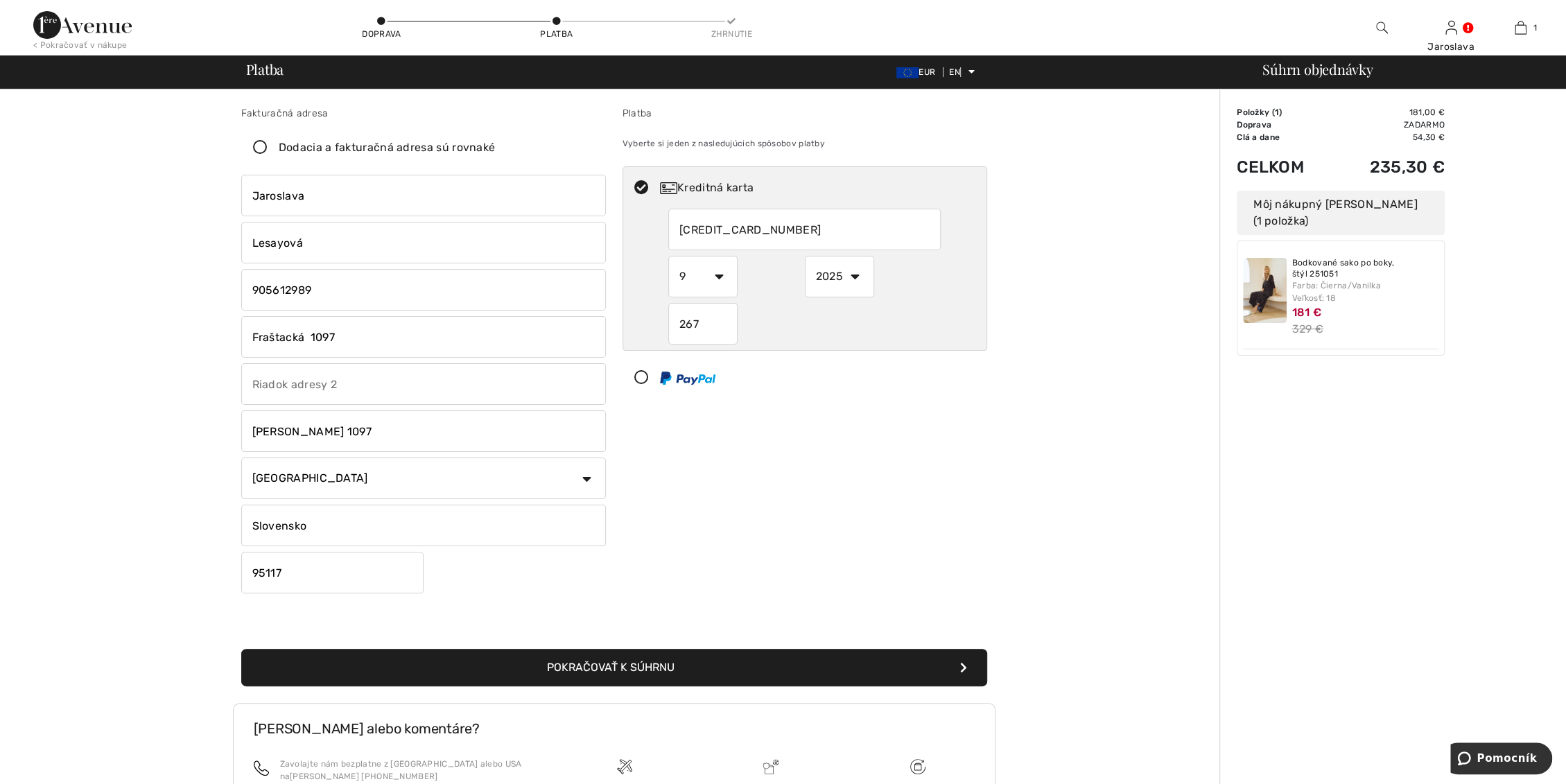
click at [819, 496] on div "Platba Vyberte si jeden z nasledujúcich spôsobov platby Kreditná karta 42776697…" at bounding box center [805, 352] width 381 height 493
click at [655, 667] on font "Pokračovať k súhrnu" at bounding box center [611, 667] width 128 height 13
drag, startPoint x: 776, startPoint y: 667, endPoint x: 796, endPoint y: 669, distance: 20.1
click at [775, 667] on button "Pokračovať k súhrnu" at bounding box center [614, 668] width 746 height 38
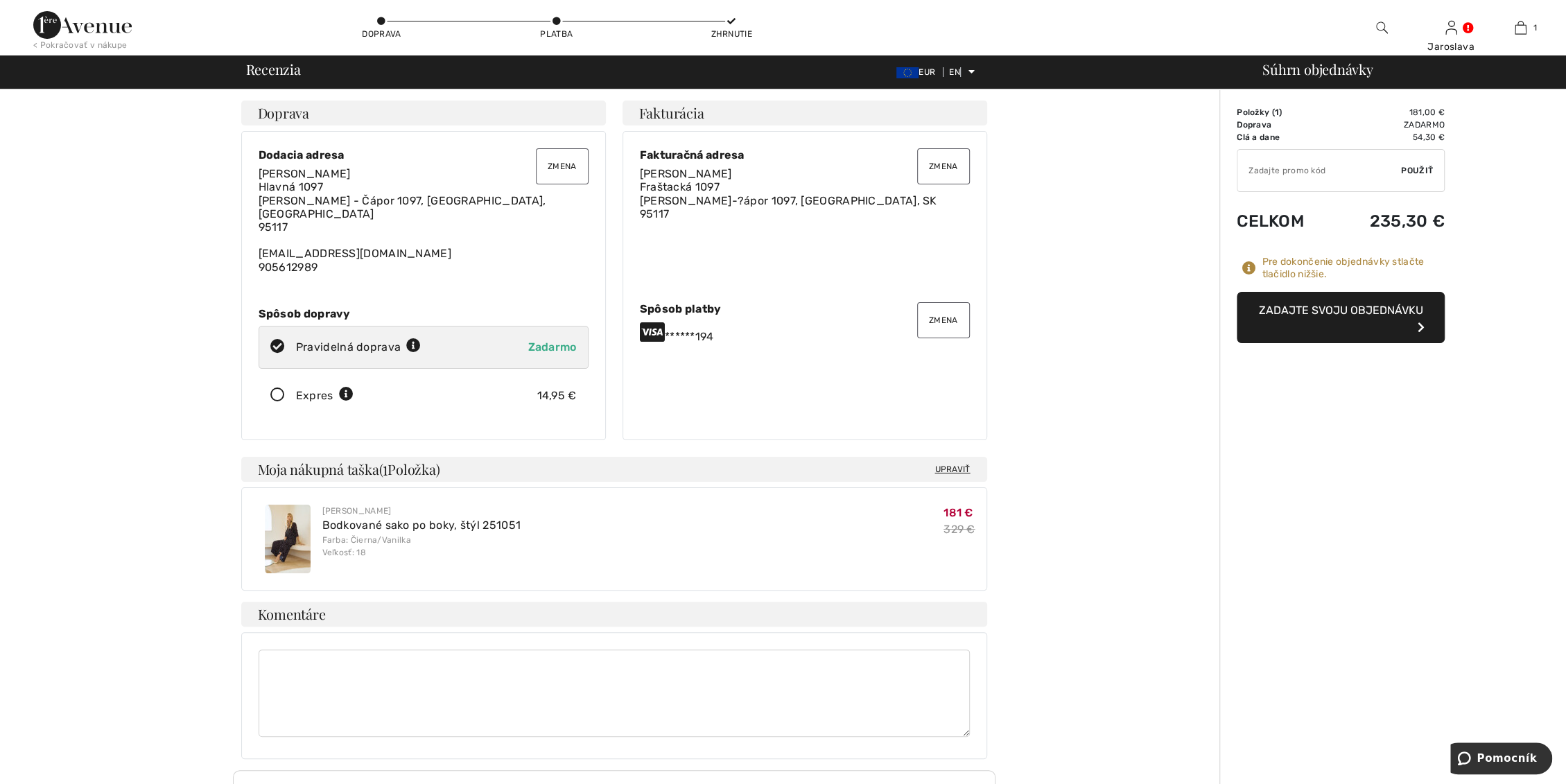
click at [560, 168] on font "Zmena" at bounding box center [562, 166] width 29 height 9
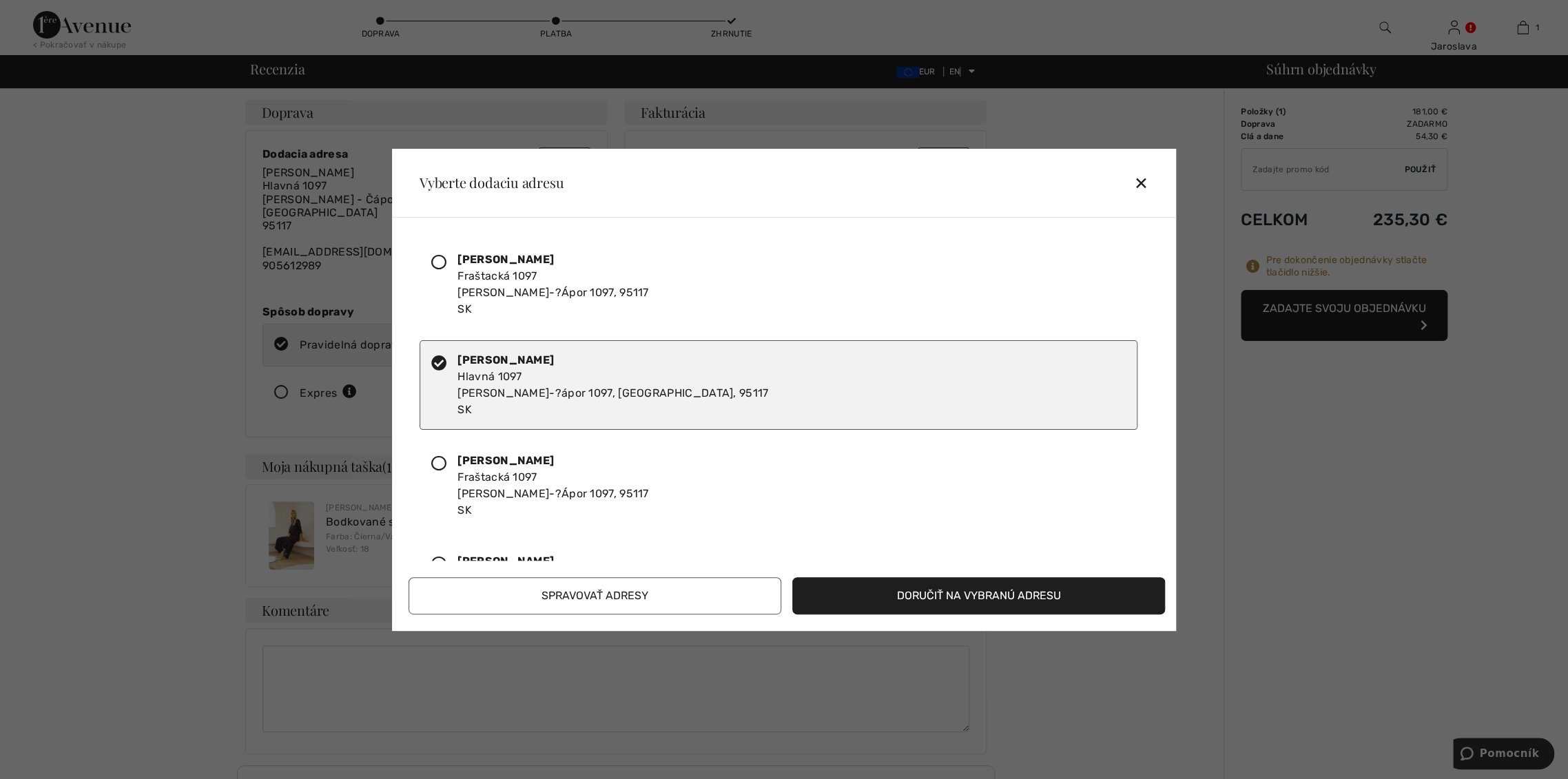
click at [446, 471] on div at bounding box center [444, 485] width 26 height 66
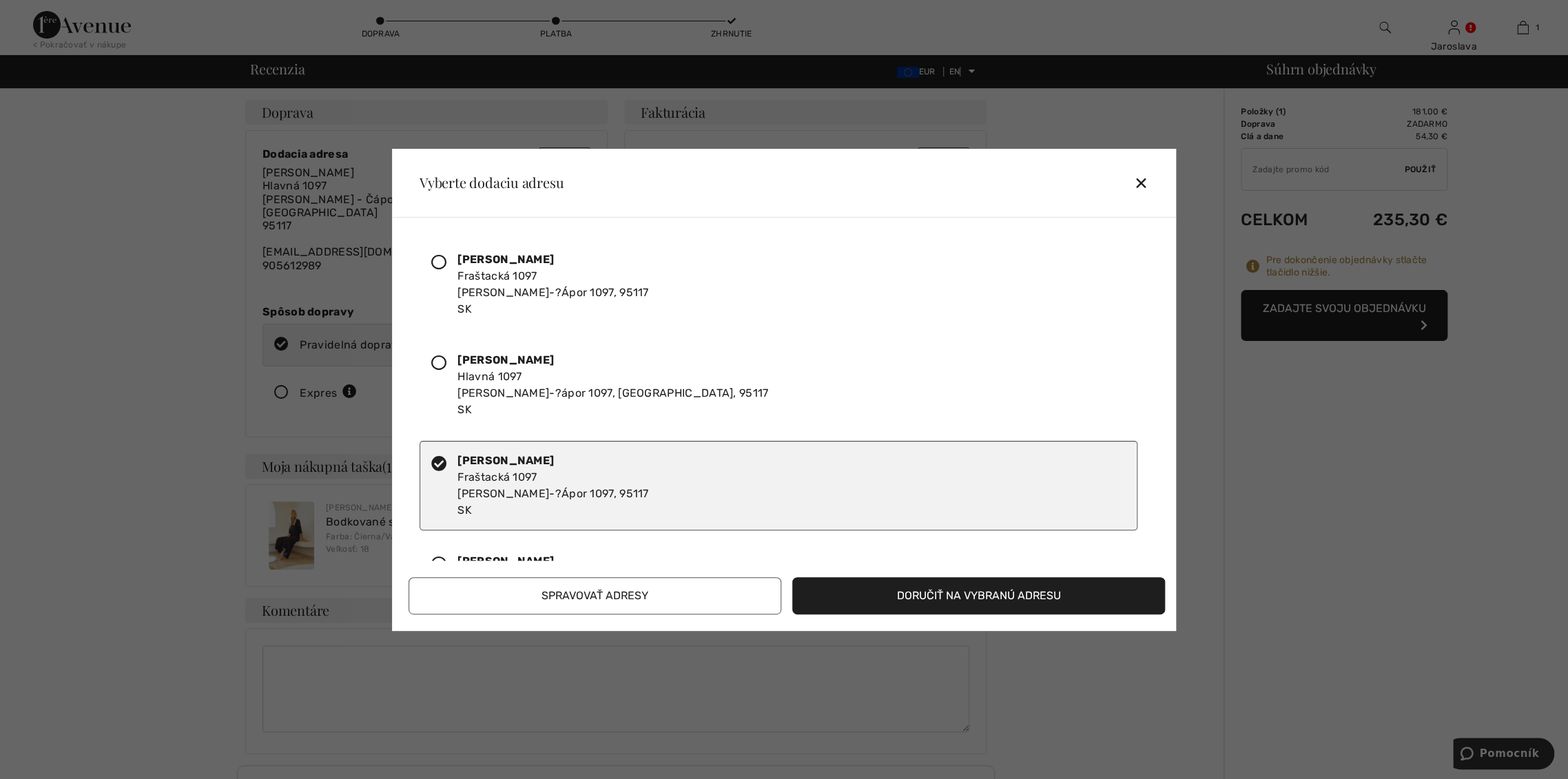
click at [923, 590] on font "Doručiť na vybranú adresu" at bounding box center [979, 595] width 164 height 13
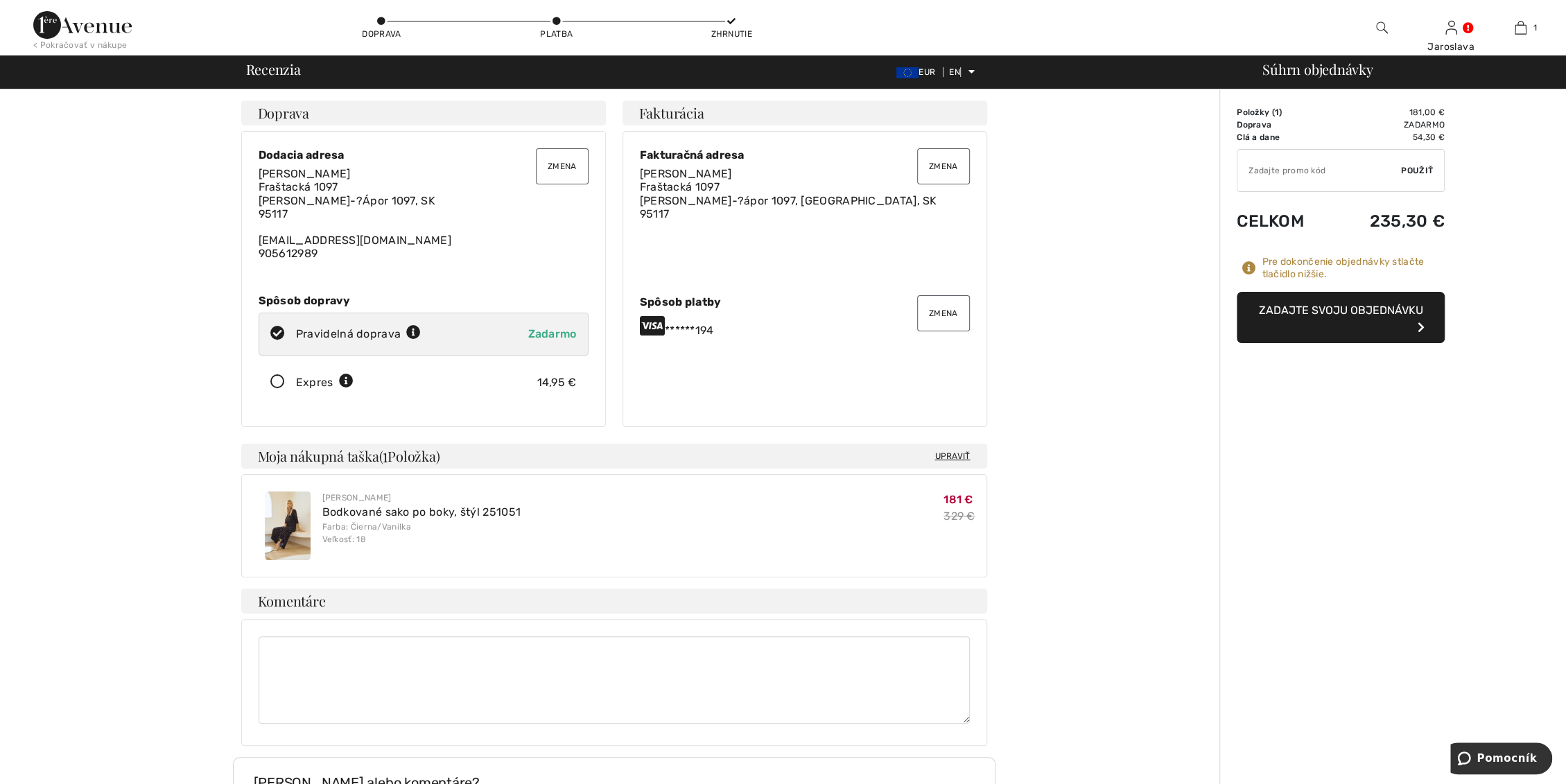
click at [1345, 317] on button "Zadajte svoju objednávku" at bounding box center [1341, 317] width 208 height 52
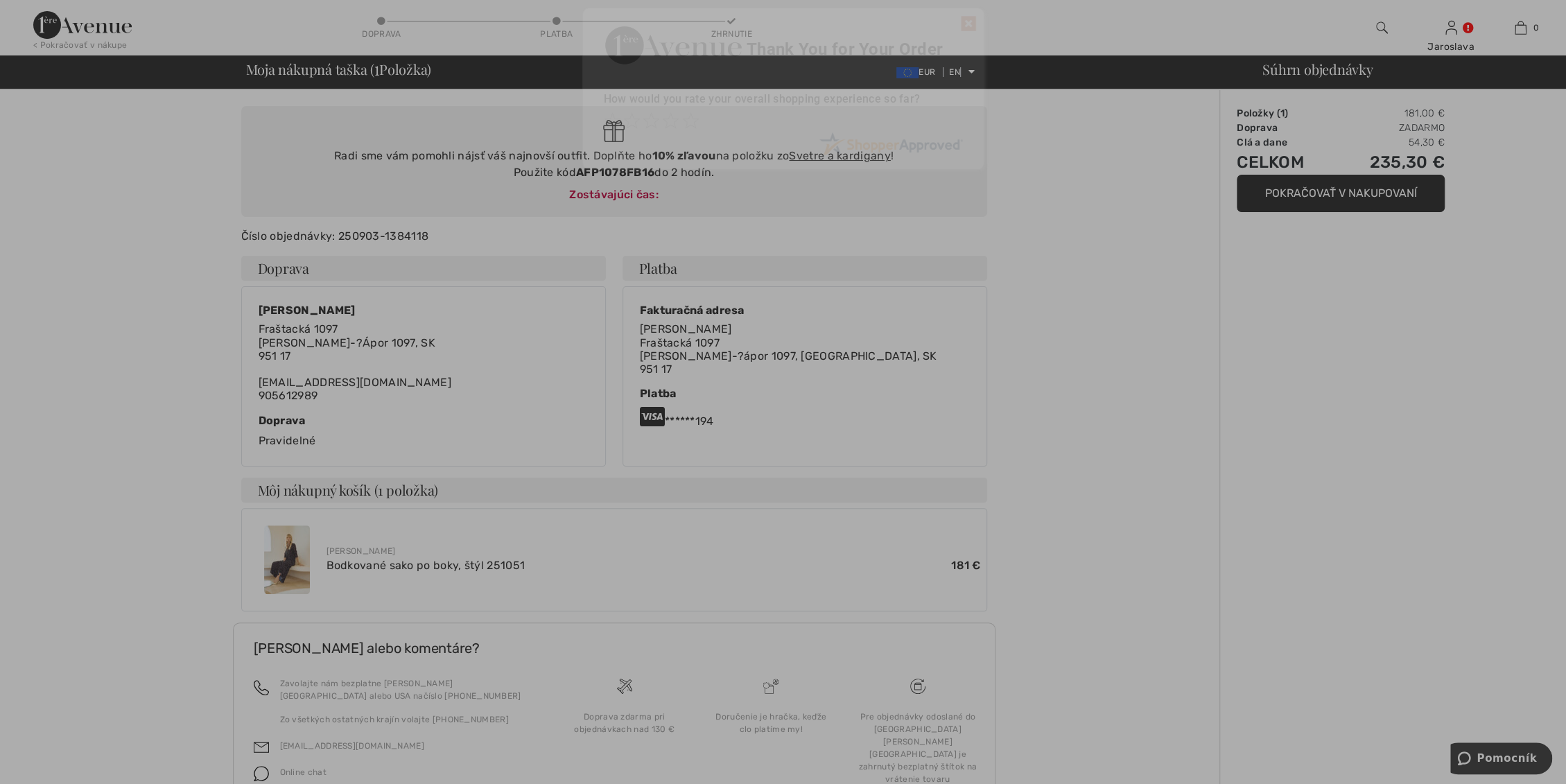
scroll to position [154, 0]
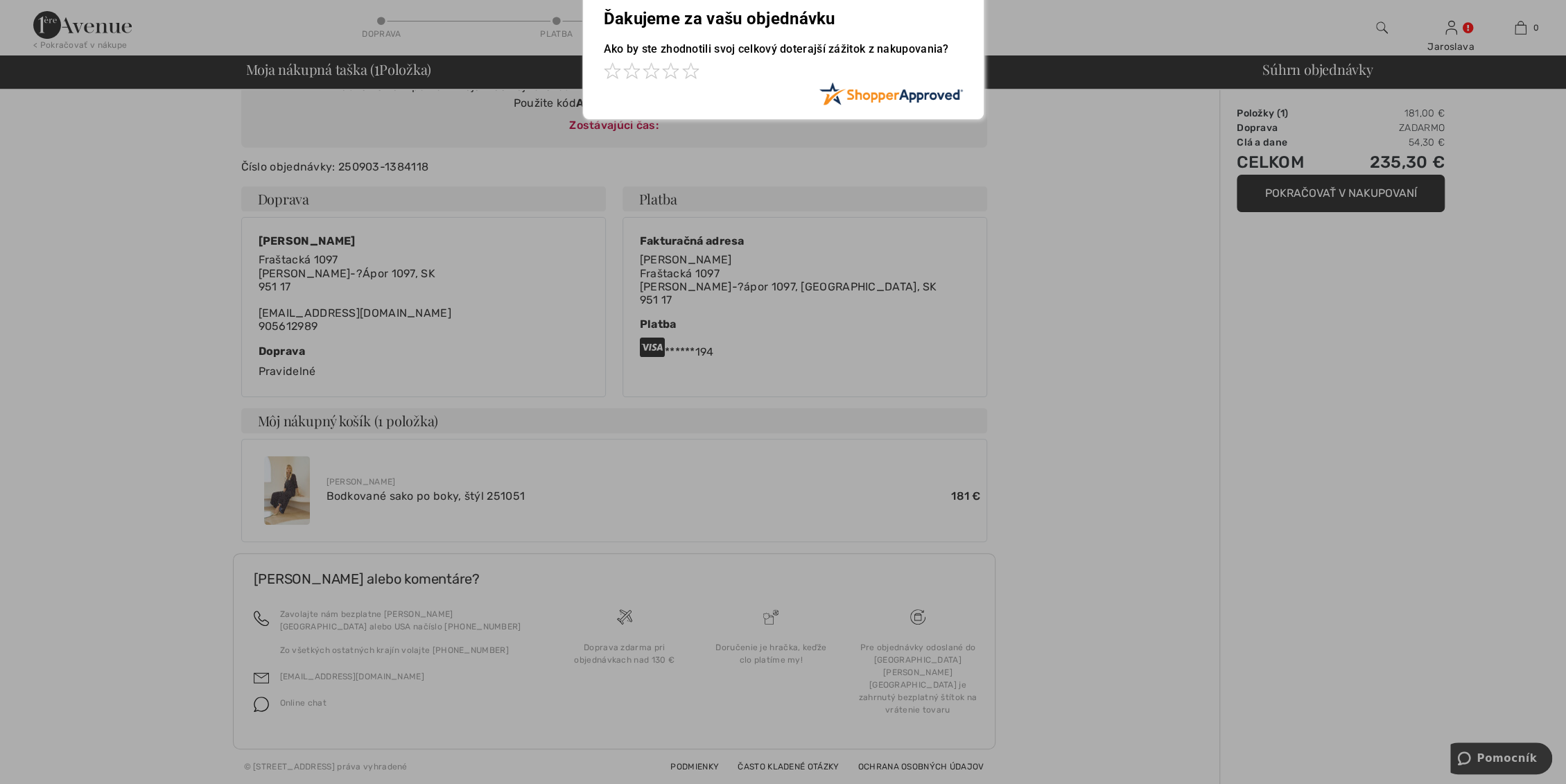
click at [1169, 562] on div at bounding box center [783, 392] width 1566 height 784
